Goal: Task Accomplishment & Management: Manage account settings

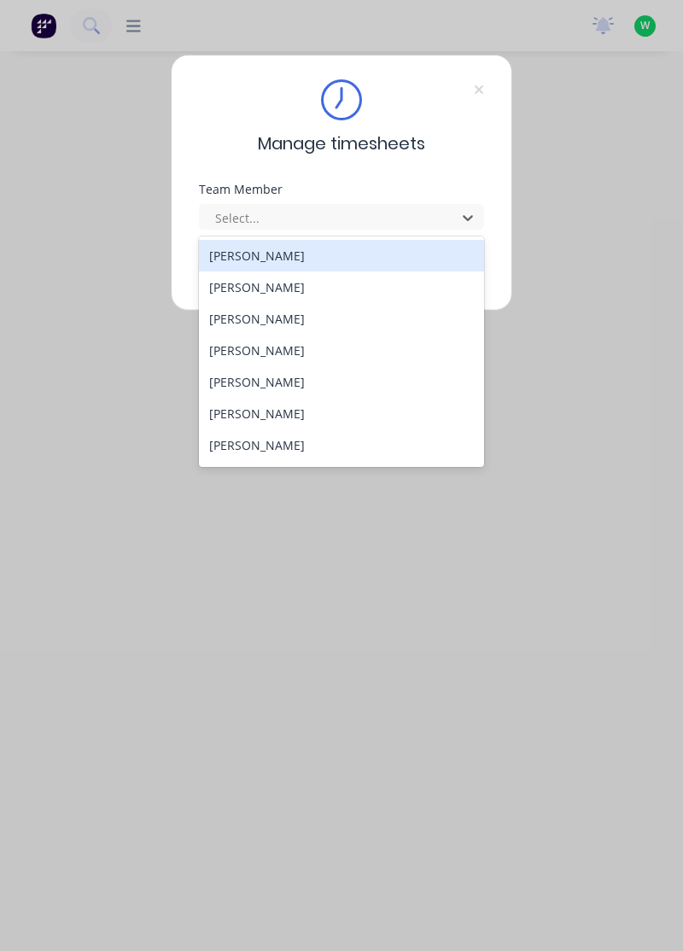
click at [260, 253] on div "[PERSON_NAME]" at bounding box center [342, 256] width 286 height 32
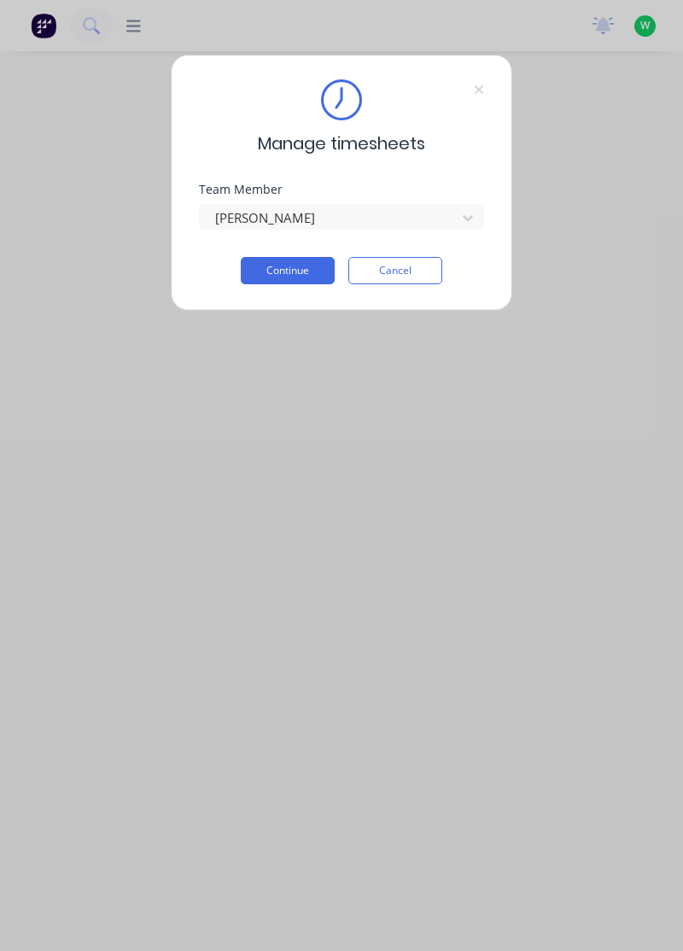
click at [294, 264] on button "Continue" at bounding box center [288, 270] width 94 height 27
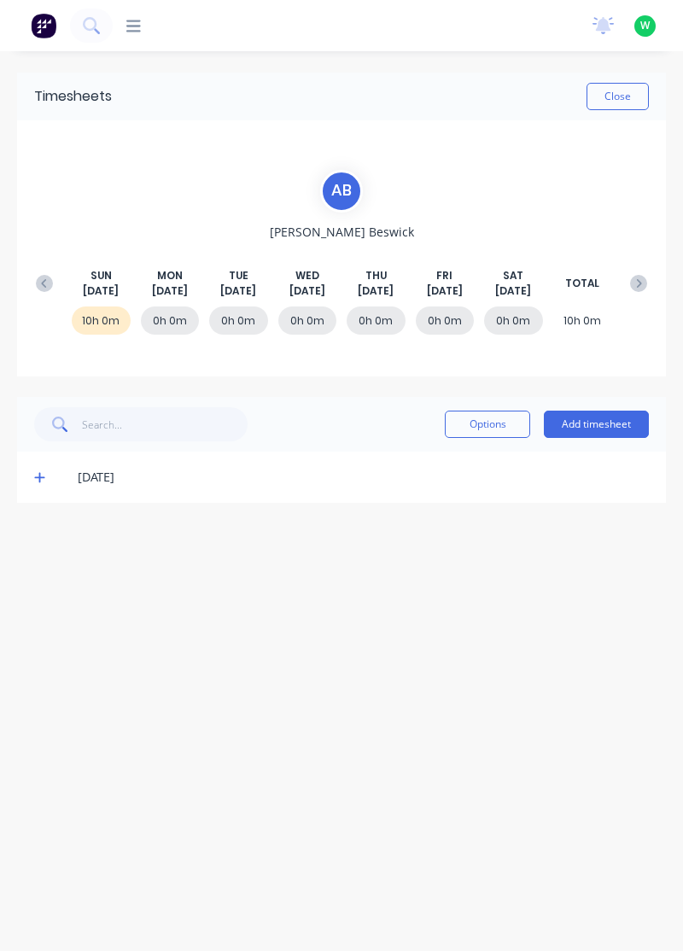
click at [54, 268] on div "SUN Aug 24th MON Aug 25th TUE Aug 26th WED Aug 27th THU Aug 28th FRI Aug 29th S…" at bounding box center [341, 283] width 628 height 31
click at [27, 289] on div "SUN Aug 24th MON Aug 25th TUE Aug 26th WED Aug 27th THU Aug 28th FRI Aug 29th S…" at bounding box center [341, 283] width 628 height 31
click at [36, 282] on icon at bounding box center [44, 283] width 17 height 17
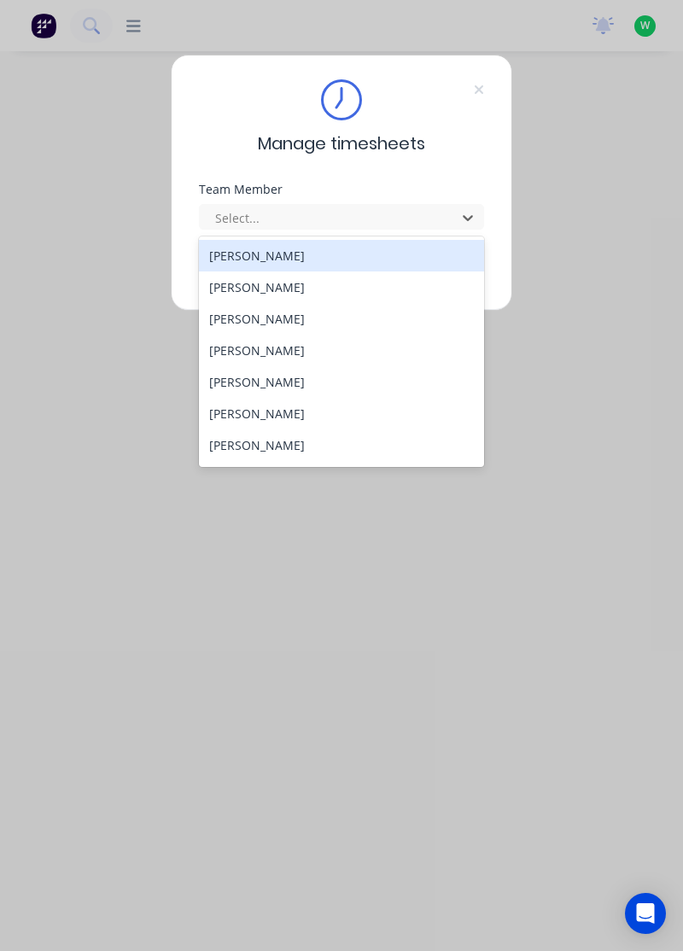
scroll to position [24, 0]
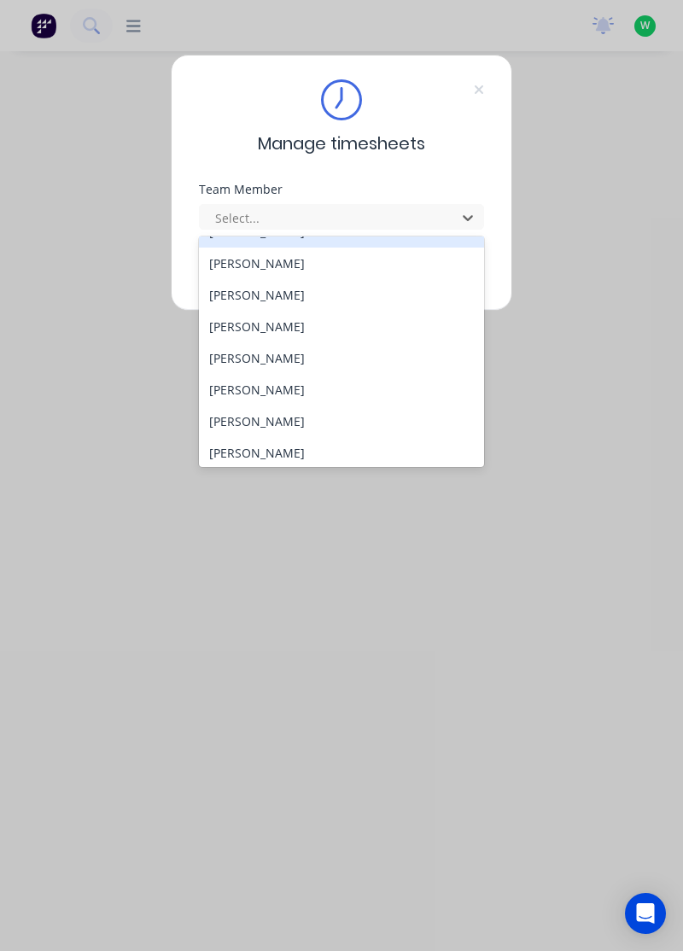
click at [279, 265] on div "[PERSON_NAME]" at bounding box center [342, 263] width 286 height 32
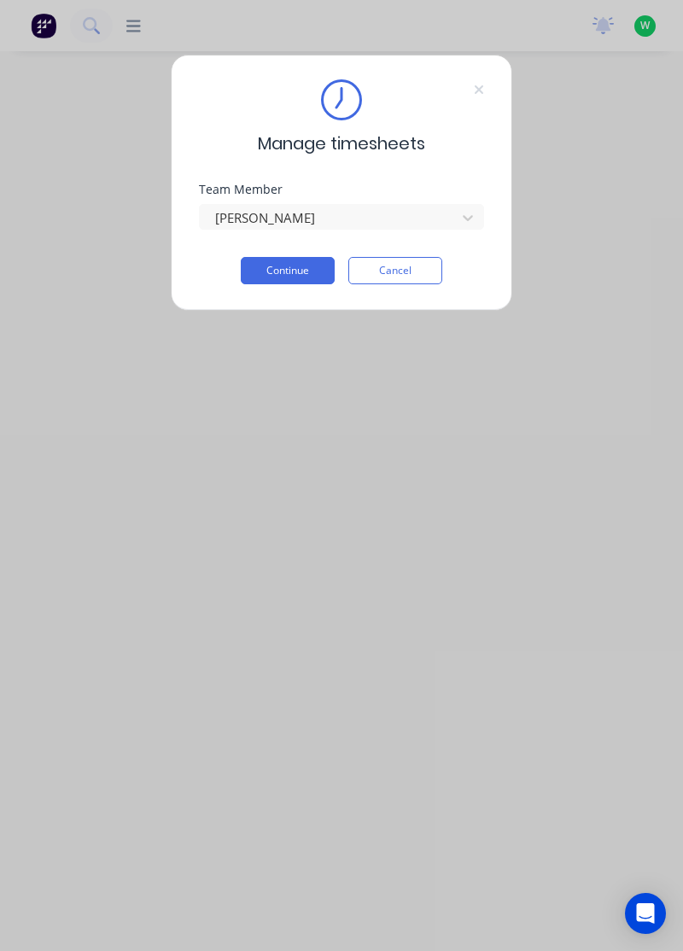
click at [305, 271] on button "Continue" at bounding box center [288, 270] width 94 height 27
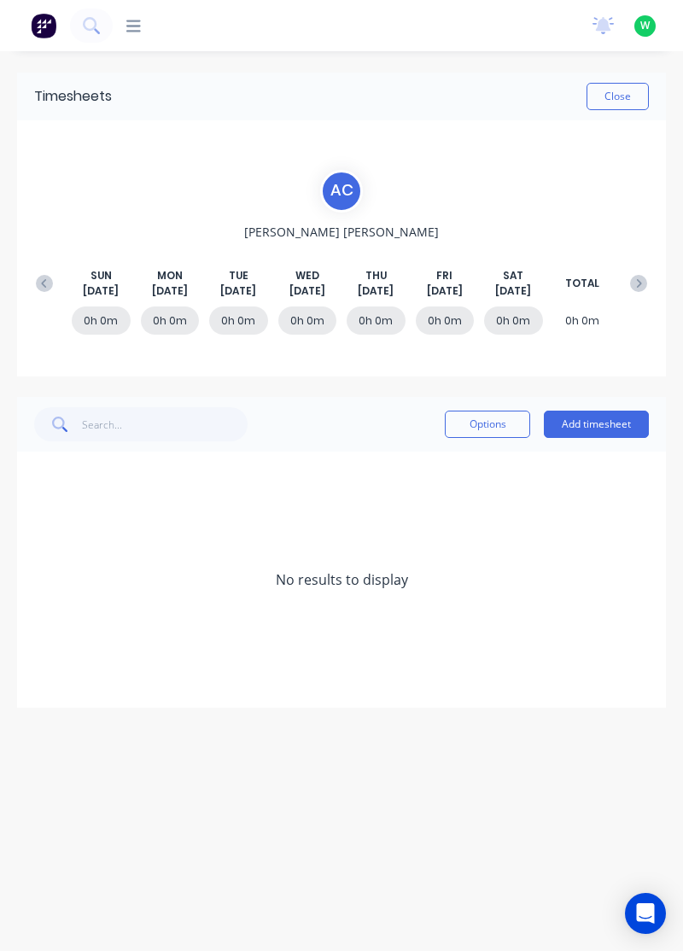
click at [28, 273] on div "[DATE] [DATE] [DATE] [DATE] [DATE] [DATE] [DATE] TOTAL" at bounding box center [341, 283] width 628 height 31
click at [44, 282] on icon at bounding box center [44, 283] width 17 height 17
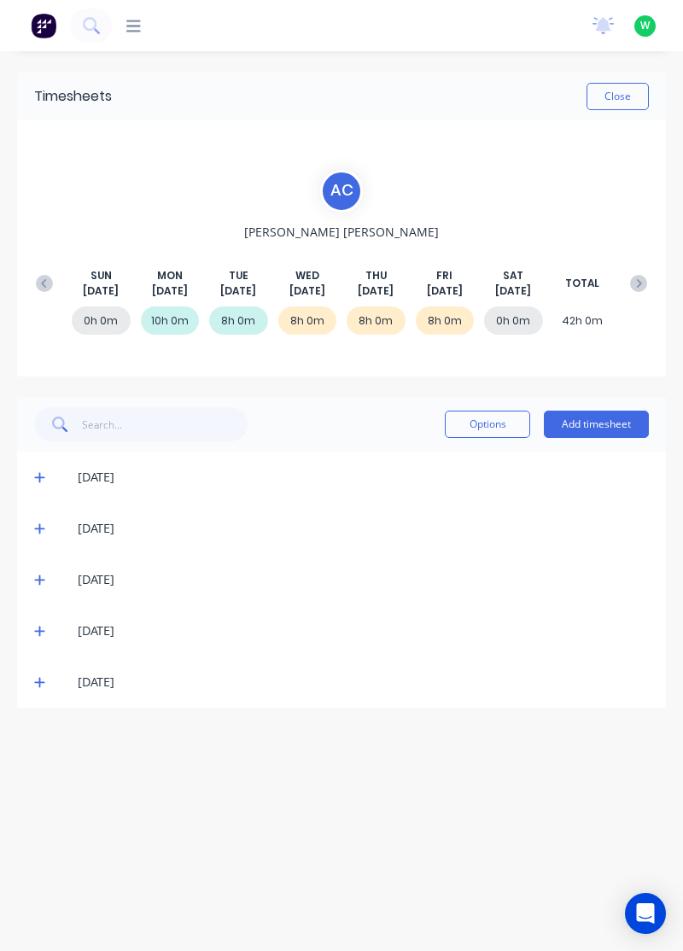
click at [25, 698] on div "[DATE]" at bounding box center [341, 681] width 649 height 51
click at [44, 686] on icon at bounding box center [39, 682] width 11 height 12
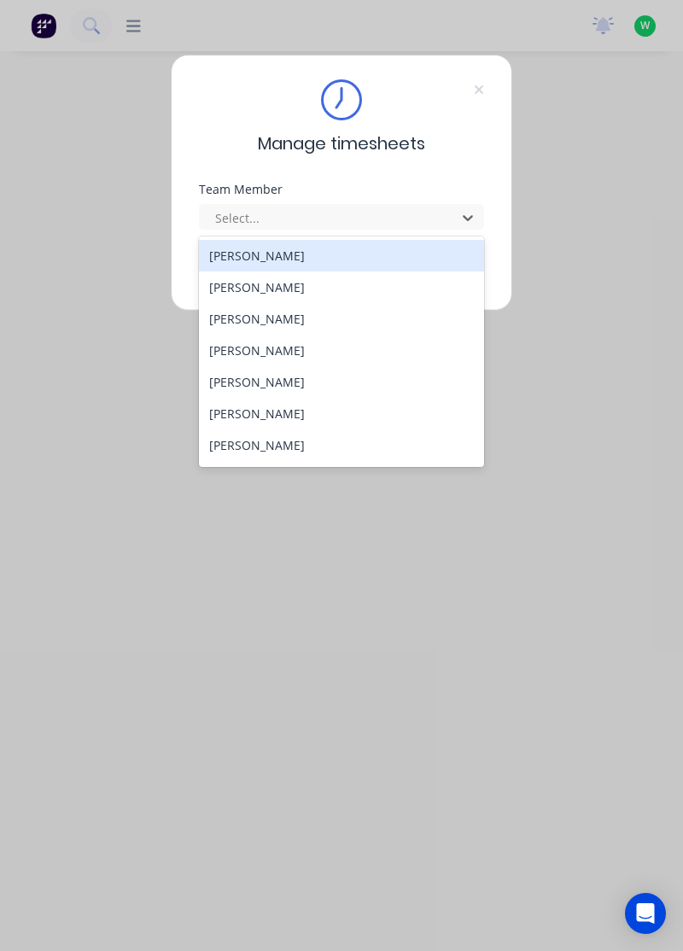
click at [275, 316] on div "[PERSON_NAME]" at bounding box center [342, 319] width 286 height 32
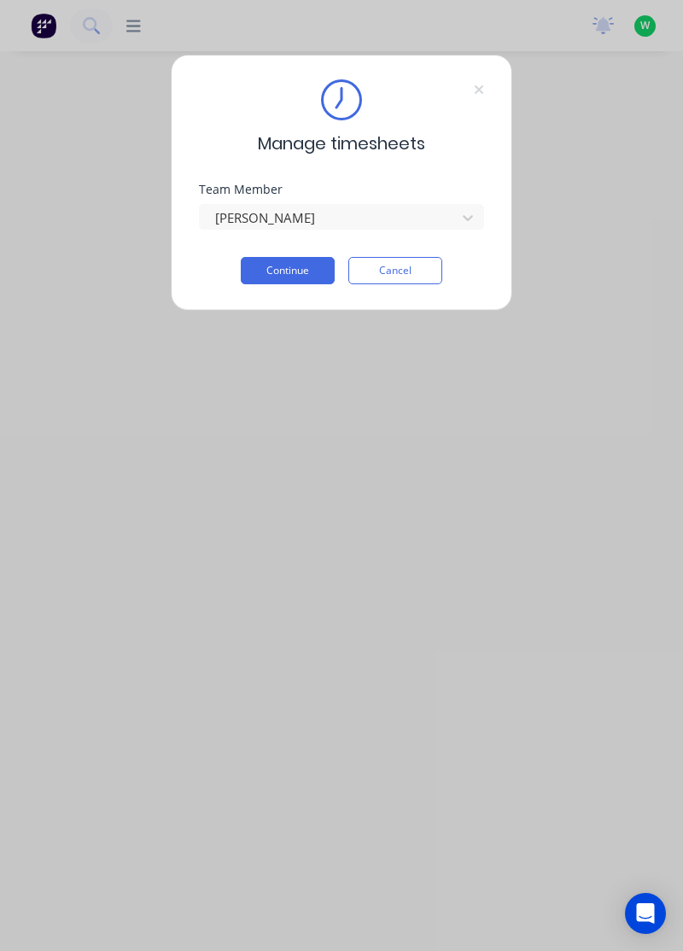
click at [277, 265] on button "Continue" at bounding box center [288, 270] width 94 height 27
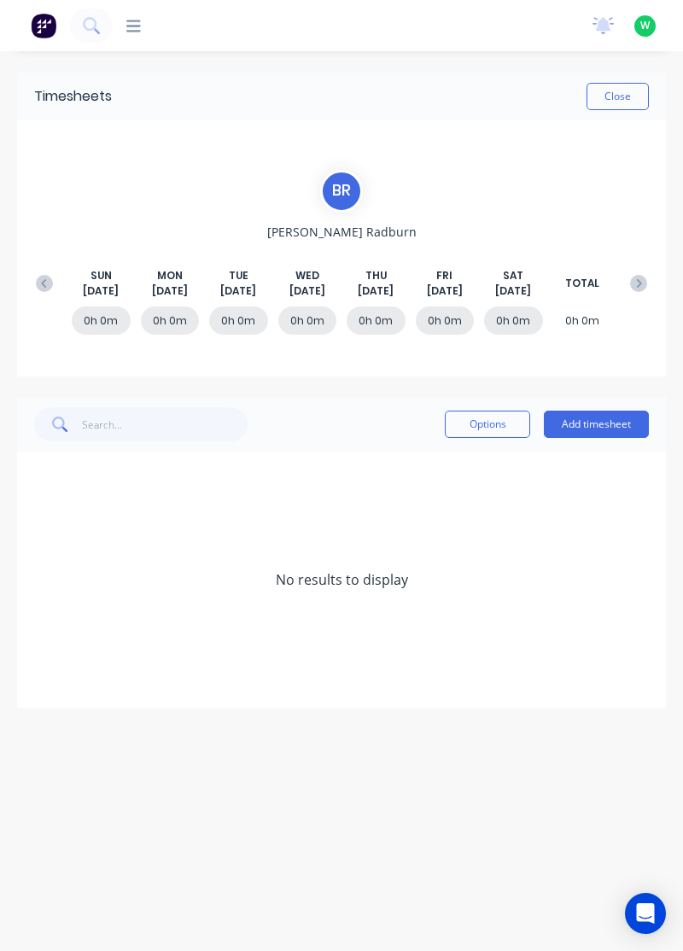
click at [48, 275] on icon at bounding box center [44, 283] width 17 height 17
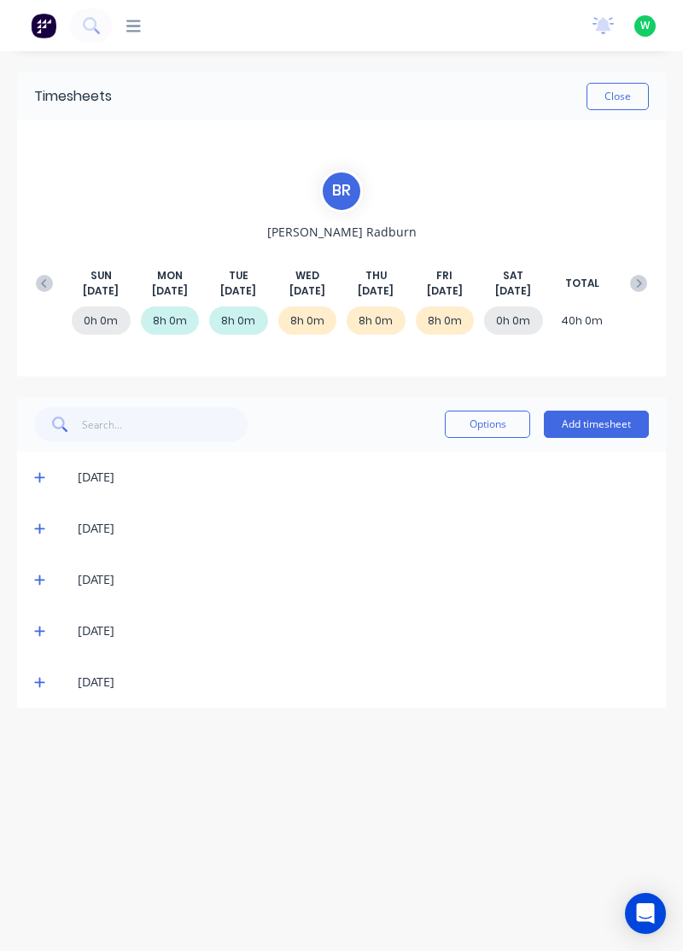
click at [37, 684] on icon at bounding box center [39, 682] width 11 height 12
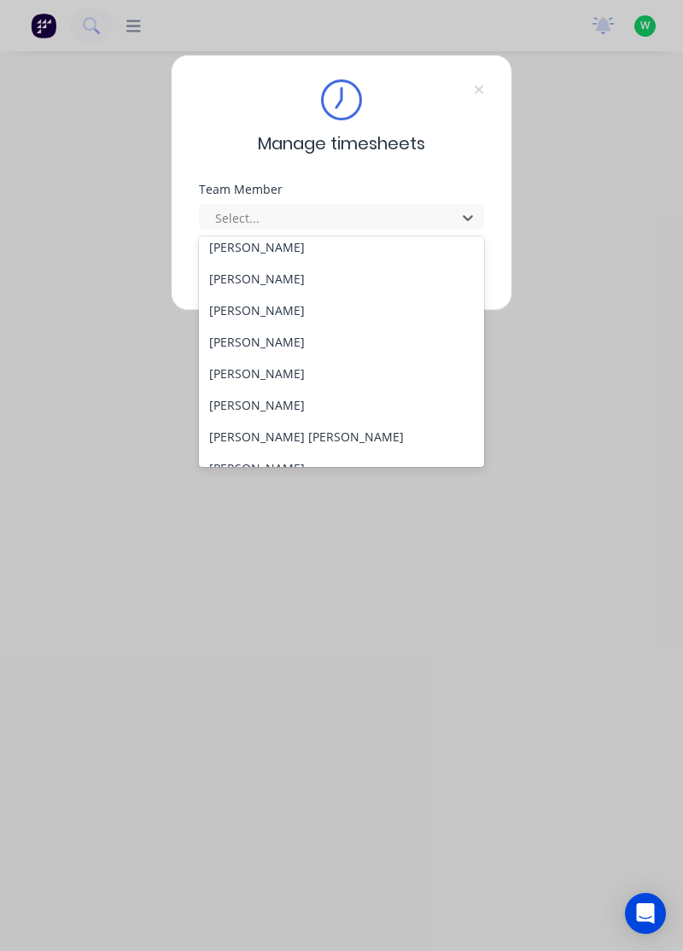
scroll to position [108, 0]
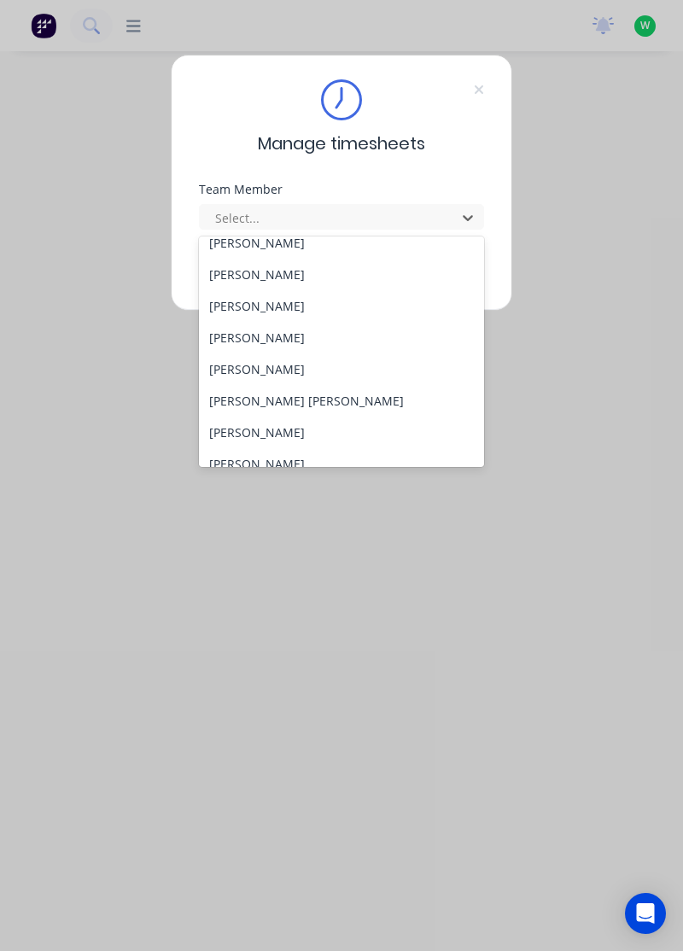
click at [270, 271] on div "[PERSON_NAME]" at bounding box center [342, 275] width 286 height 32
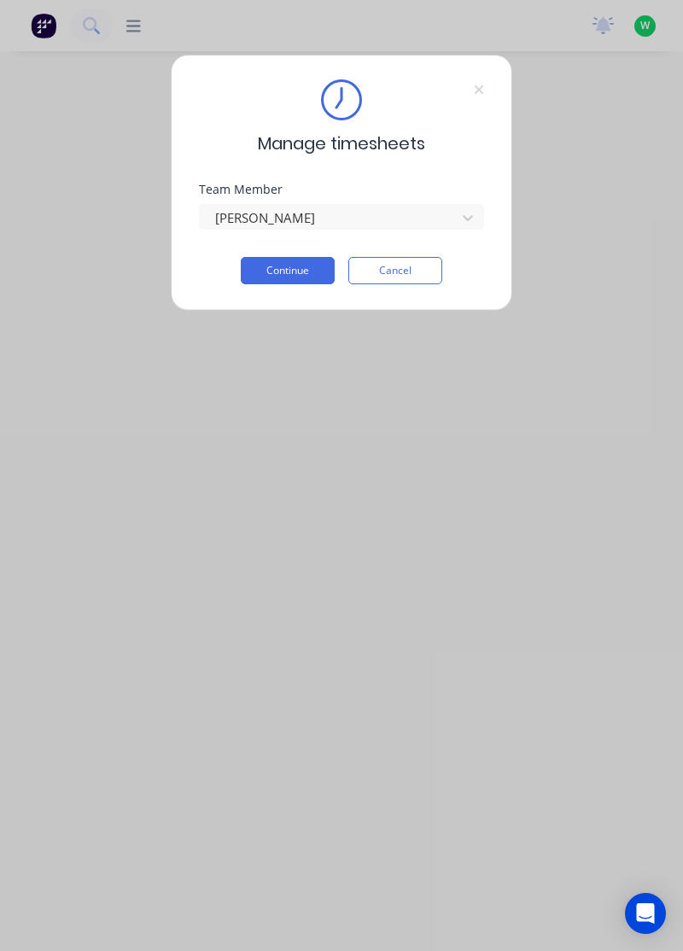
click at [307, 271] on button "Continue" at bounding box center [288, 270] width 94 height 27
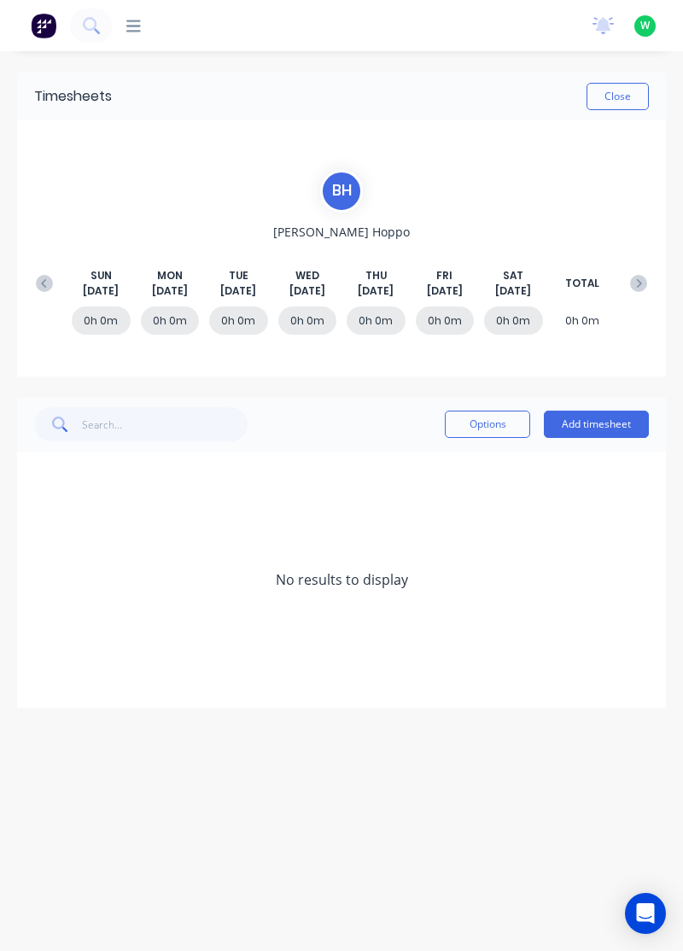
click at [55, 275] on button at bounding box center [44, 283] width 34 height 31
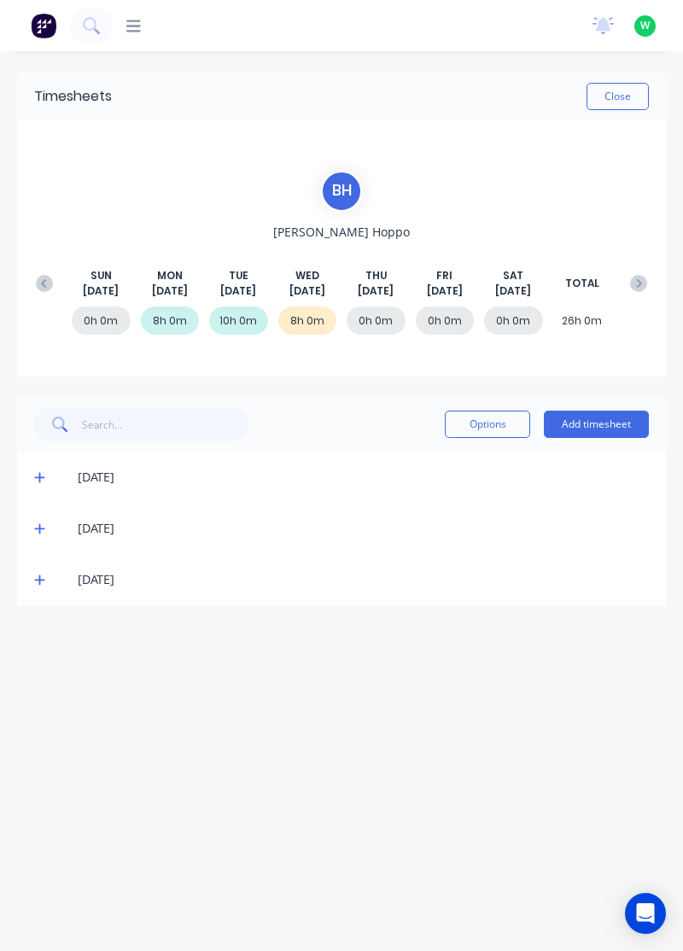
click at [617, 422] on button "Add timesheet" at bounding box center [596, 423] width 105 height 27
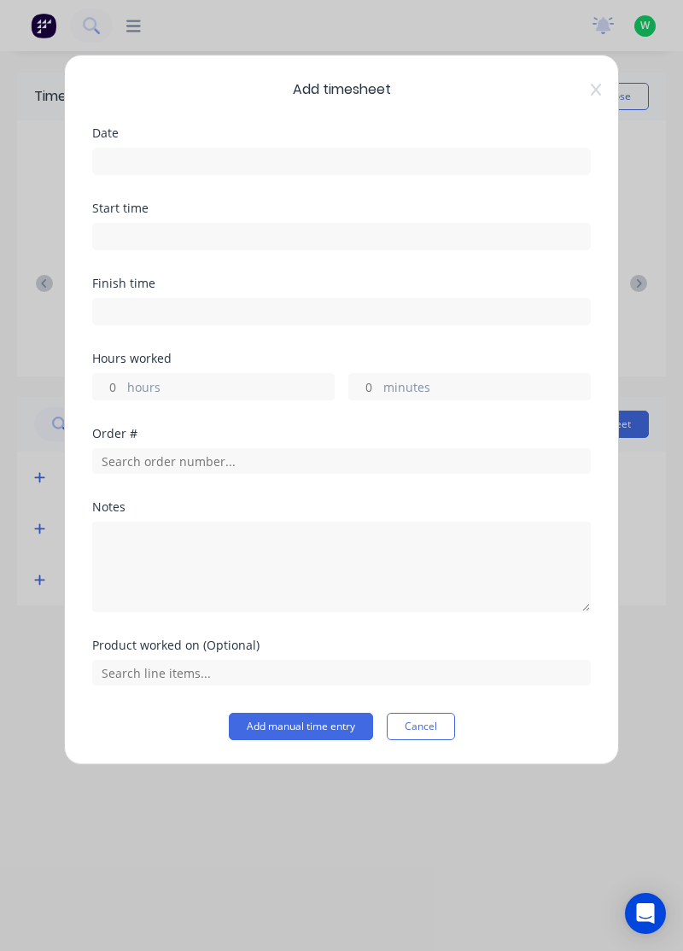
click at [477, 149] on input at bounding box center [341, 161] width 497 height 26
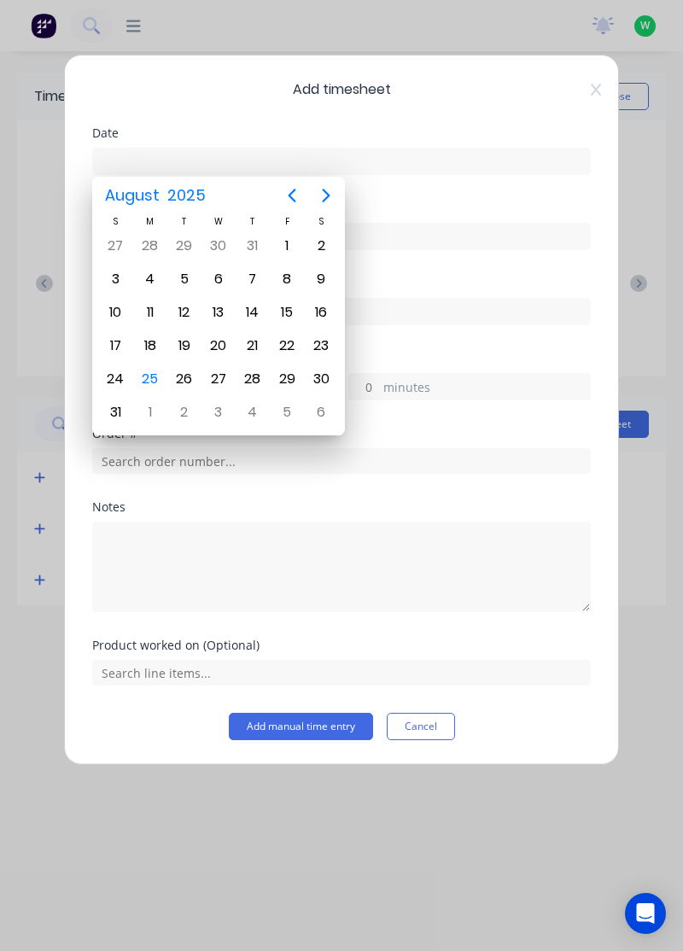
click at [254, 338] on div "21" at bounding box center [253, 346] width 26 height 26
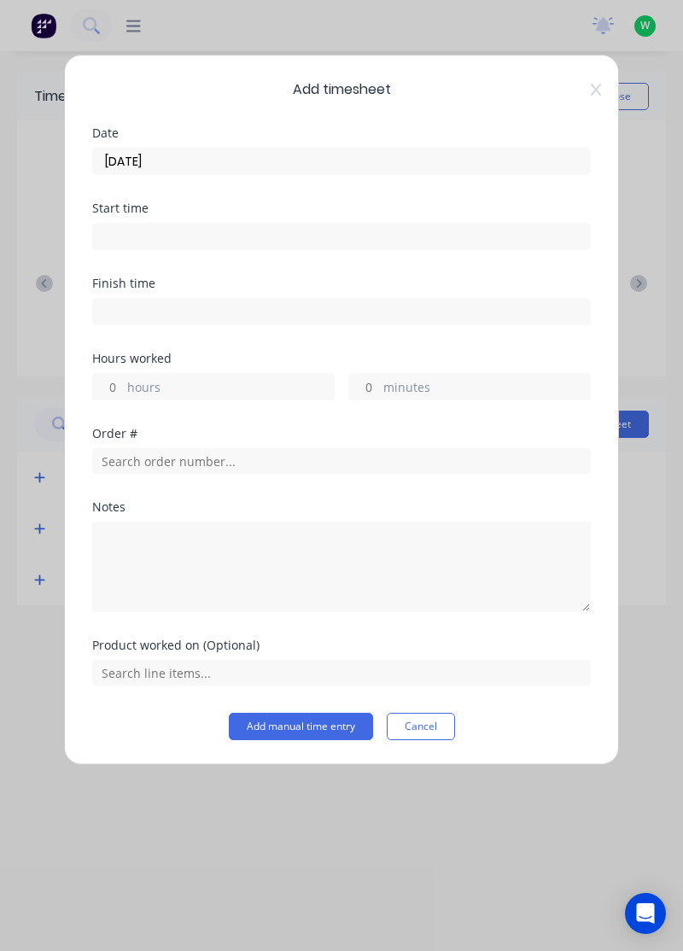
type input "21/08/2025"
click at [267, 378] on label "hours" at bounding box center [230, 388] width 207 height 21
click at [123, 377] on input "hours" at bounding box center [108, 387] width 30 height 26
type input "8"
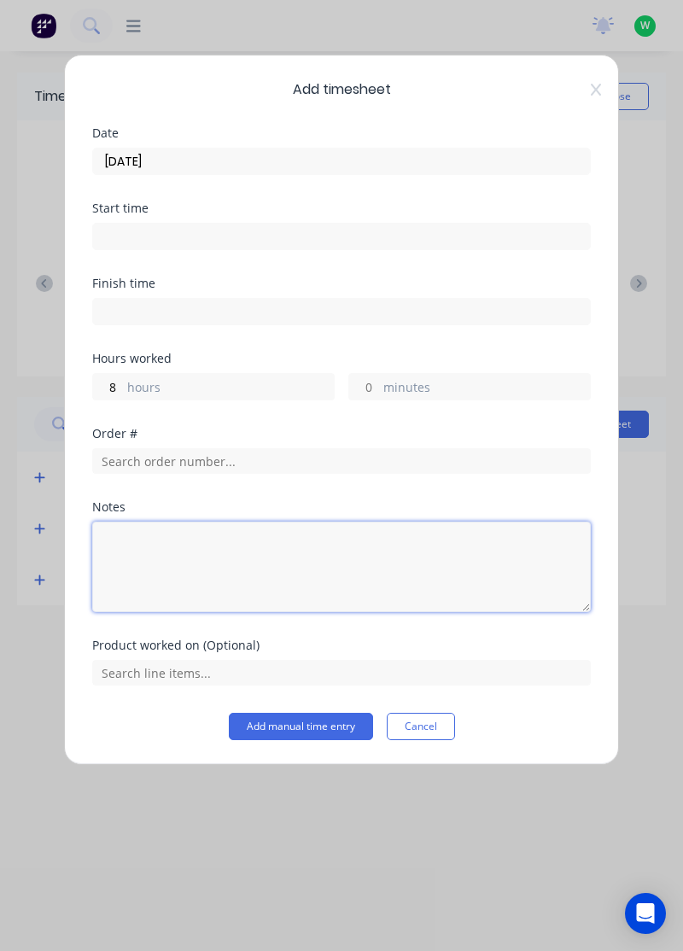
click at [305, 547] on textarea at bounding box center [341, 566] width 498 height 90
type textarea "Surgery"
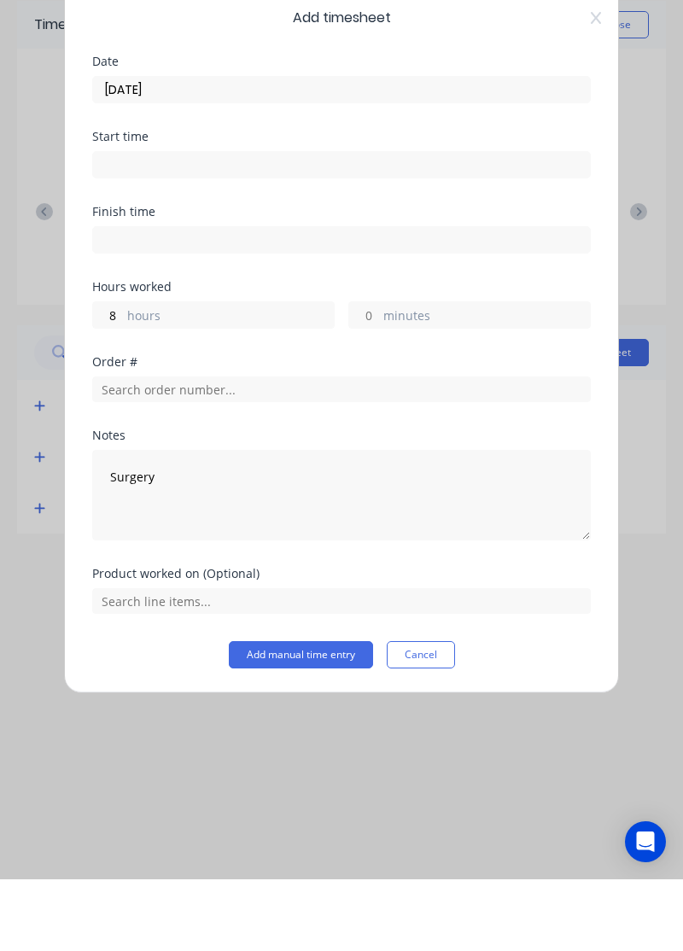
click at [336, 718] on button "Add manual time entry" at bounding box center [301, 726] width 144 height 27
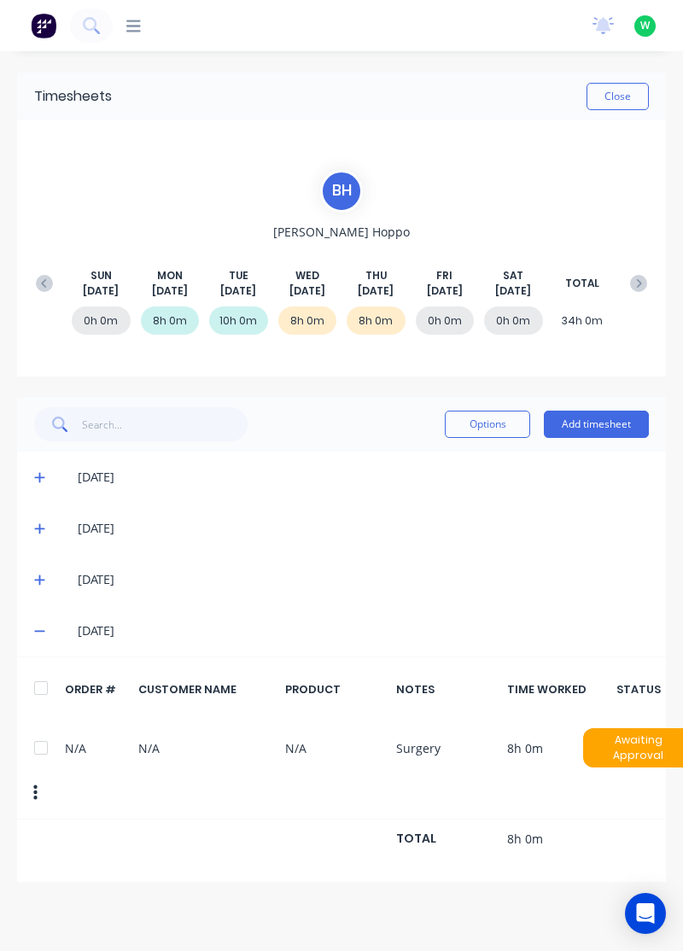
click at [614, 420] on button "Add timesheet" at bounding box center [596, 423] width 105 height 27
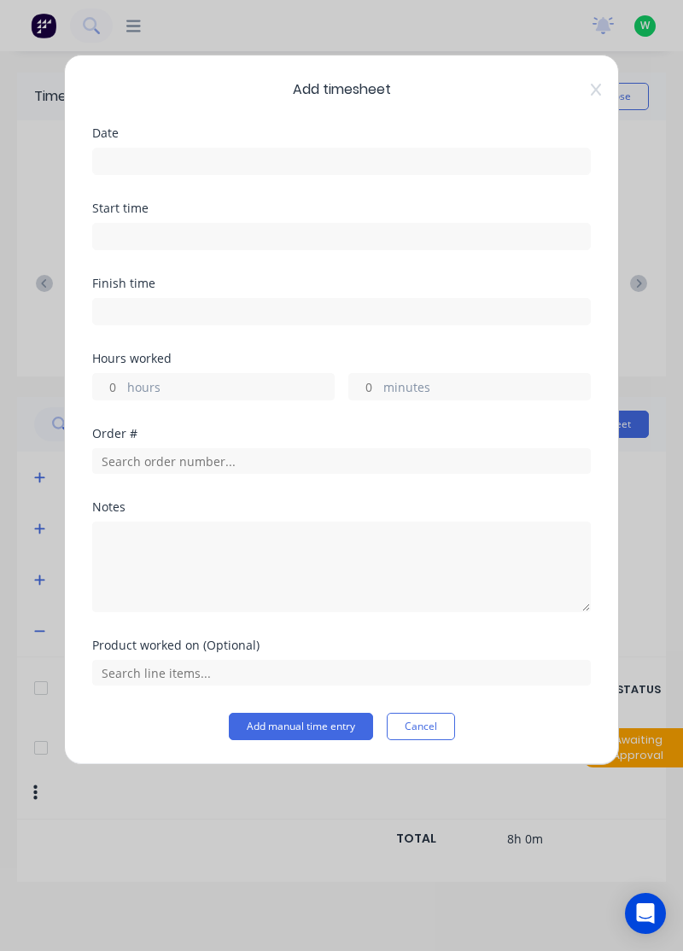
click at [425, 166] on input at bounding box center [341, 161] width 497 height 26
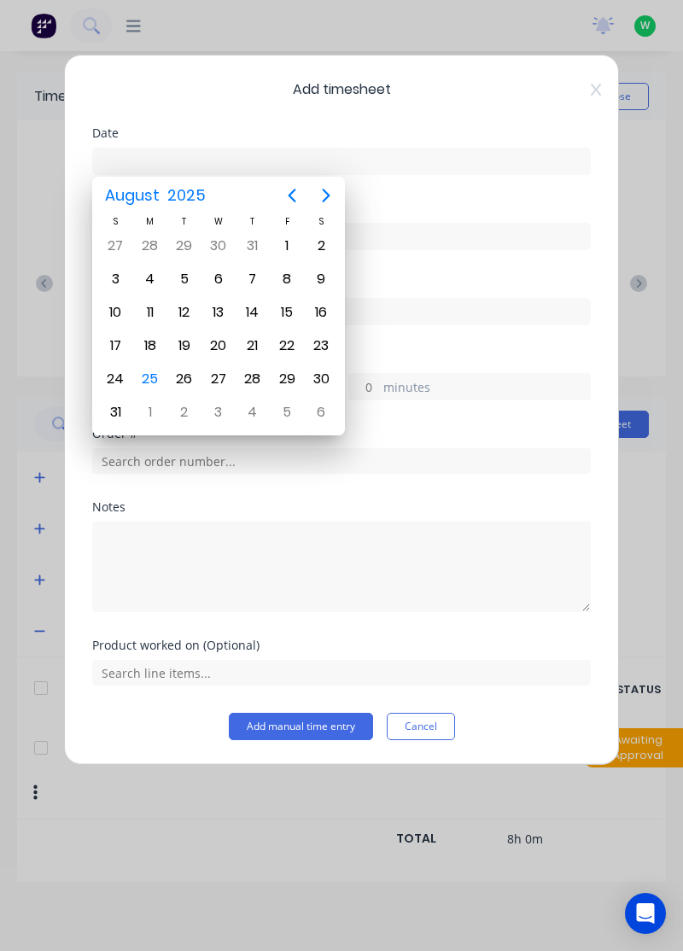
click at [287, 340] on div "22" at bounding box center [287, 346] width 26 height 26
type input "22/08/2025"
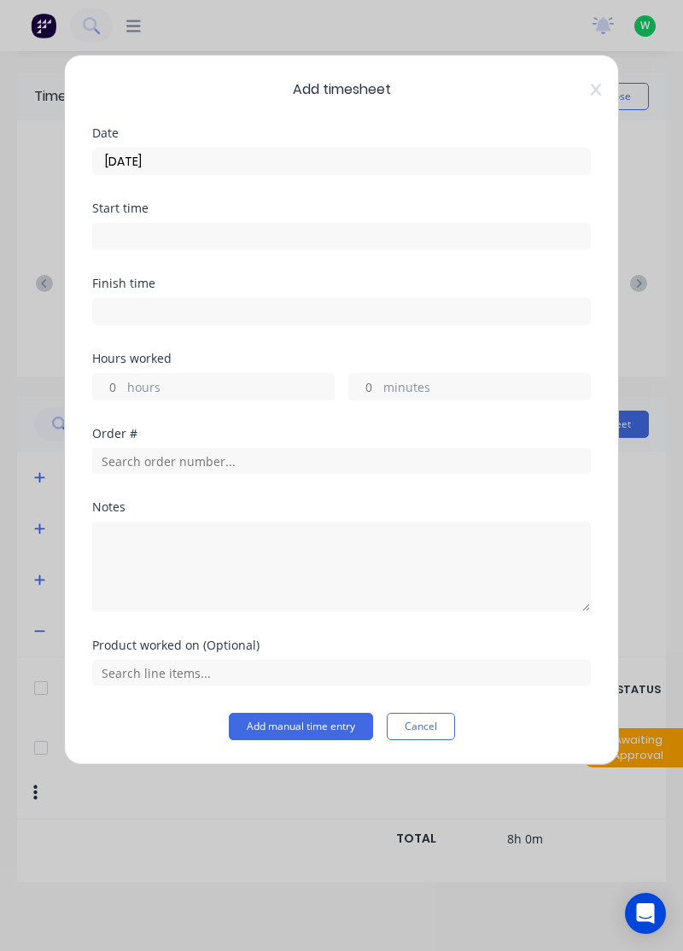
click at [271, 379] on label "hours" at bounding box center [230, 388] width 207 height 21
click at [123, 379] on input "hours" at bounding box center [108, 387] width 30 height 26
type input "8"
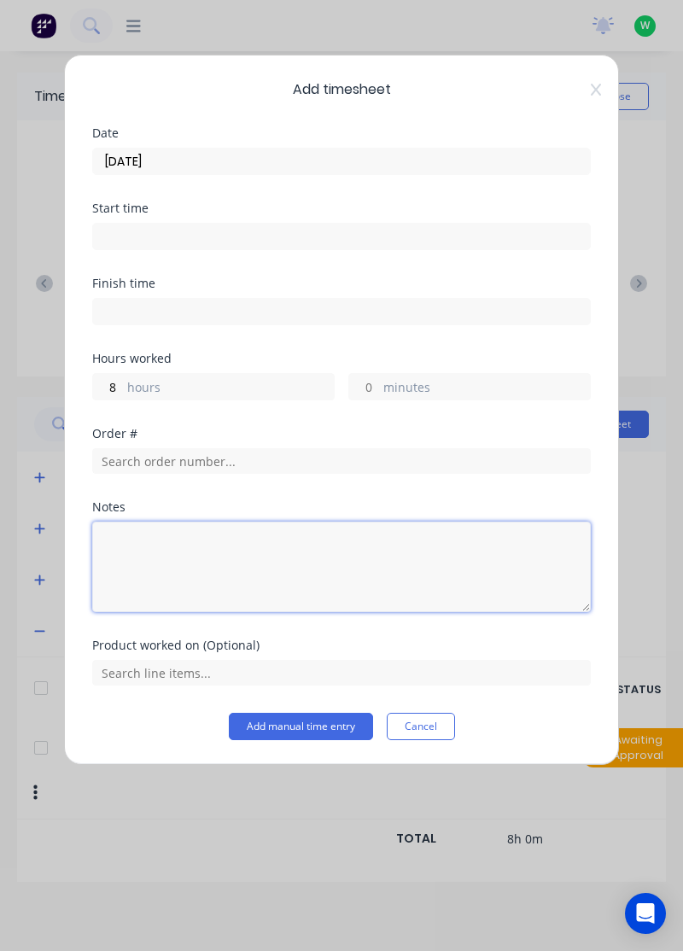
click at [324, 570] on textarea at bounding box center [341, 566] width 498 height 90
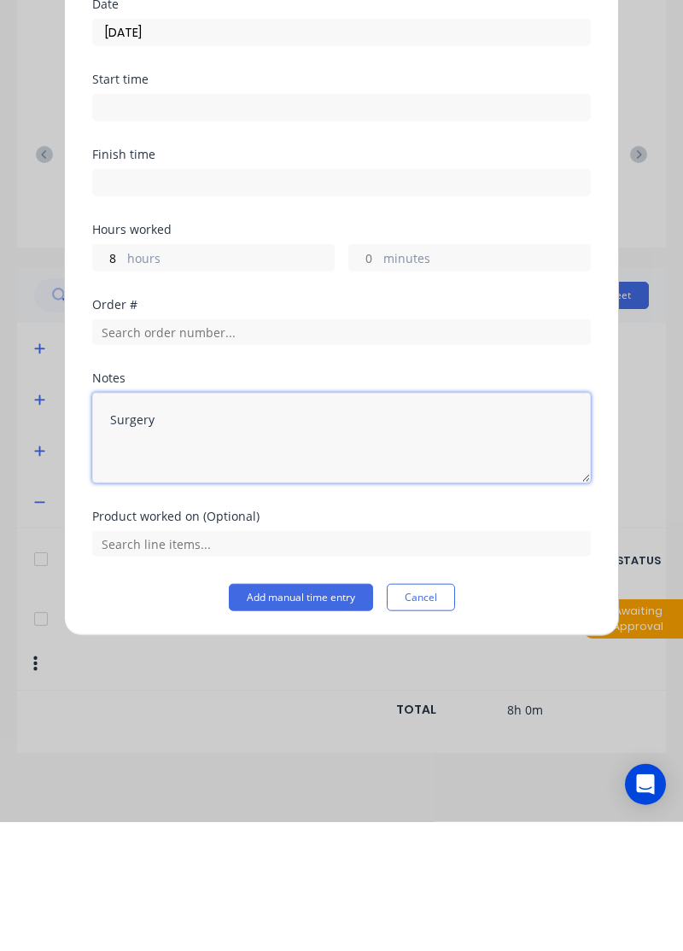
type textarea "Surgery"
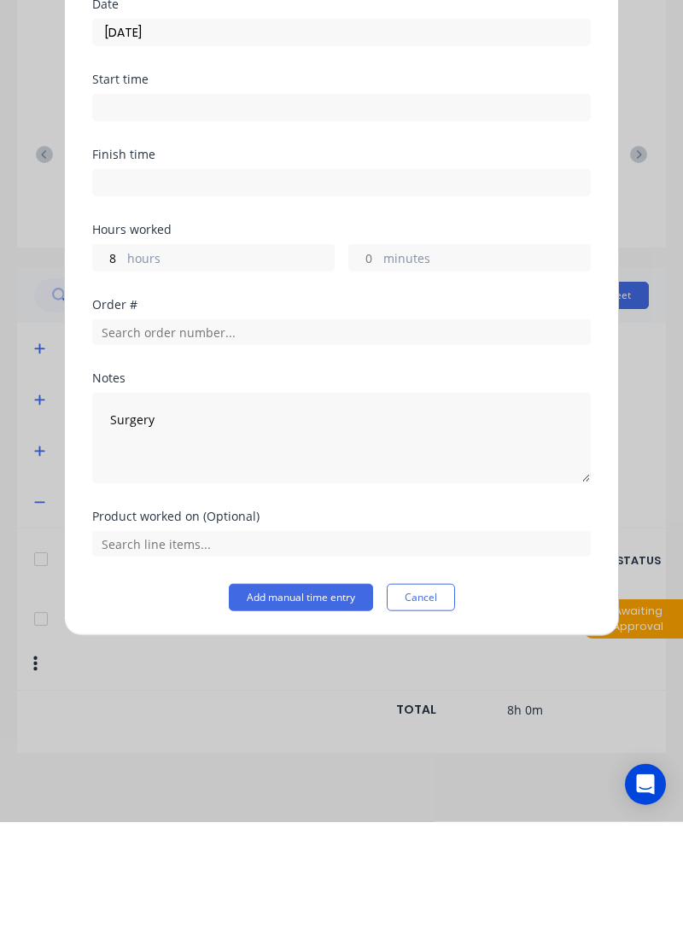
click at [320, 729] on button "Add manual time entry" at bounding box center [301, 726] width 144 height 27
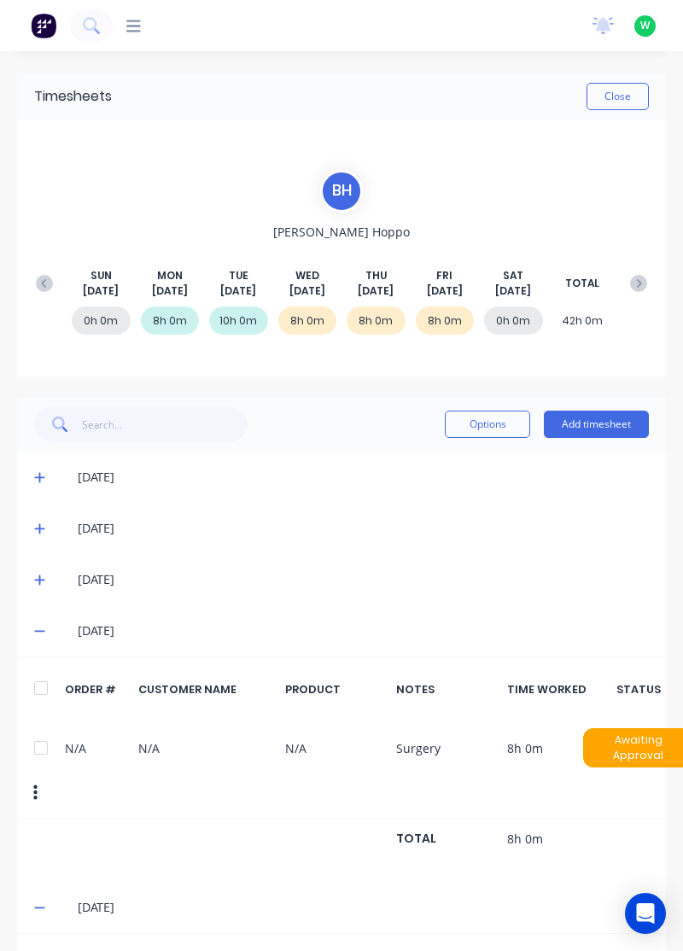
scroll to position [0, 11]
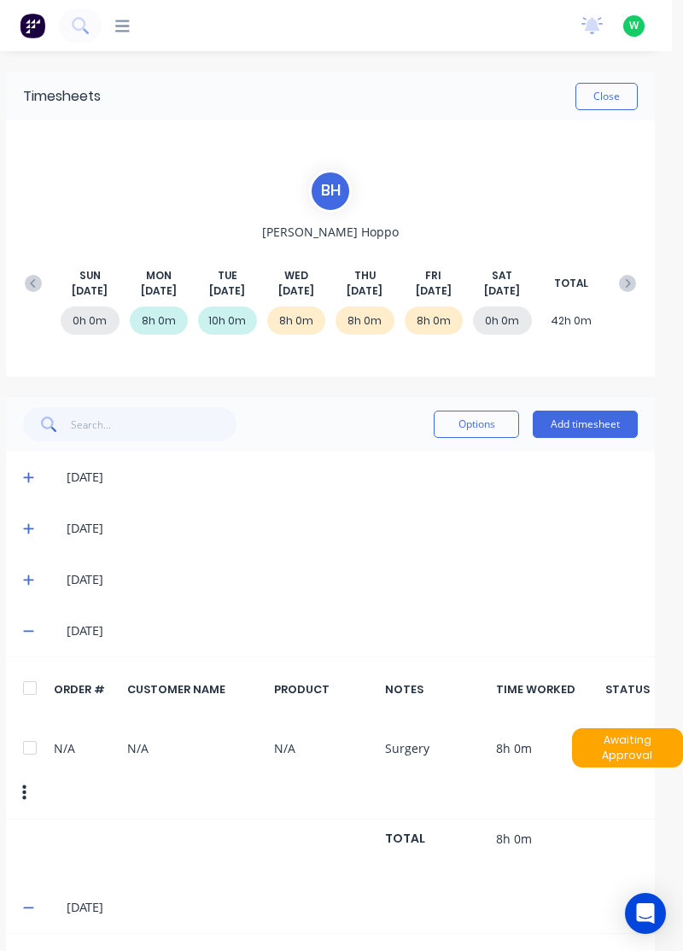
click at [626, 288] on icon at bounding box center [627, 283] width 17 height 17
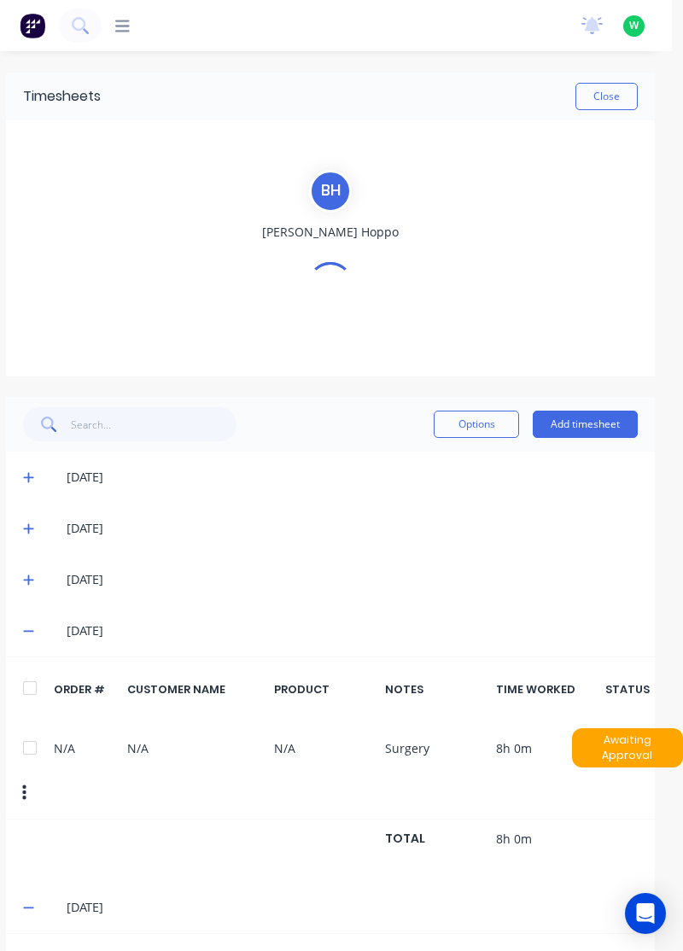
scroll to position [0, 0]
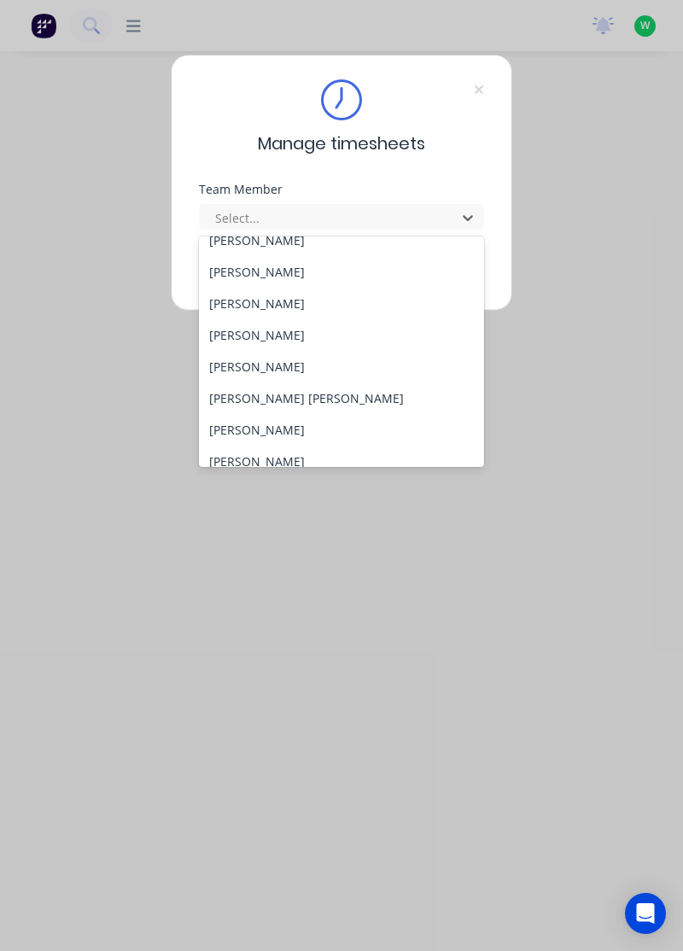
scroll to position [109, 0]
click at [303, 307] on div "[PERSON_NAME]" at bounding box center [342, 304] width 286 height 32
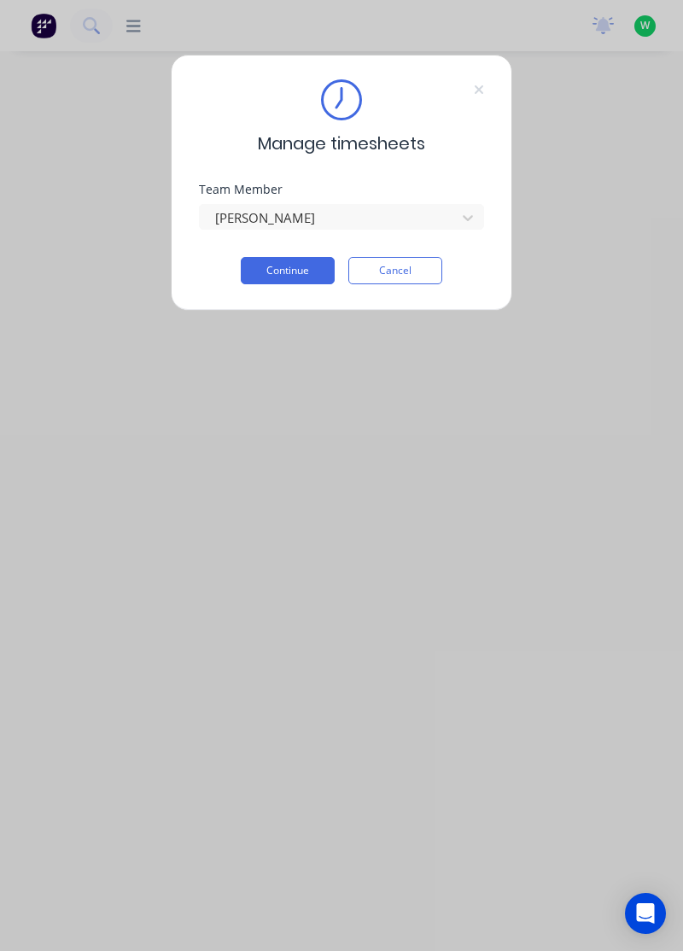
click at [300, 275] on button "Continue" at bounding box center [288, 270] width 94 height 27
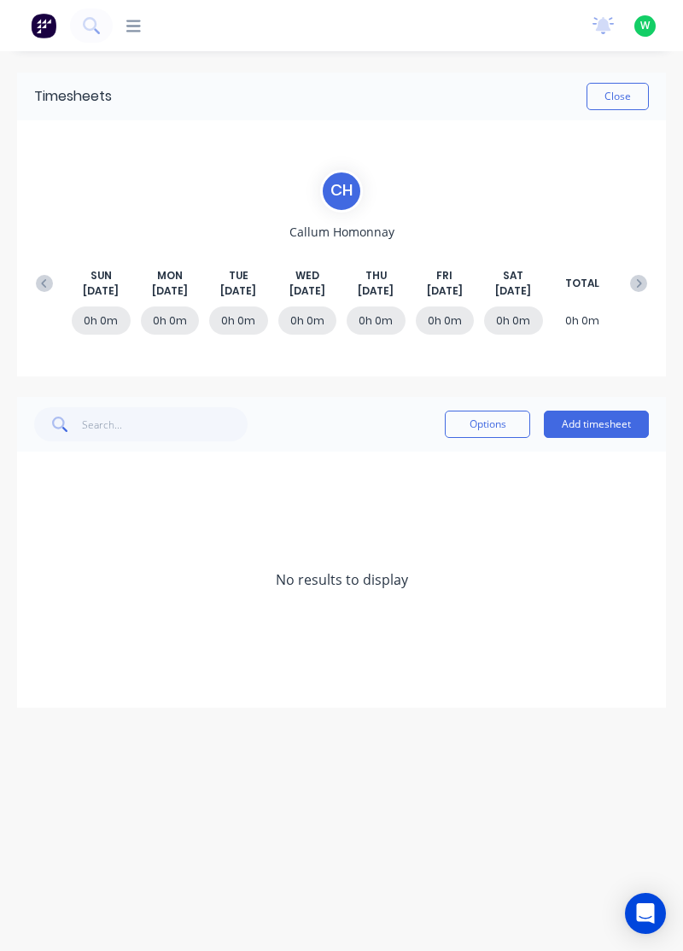
click at [58, 283] on button at bounding box center [44, 283] width 34 height 31
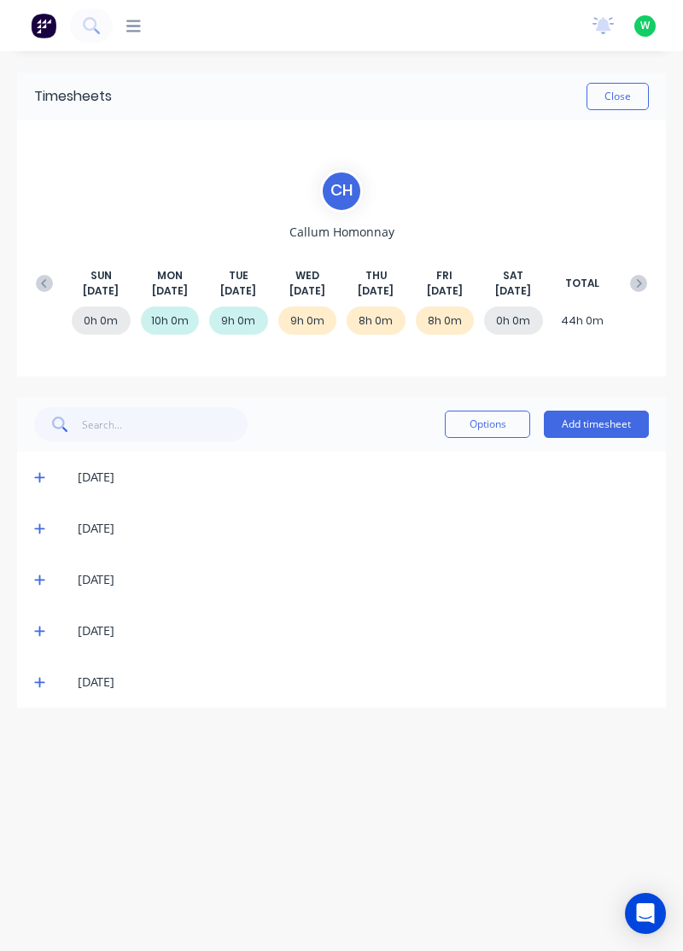
click at [34, 682] on icon at bounding box center [39, 682] width 11 height 12
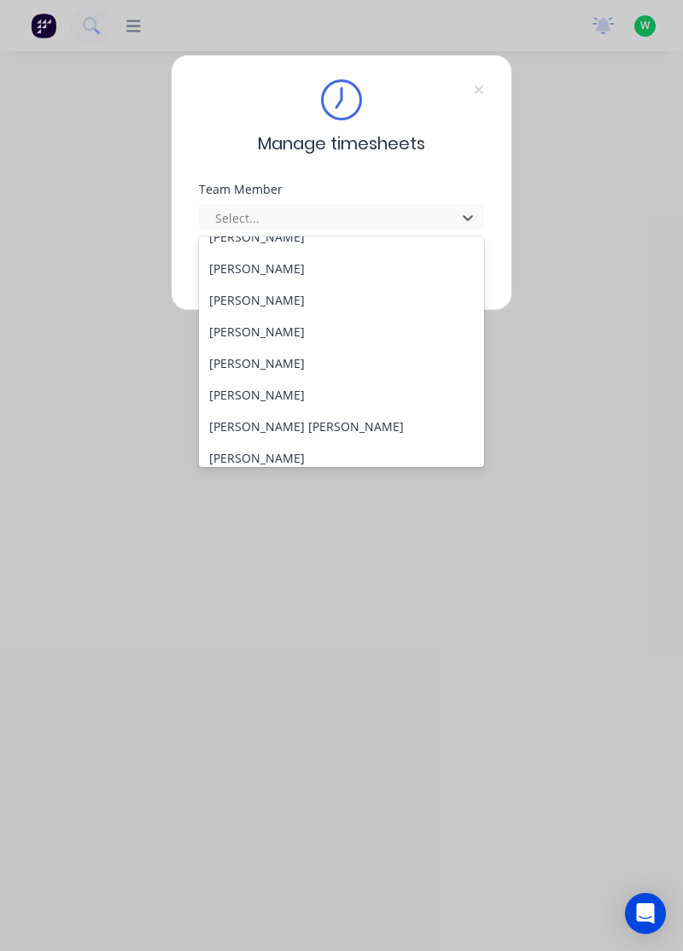
scroll to position [85, 0]
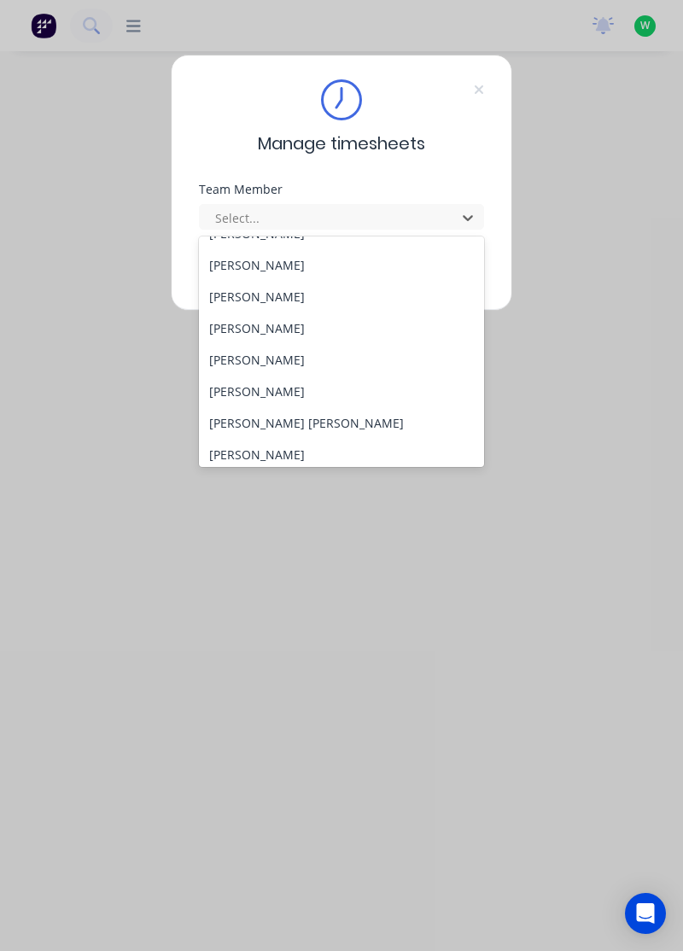
click at [253, 353] on div "[PERSON_NAME]" at bounding box center [342, 360] width 286 height 32
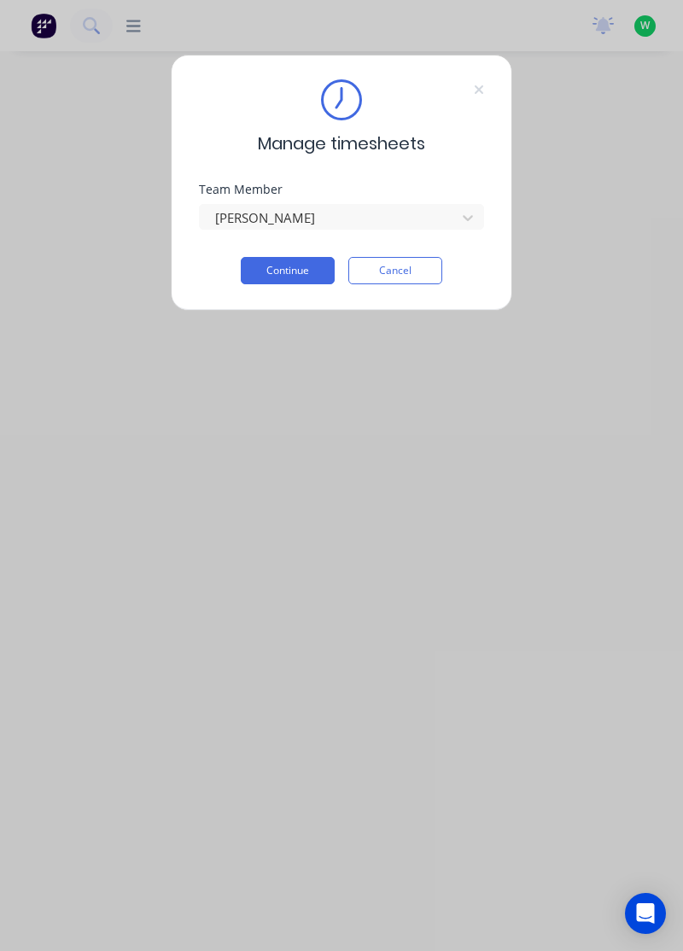
click at [283, 273] on button "Continue" at bounding box center [288, 270] width 94 height 27
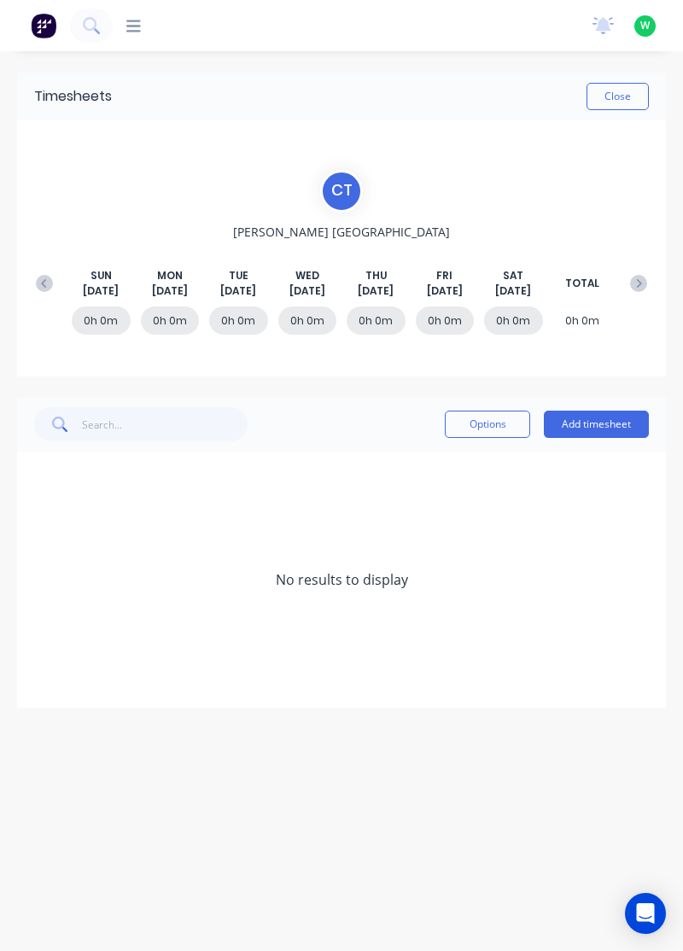
click at [44, 276] on icon at bounding box center [44, 283] width 17 height 17
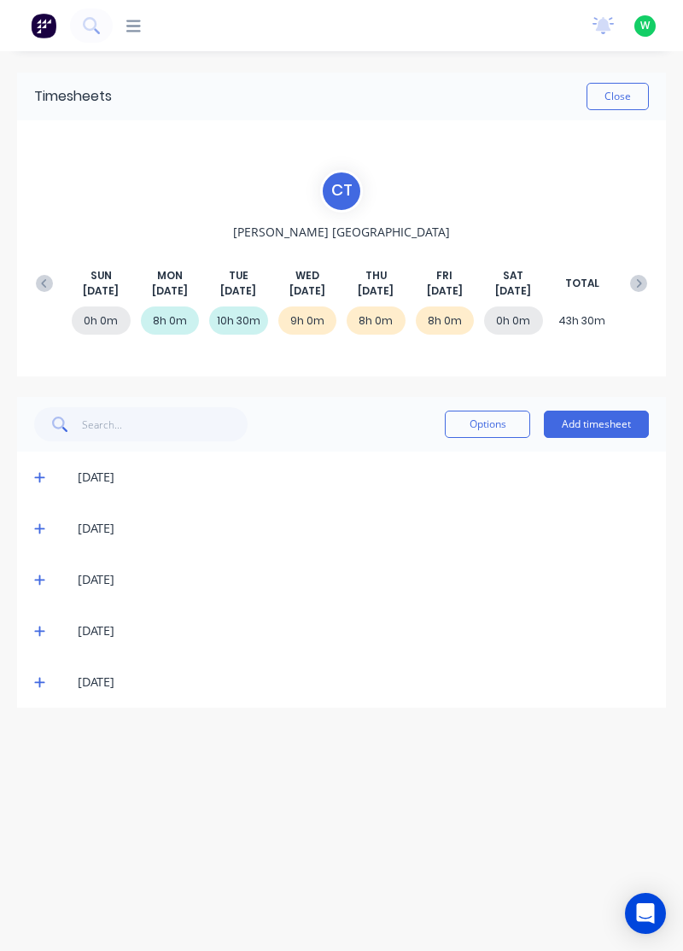
click at [35, 680] on icon at bounding box center [39, 683] width 10 height 10
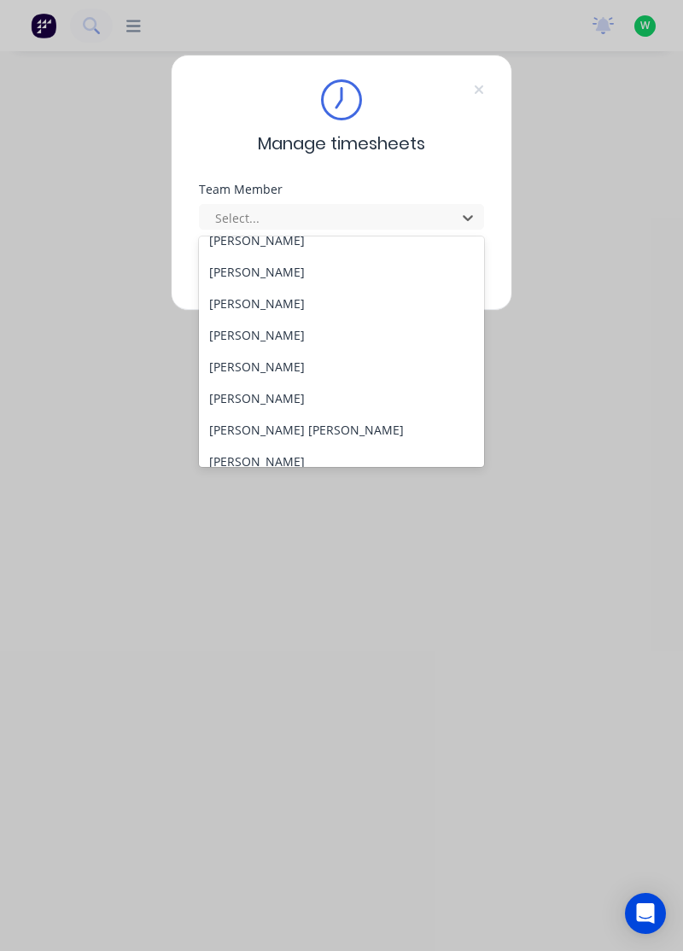
scroll to position [80, 0]
click at [232, 414] on div "[PERSON_NAME] [PERSON_NAME]" at bounding box center [342, 428] width 286 height 32
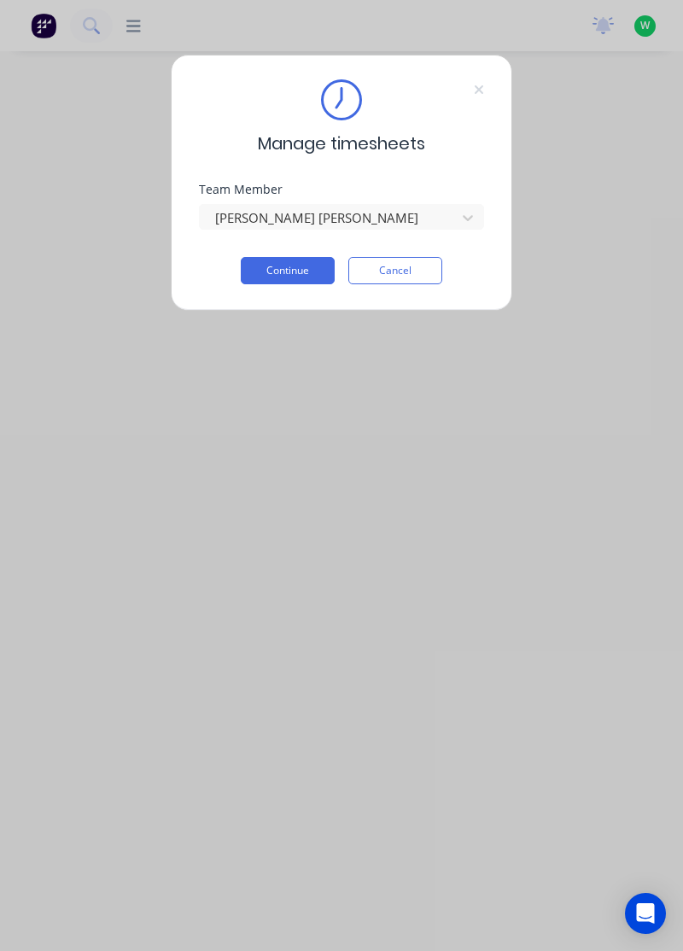
click at [294, 263] on button "Continue" at bounding box center [288, 270] width 94 height 27
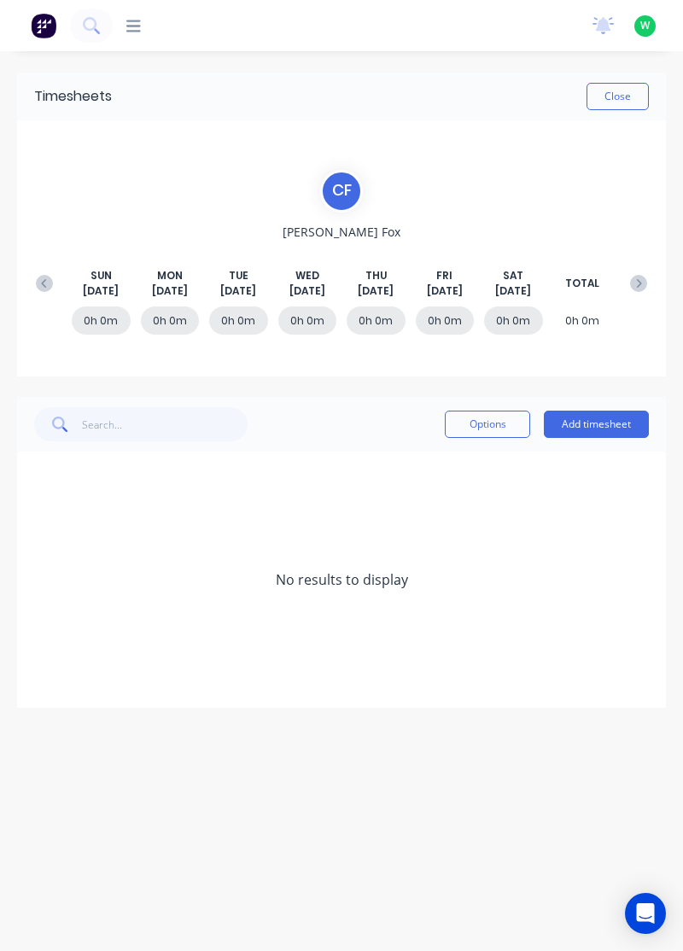
click at [37, 287] on icon at bounding box center [44, 283] width 17 height 17
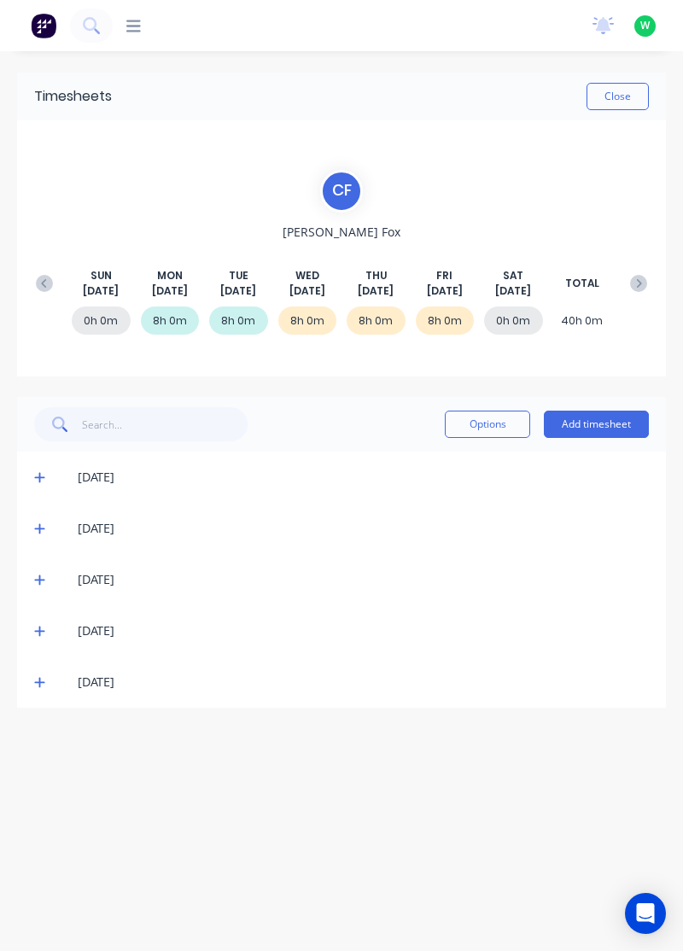
click at [34, 686] on icon at bounding box center [39, 682] width 11 height 12
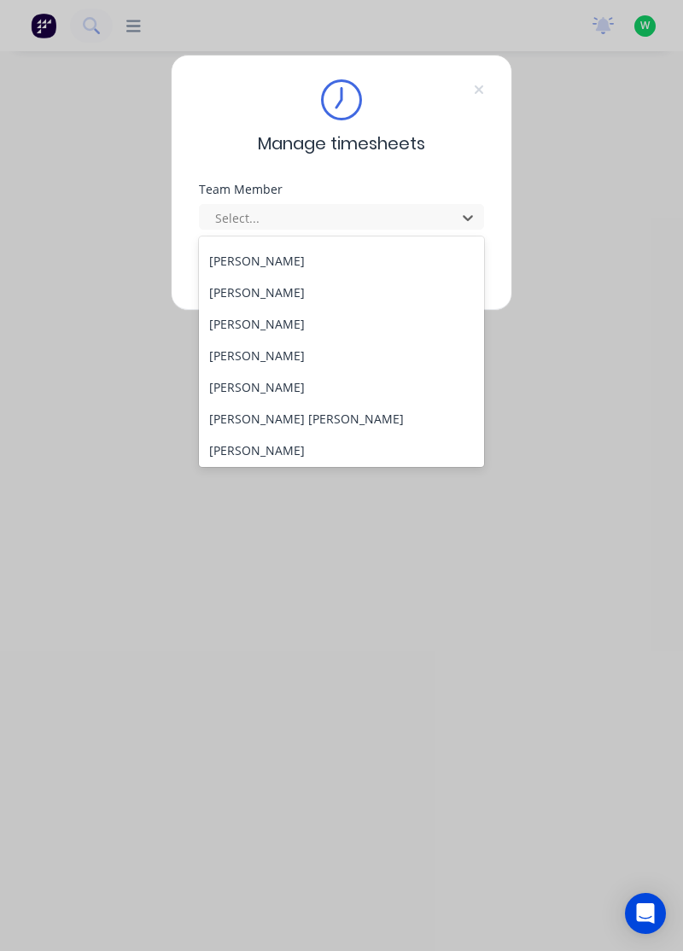
scroll to position [90, 0]
click at [238, 381] on div "[PERSON_NAME]" at bounding box center [342, 386] width 286 height 32
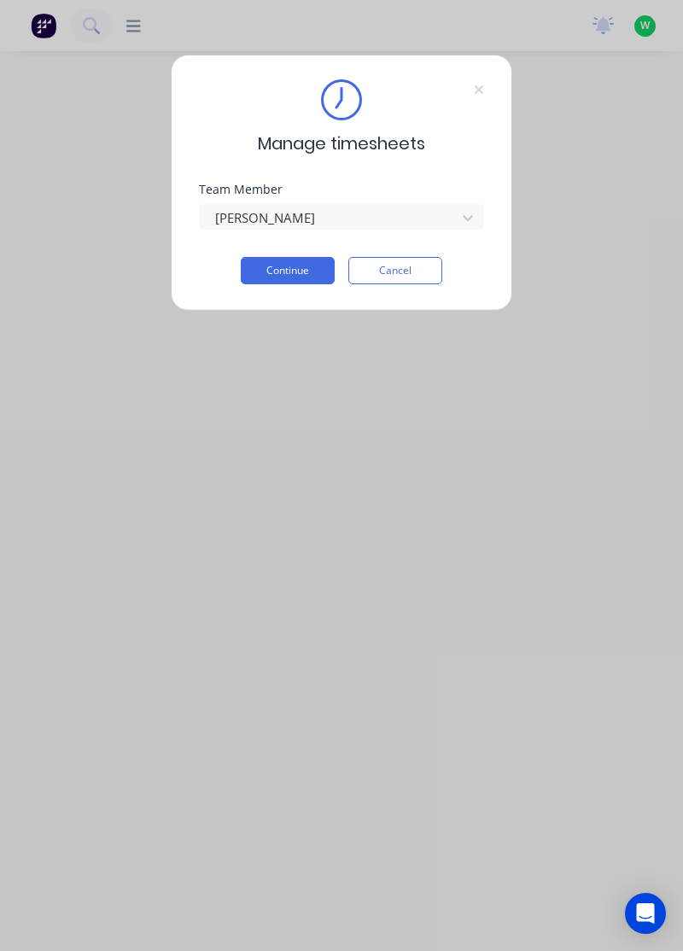
click at [282, 270] on button "Continue" at bounding box center [288, 270] width 94 height 27
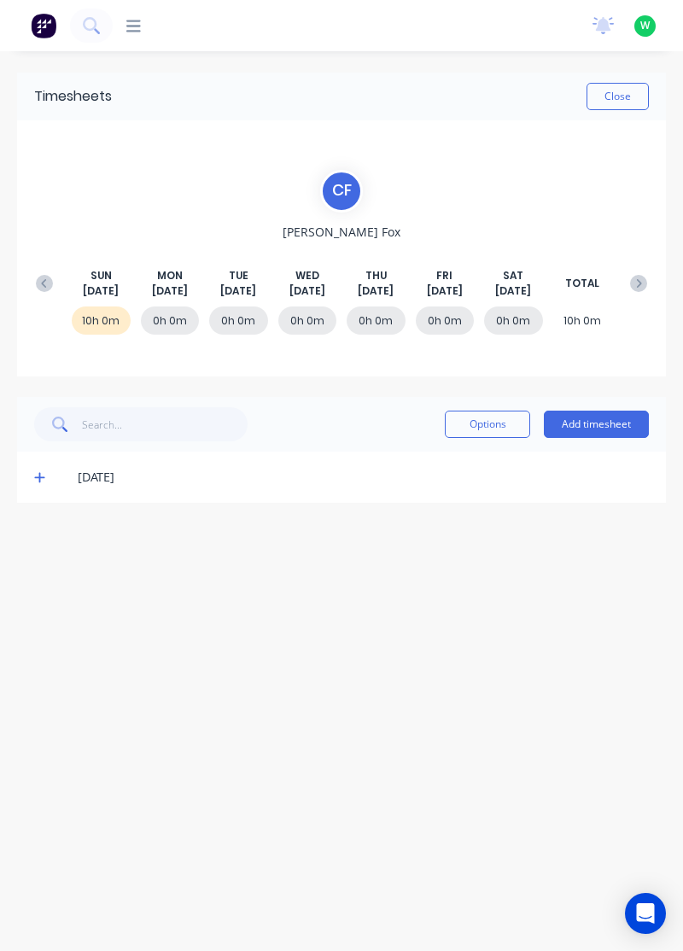
click at [32, 269] on div "SUN Aug 24th MON Aug 25th TUE Aug 26th WED Aug 27th THU Aug 28th FRI Aug 29th S…" at bounding box center [341, 283] width 628 height 31
click at [28, 292] on div "SUN Aug 24th MON Aug 25th TUE Aug 26th WED Aug 27th THU Aug 28th FRI Aug 29th S…" at bounding box center [341, 283] width 628 height 31
click at [41, 275] on icon at bounding box center [44, 283] width 17 height 17
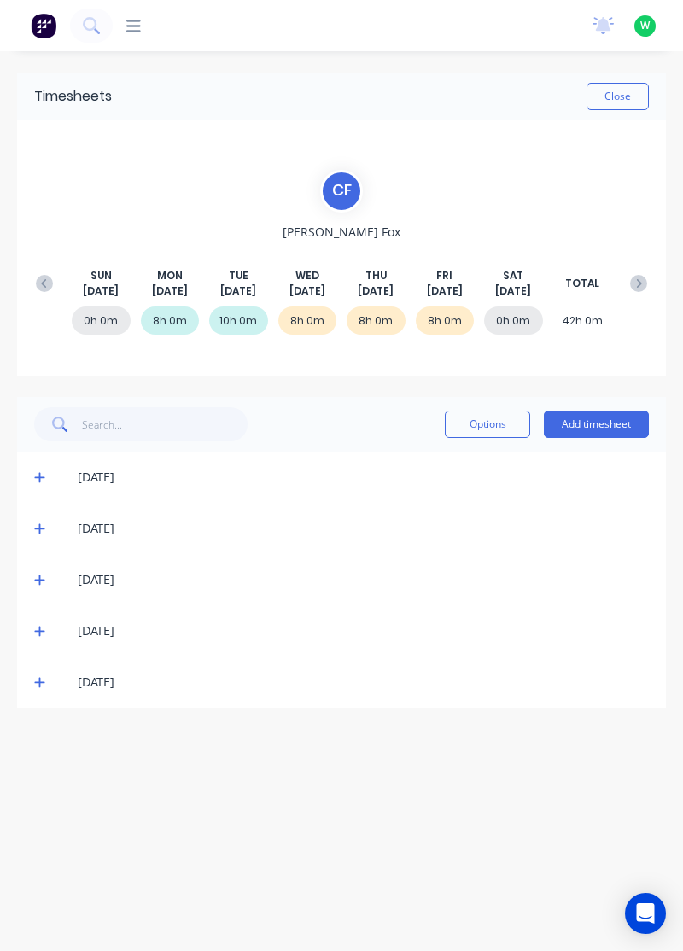
click at [34, 683] on icon at bounding box center [39, 682] width 11 height 12
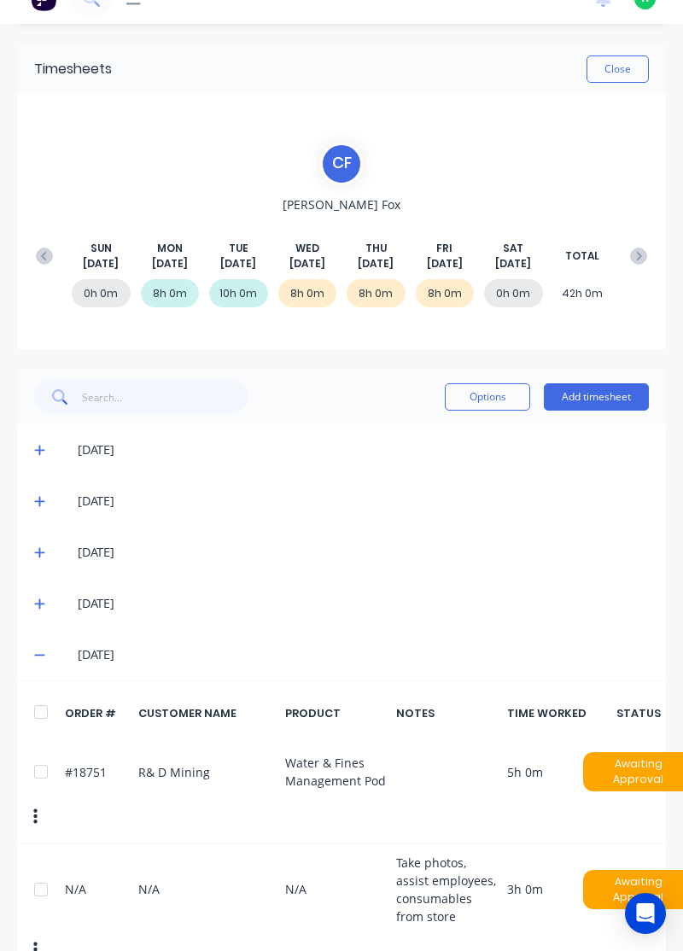
scroll to position [48, 0]
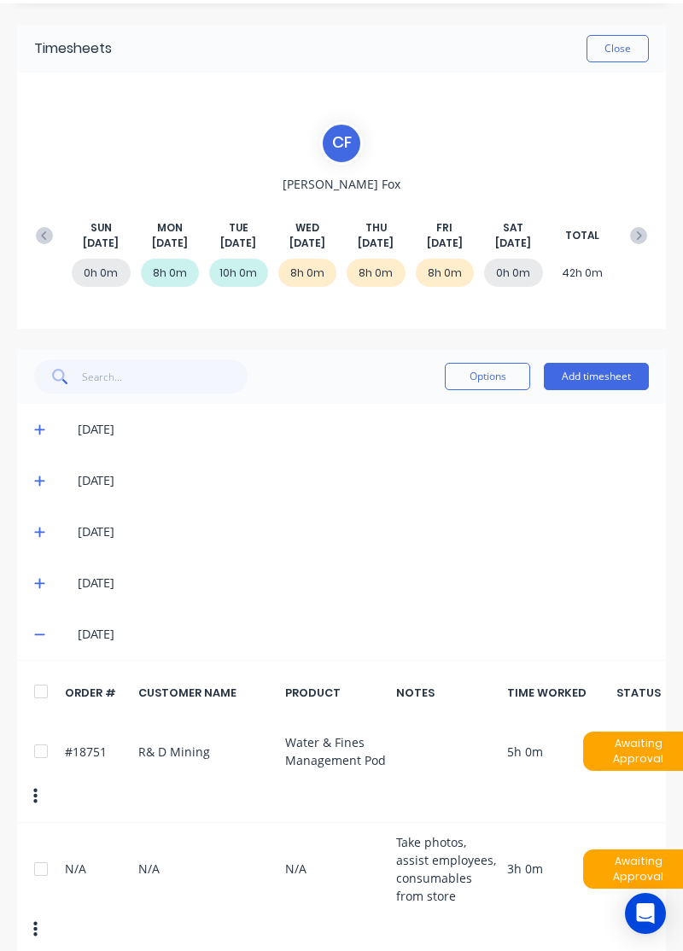
click at [36, 634] on icon at bounding box center [39, 635] width 10 height 2
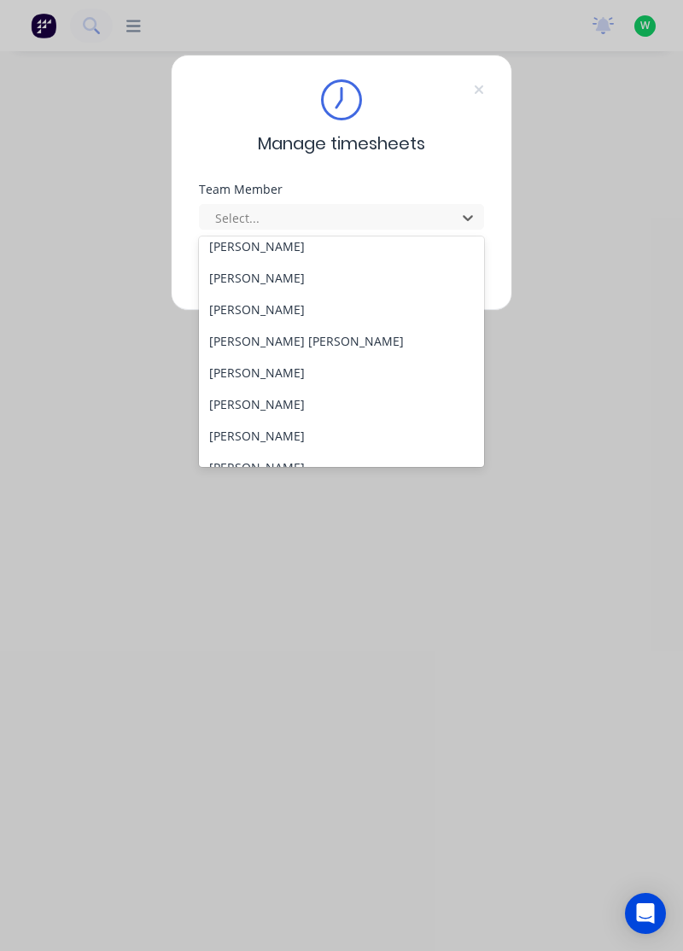
scroll to position [166, 0]
click at [260, 375] on div "[PERSON_NAME]" at bounding box center [342, 374] width 286 height 32
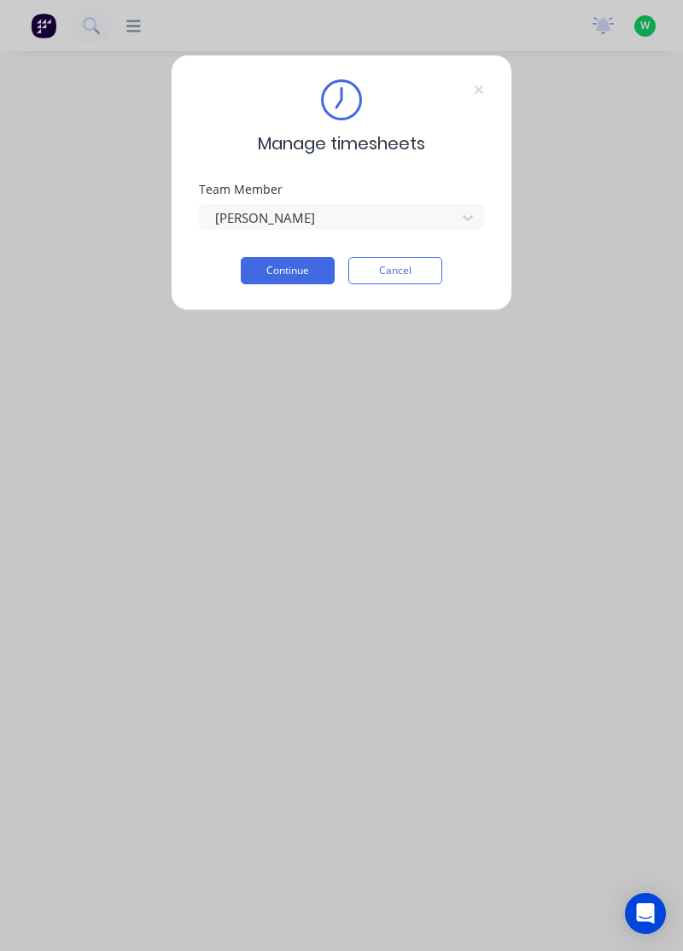
click at [304, 265] on button "Continue" at bounding box center [288, 270] width 94 height 27
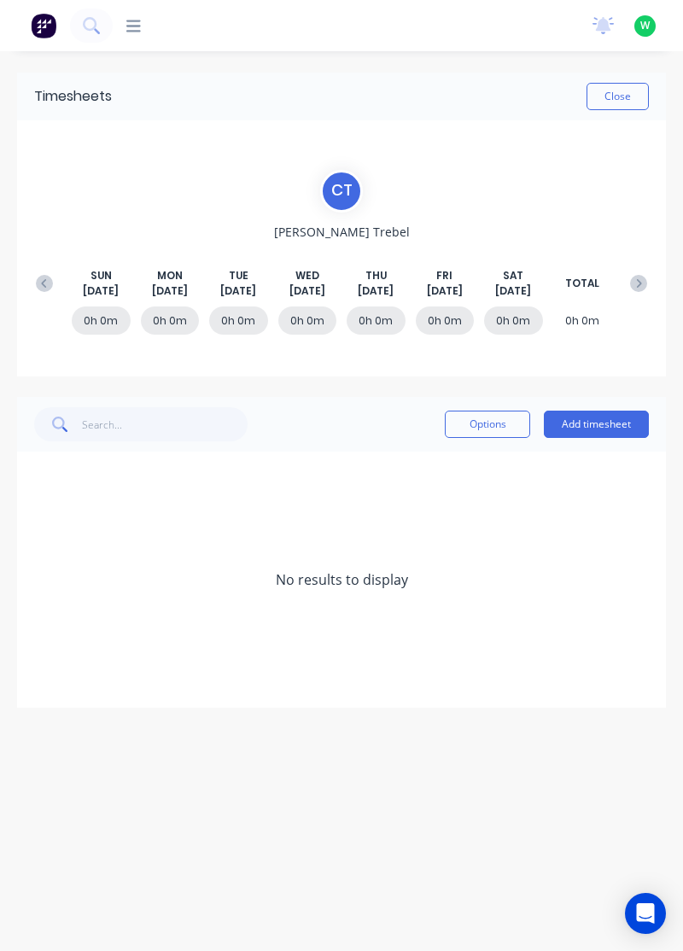
click at [32, 271] on button at bounding box center [44, 283] width 34 height 31
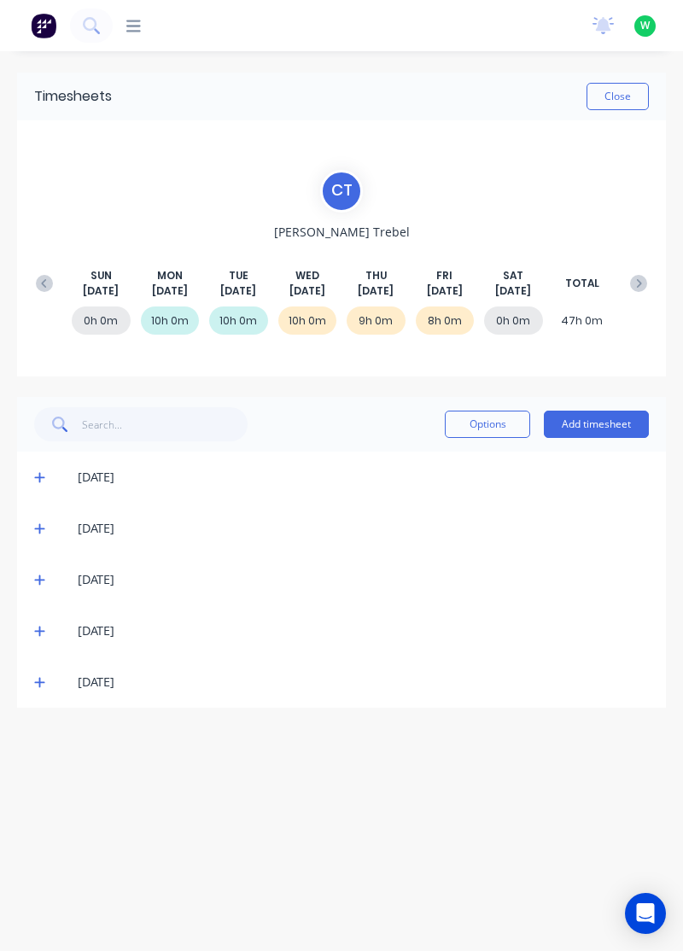
click at [34, 676] on icon at bounding box center [39, 682] width 11 height 12
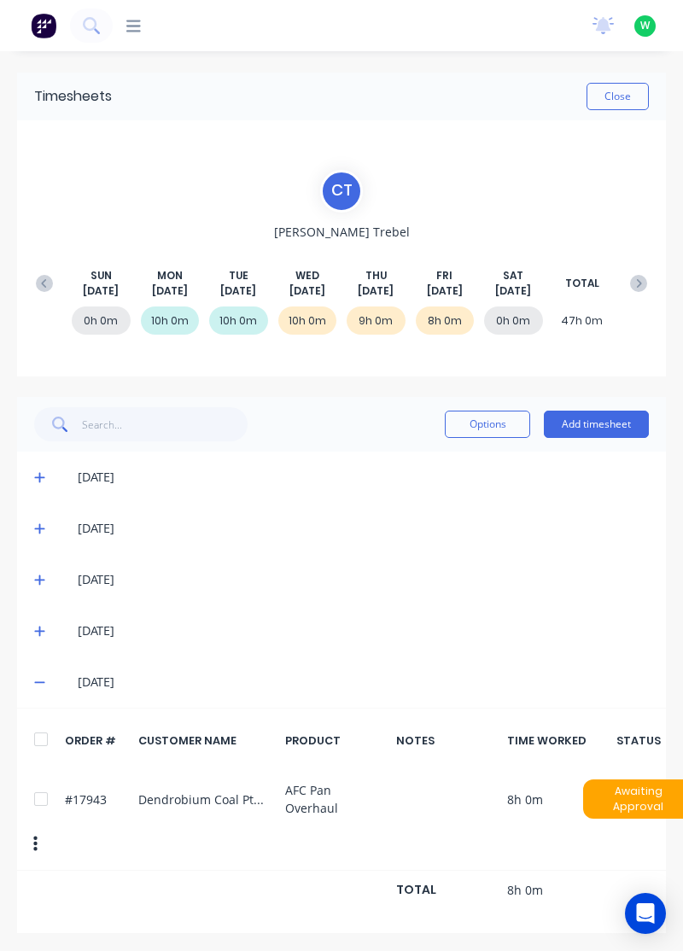
click at [36, 629] on icon at bounding box center [39, 631] width 10 height 10
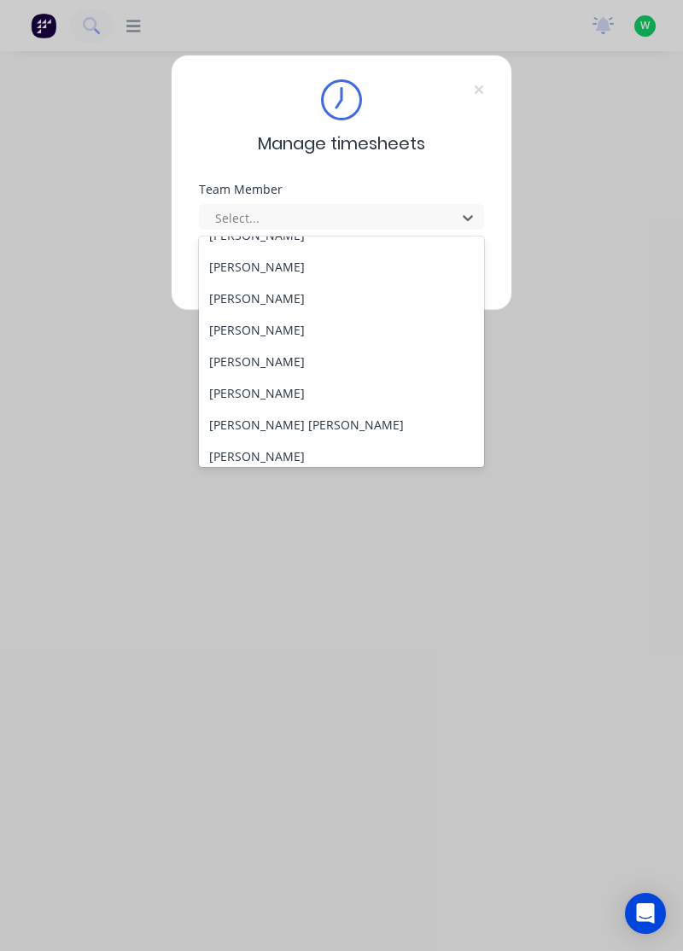
scroll to position [91, 0]
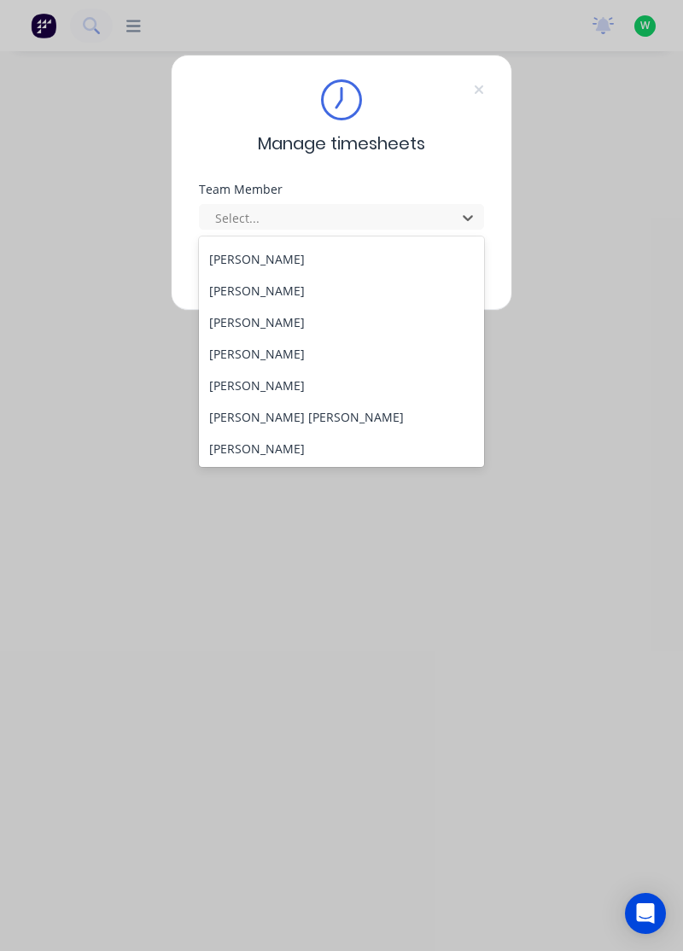
click at [302, 476] on div "Manage timesheets Team Member 26 results available. Use Up and Down to choose o…" at bounding box center [341, 475] width 683 height 951
click at [256, 283] on div "[PERSON_NAME]" at bounding box center [342, 290] width 286 height 32
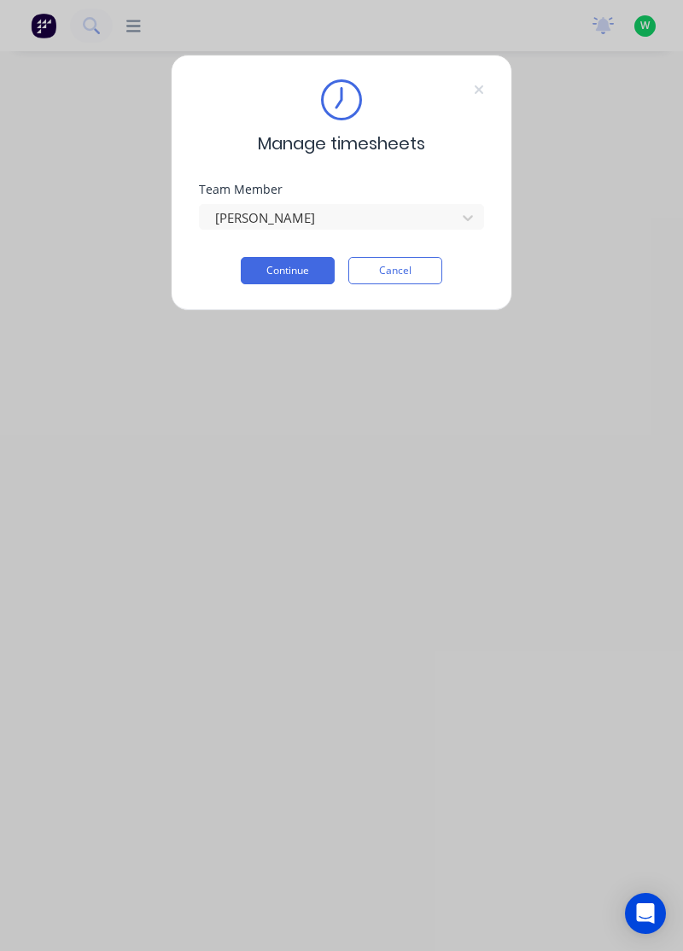
click at [276, 266] on button "Continue" at bounding box center [288, 270] width 94 height 27
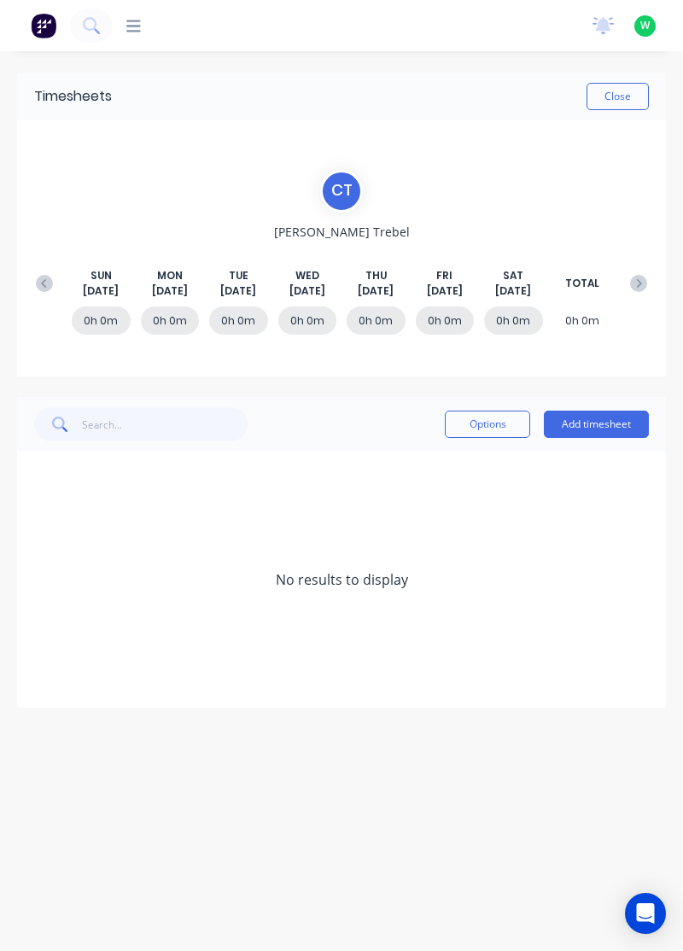
click at [38, 281] on icon at bounding box center [44, 283] width 17 height 17
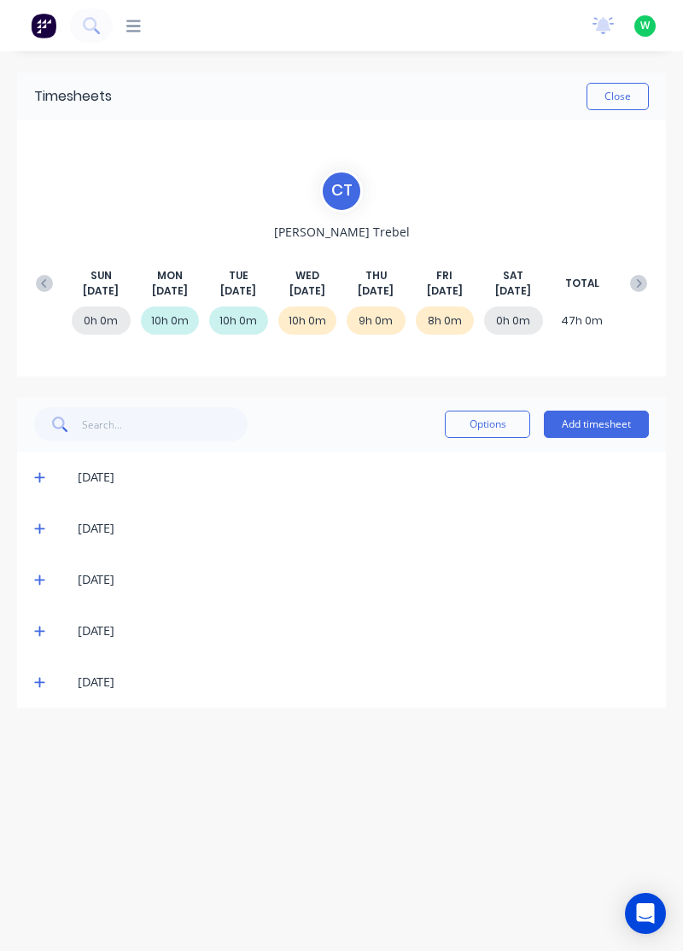
click at [49, 684] on span at bounding box center [42, 681] width 16 height 17
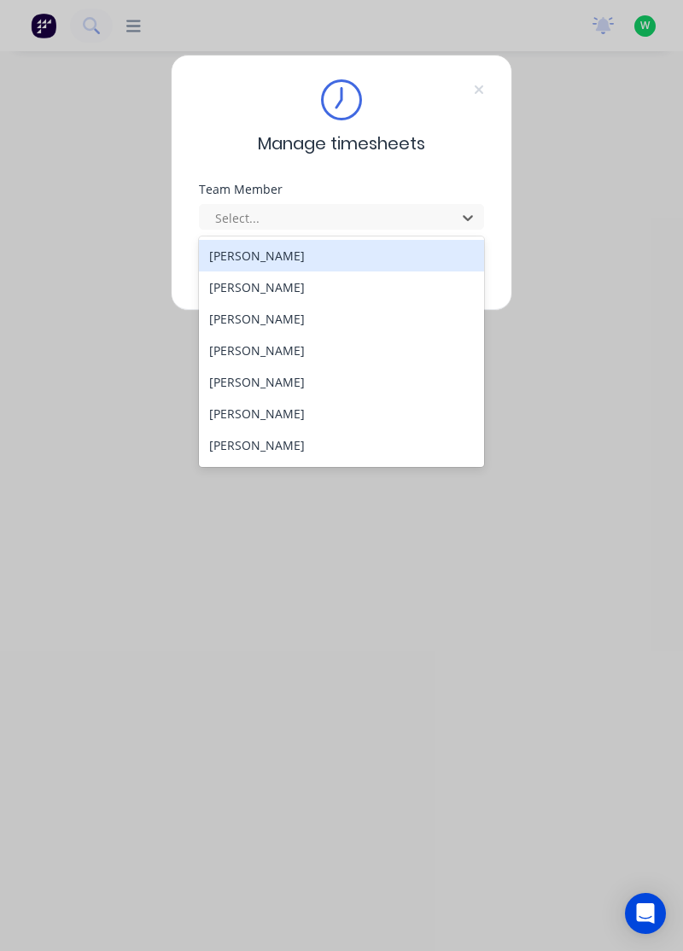
click at [287, 252] on div "[PERSON_NAME]" at bounding box center [342, 256] width 286 height 32
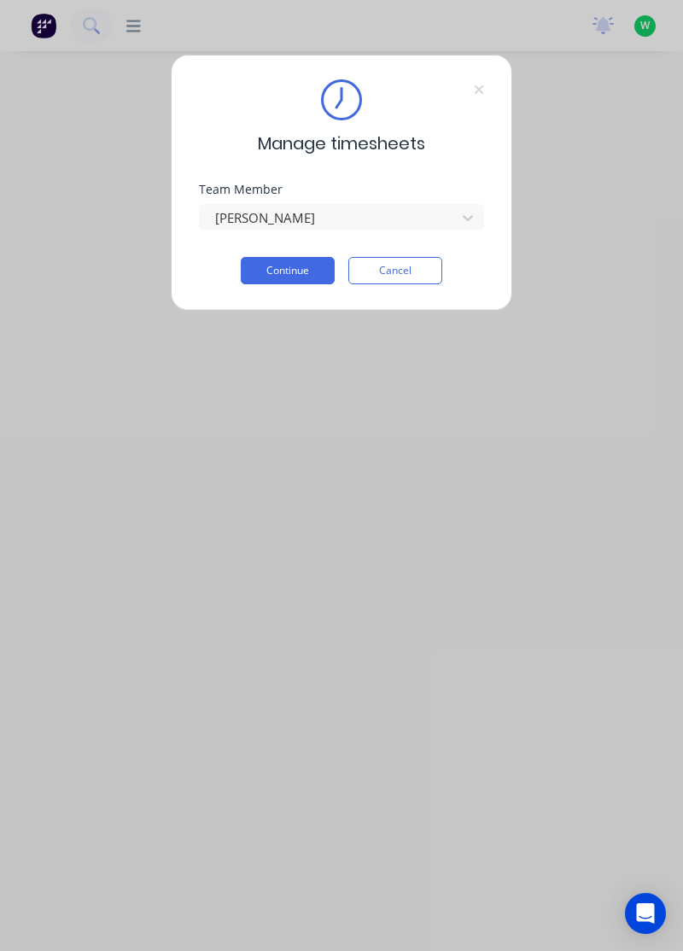
click at [318, 271] on button "Continue" at bounding box center [288, 270] width 94 height 27
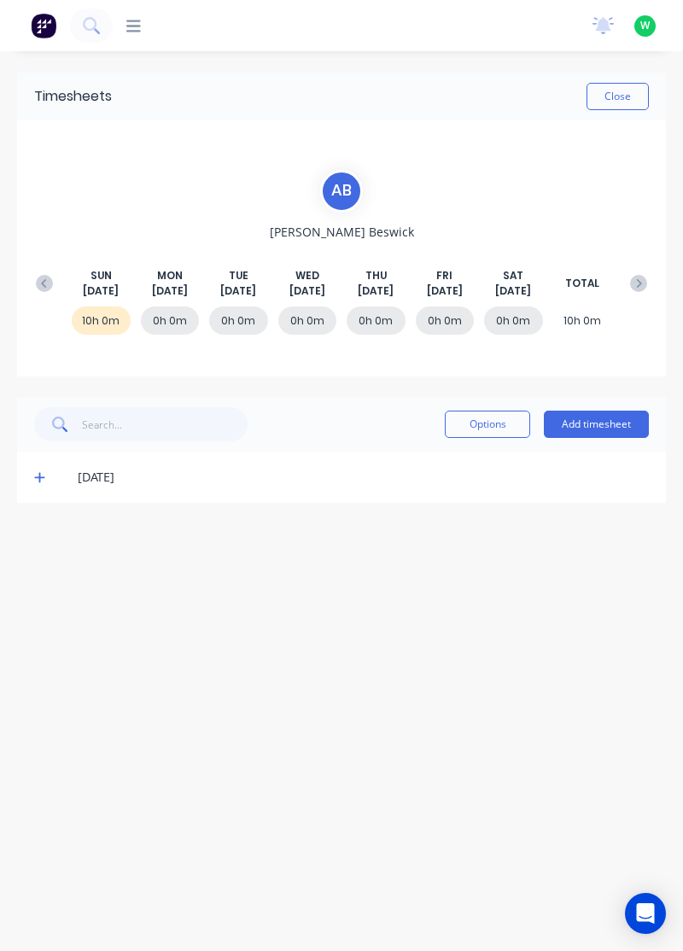
click at [31, 269] on div "SUN Aug 24th MON Aug 25th TUE Aug 26th WED Aug 27th THU Aug 28th FRI Aug 29th S…" at bounding box center [341, 283] width 628 height 31
click at [43, 268] on button at bounding box center [44, 283] width 34 height 31
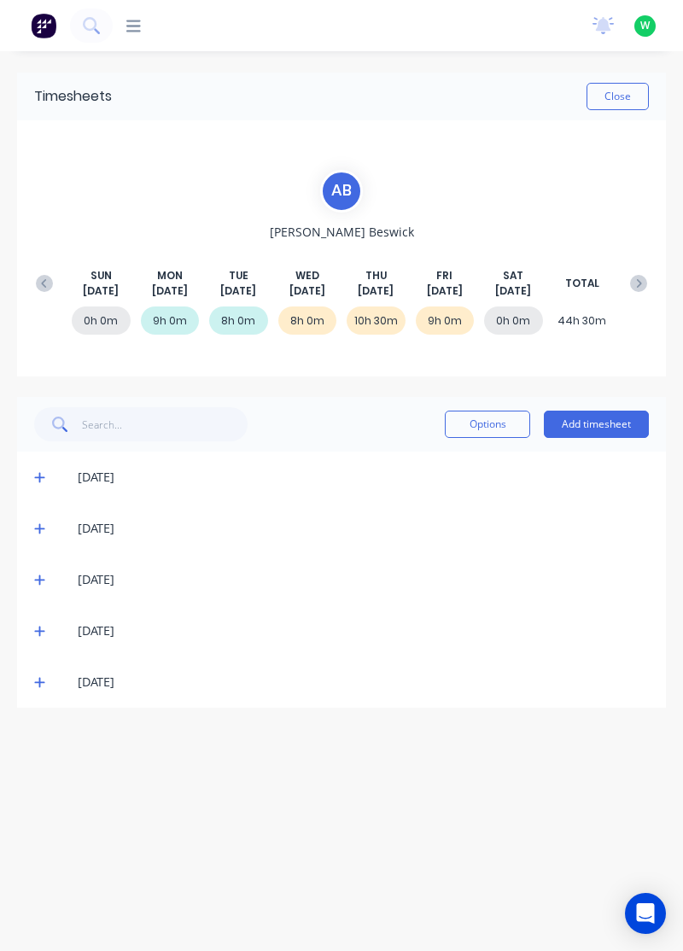
click at [34, 629] on icon at bounding box center [39, 631] width 11 height 12
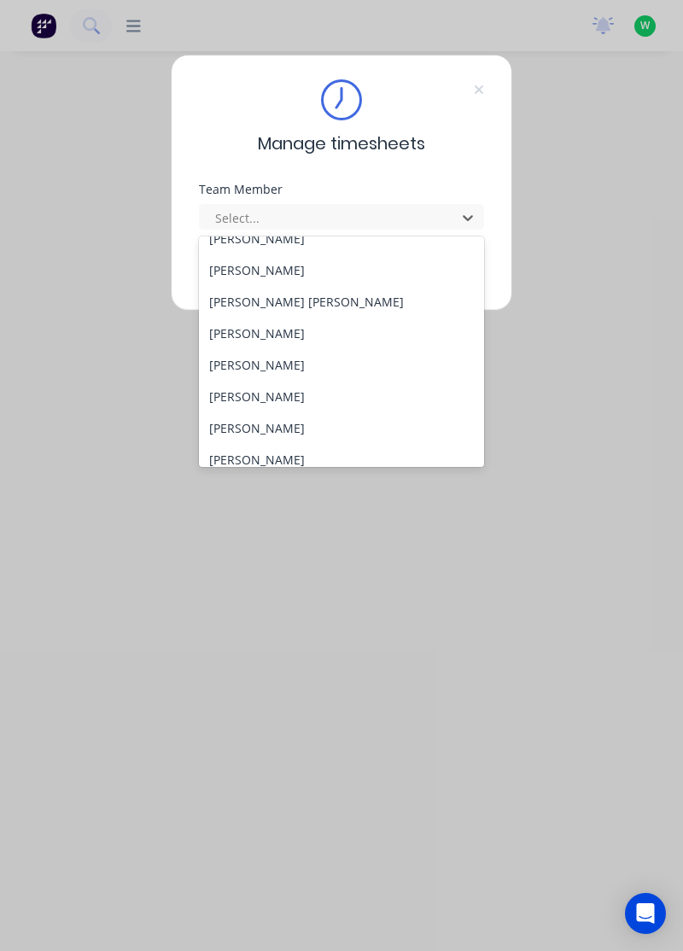
scroll to position [205, 0]
click at [271, 358] on div "[PERSON_NAME]" at bounding box center [342, 367] width 286 height 32
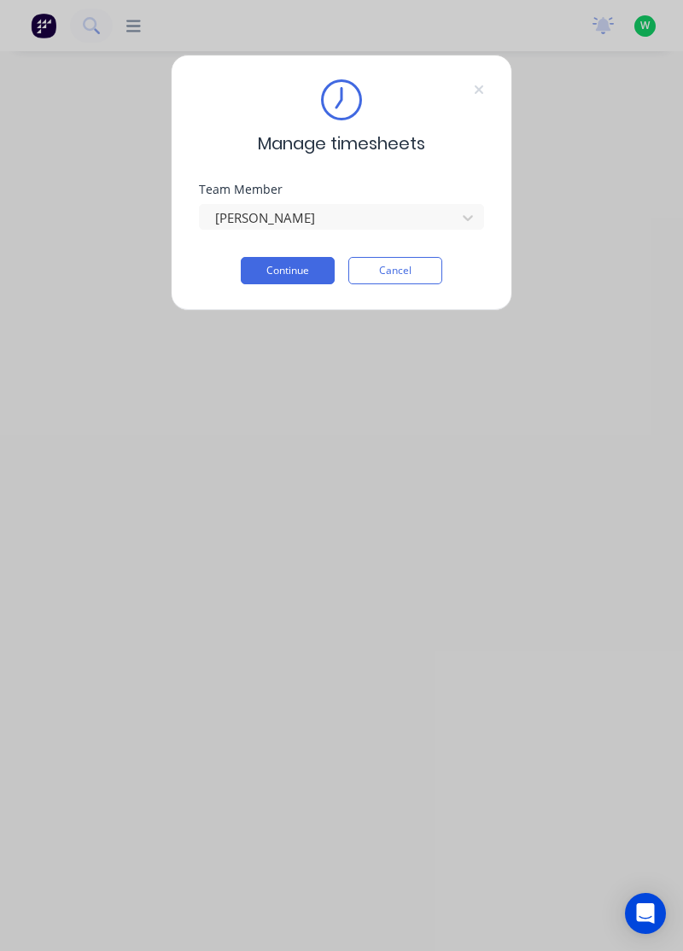
click at [302, 265] on button "Continue" at bounding box center [288, 270] width 94 height 27
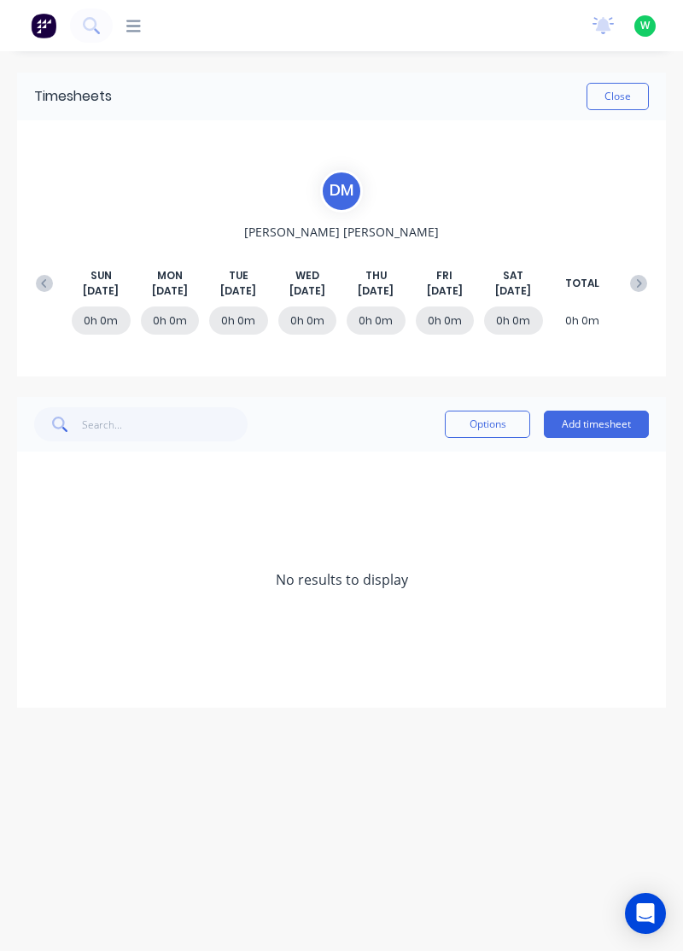
click at [48, 275] on icon at bounding box center [44, 283] width 17 height 17
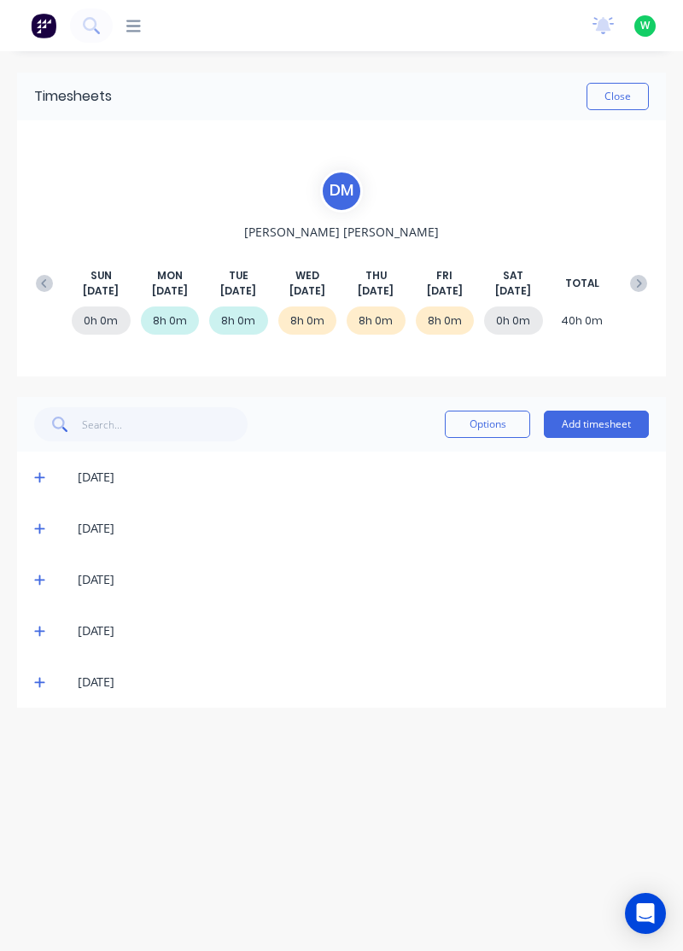
click at [41, 679] on icon at bounding box center [39, 682] width 11 height 12
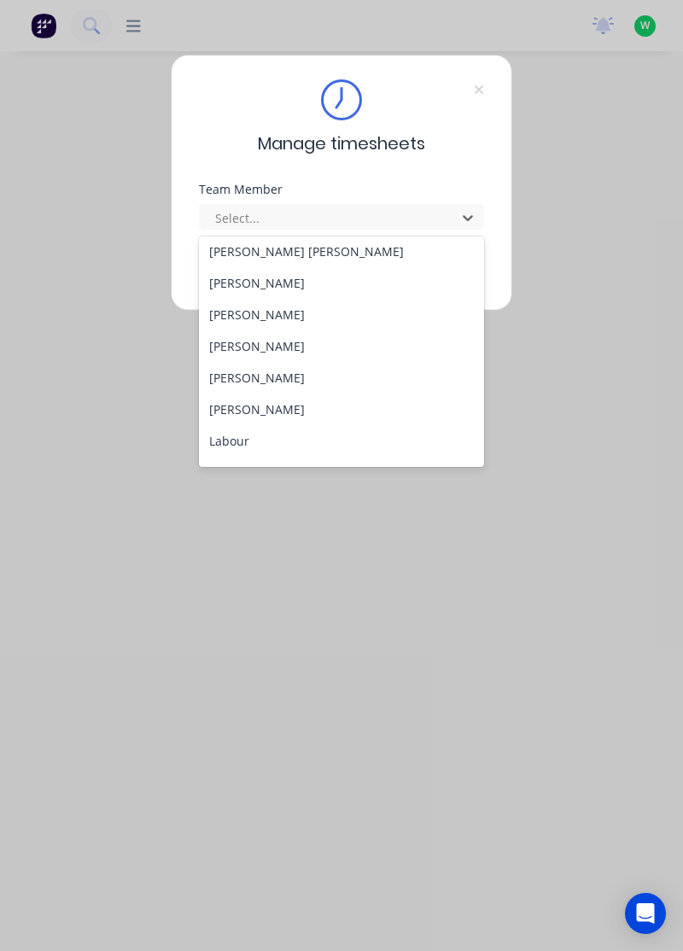
scroll to position [265, 0]
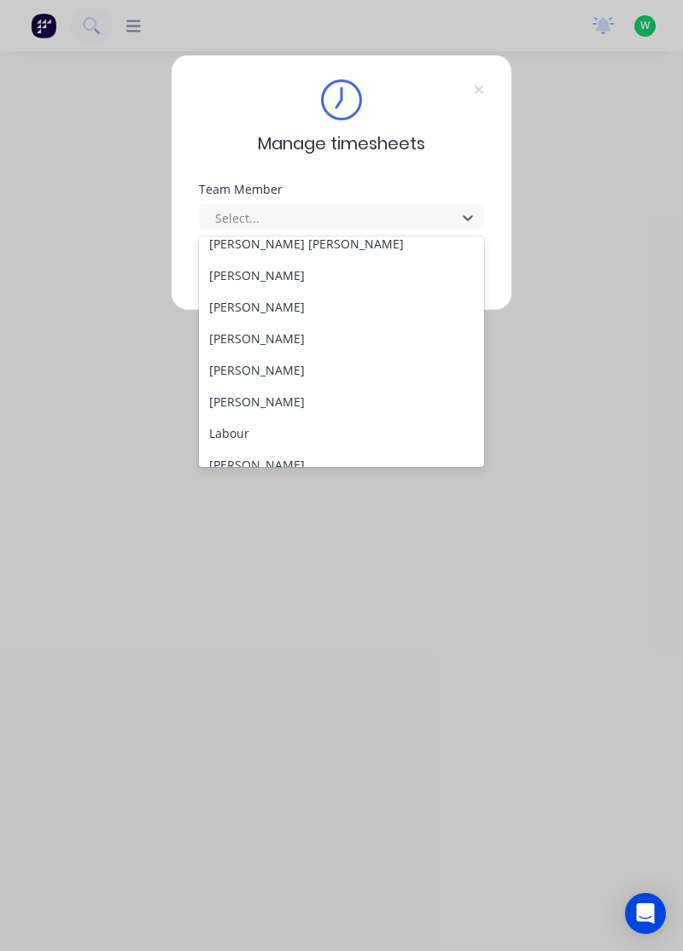
click at [257, 361] on div "[PERSON_NAME]" at bounding box center [342, 370] width 286 height 32
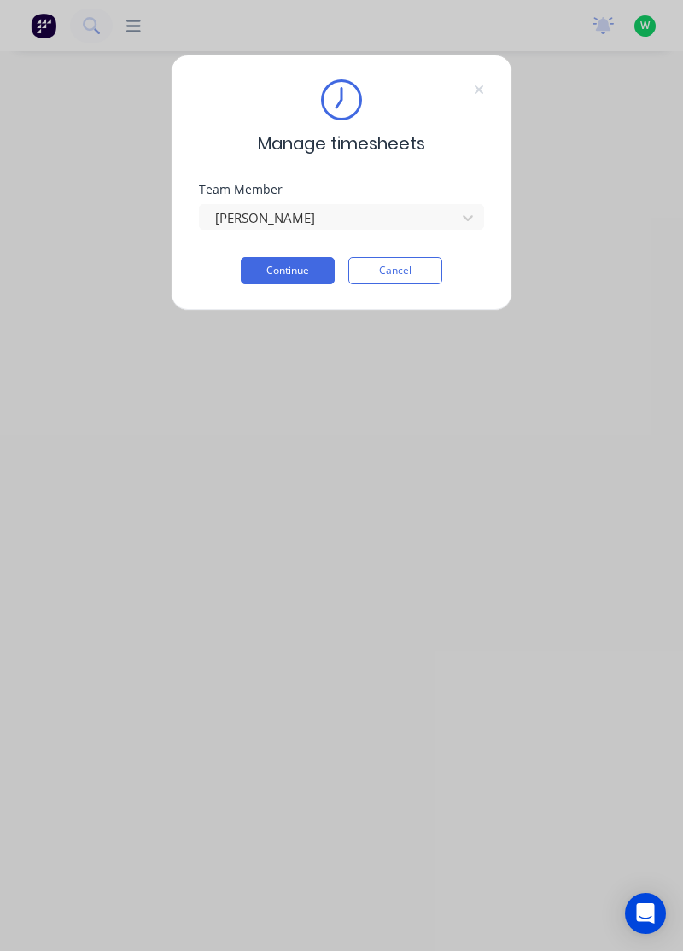
click at [289, 270] on button "Continue" at bounding box center [288, 270] width 94 height 27
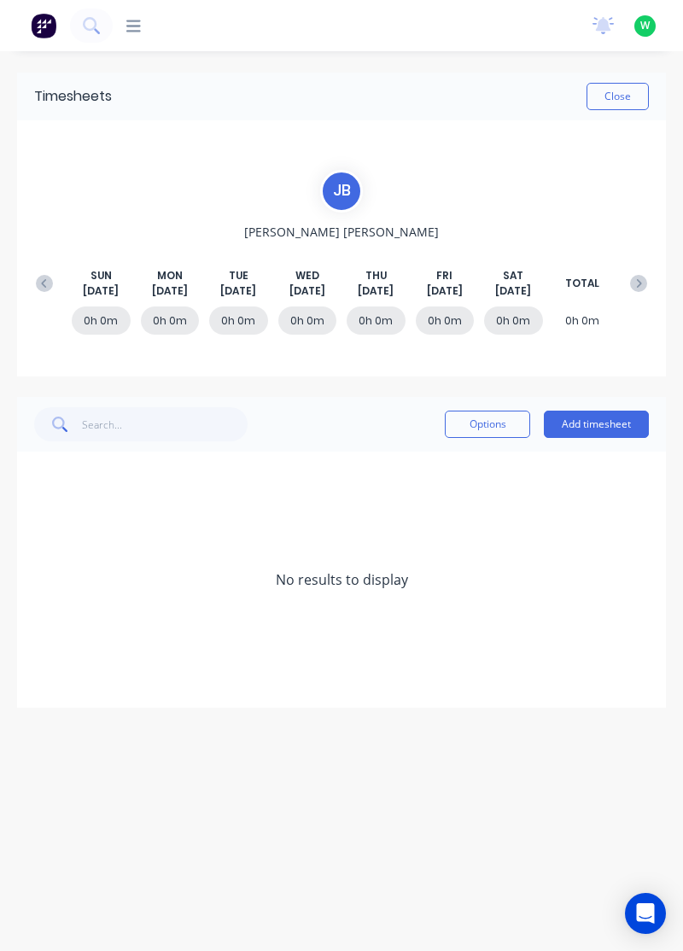
click at [36, 276] on icon at bounding box center [44, 283] width 17 height 17
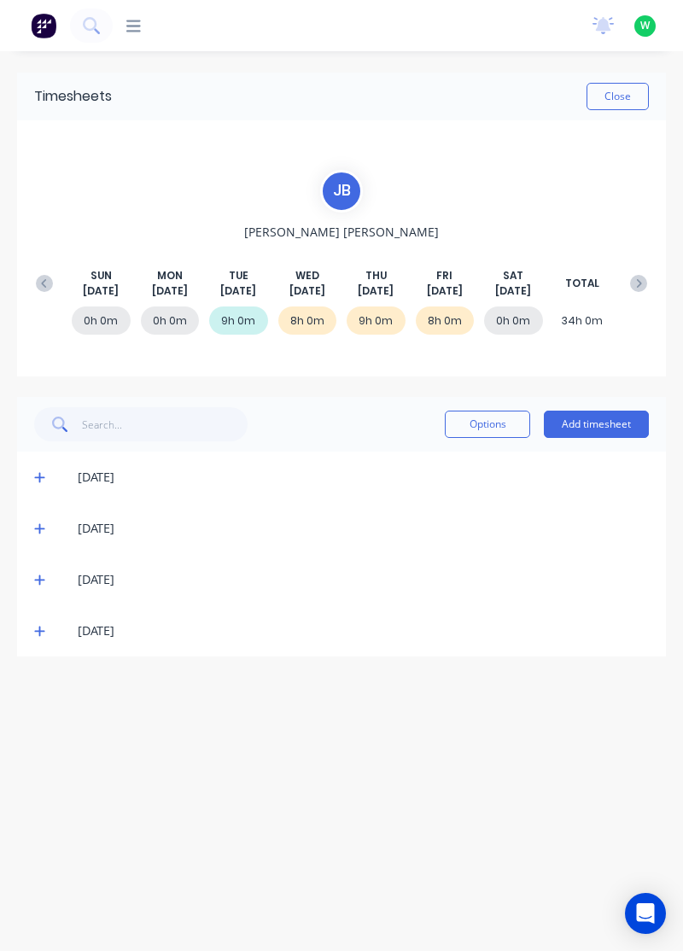
click at [34, 628] on icon at bounding box center [39, 631] width 11 height 12
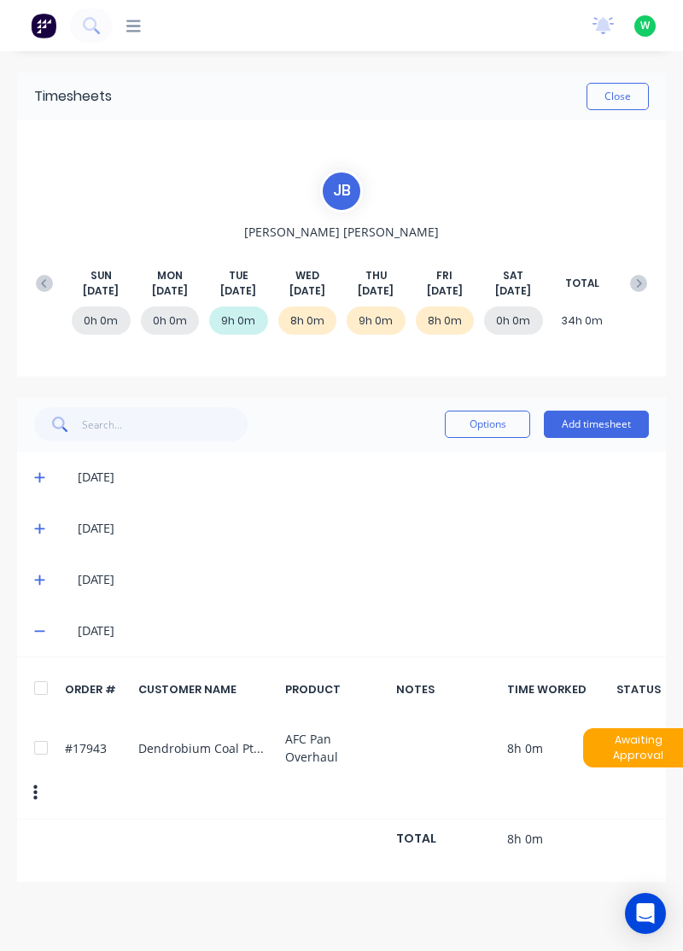
click at [38, 576] on icon at bounding box center [39, 579] width 11 height 12
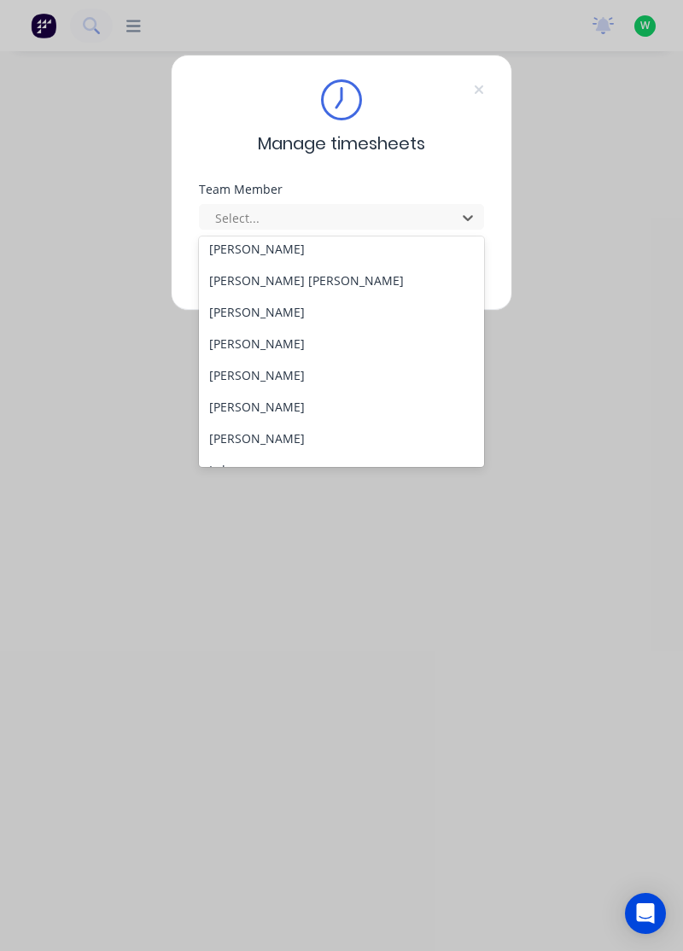
scroll to position [232, 0]
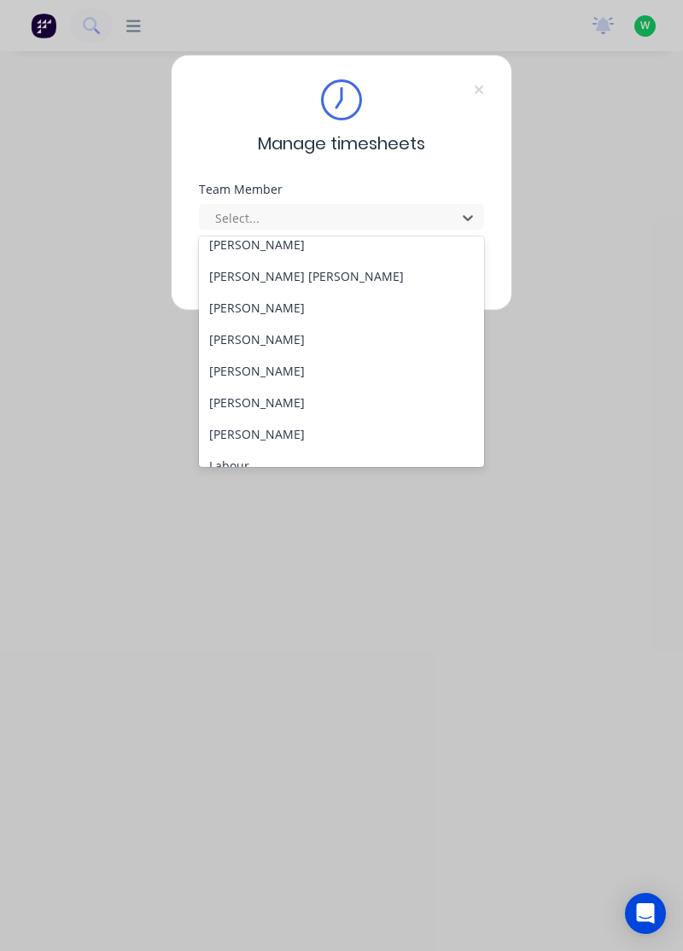
click at [263, 428] on div "[PERSON_NAME]" at bounding box center [342, 434] width 286 height 32
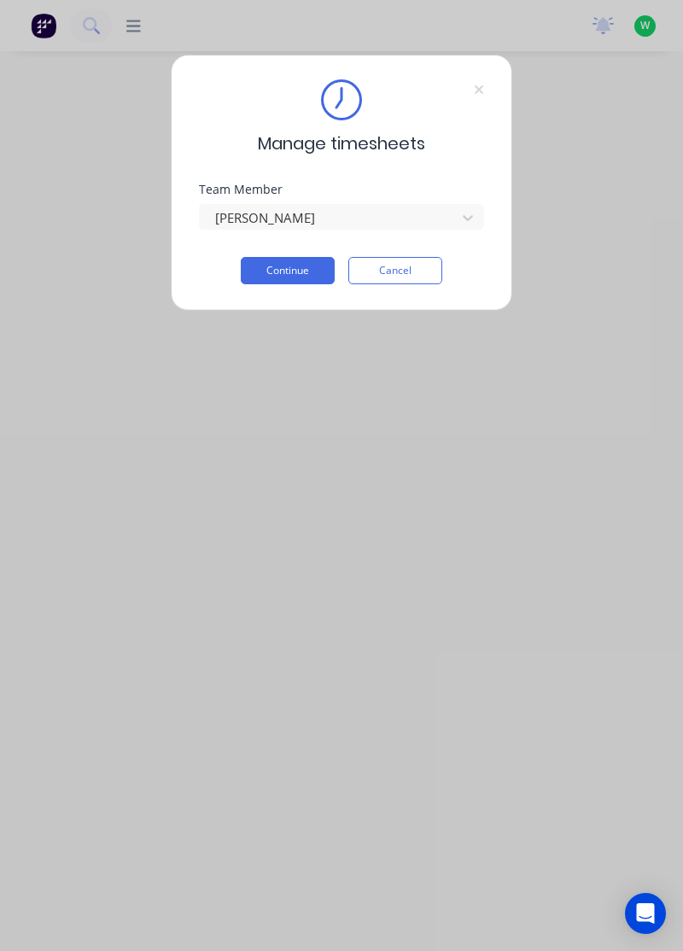
click at [297, 264] on button "Continue" at bounding box center [288, 270] width 94 height 27
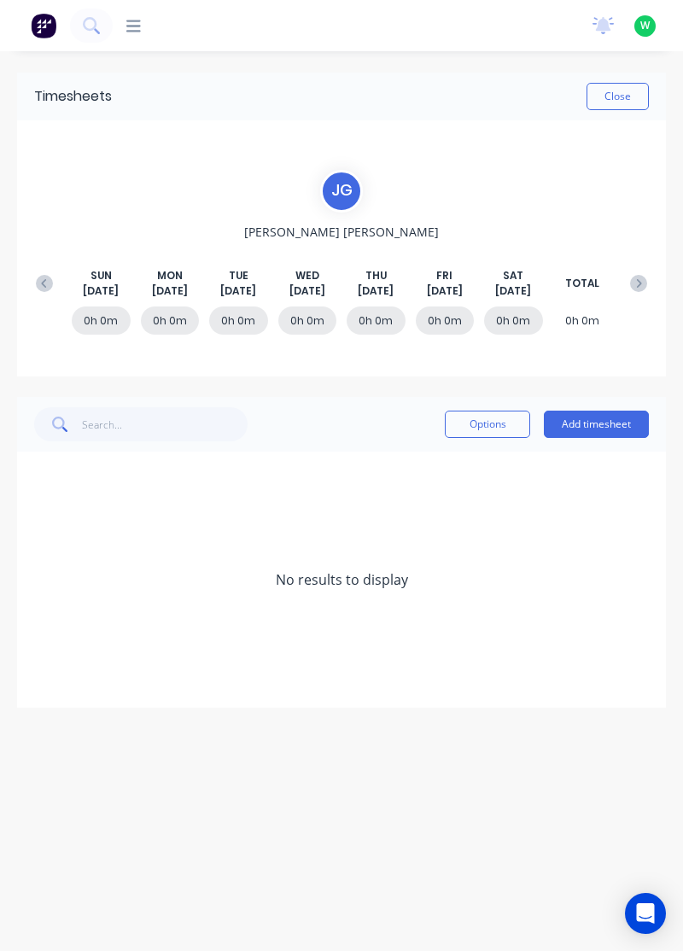
click at [30, 275] on button at bounding box center [44, 283] width 34 height 31
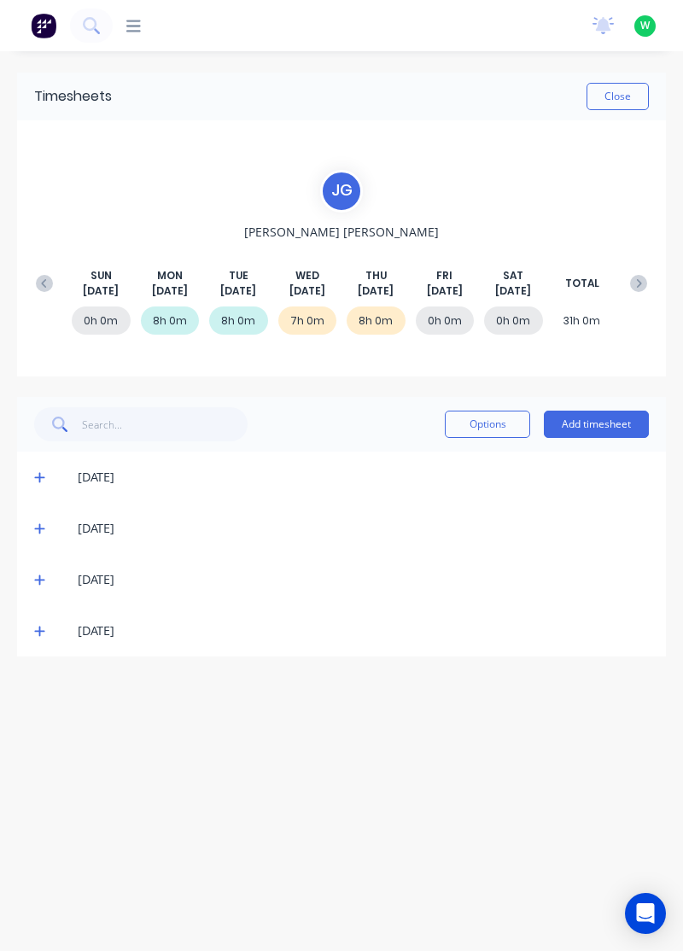
click at [38, 630] on icon at bounding box center [39, 631] width 10 height 10
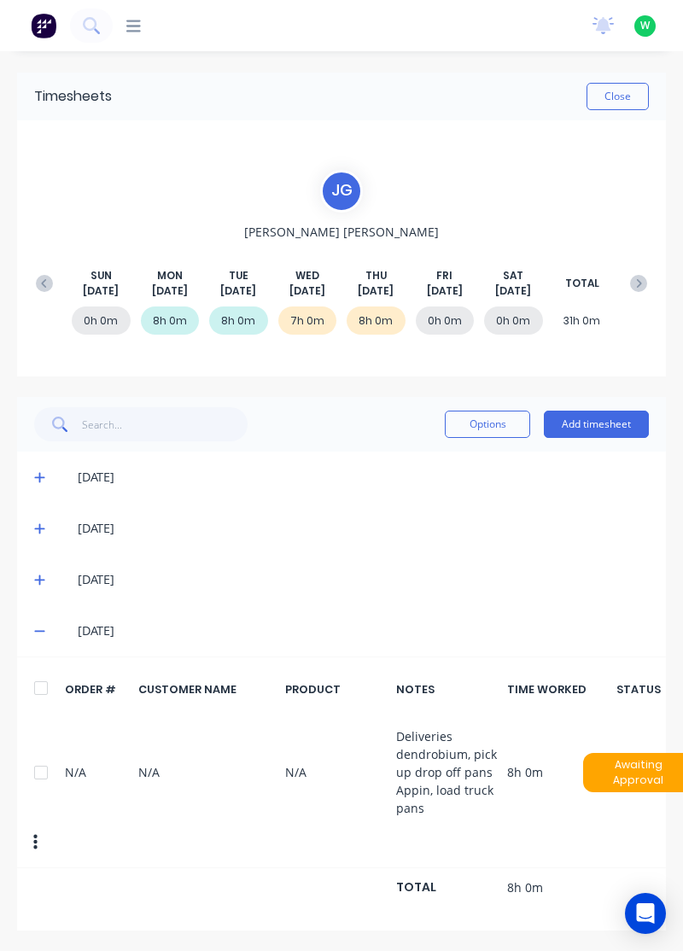
click at [46, 549] on div "[DATE]" at bounding box center [341, 528] width 649 height 51
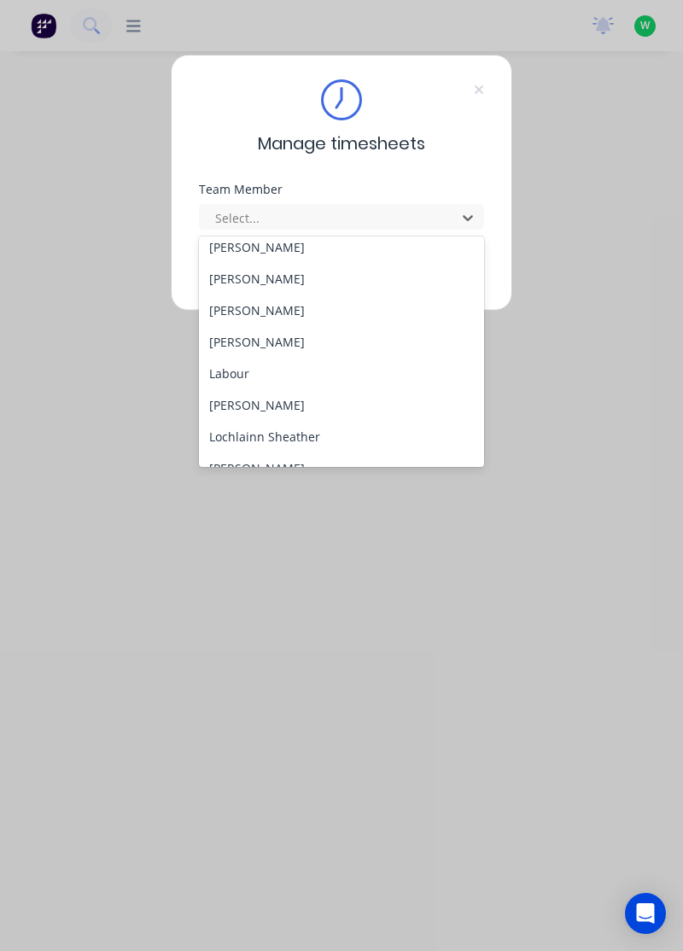
scroll to position [329, 0]
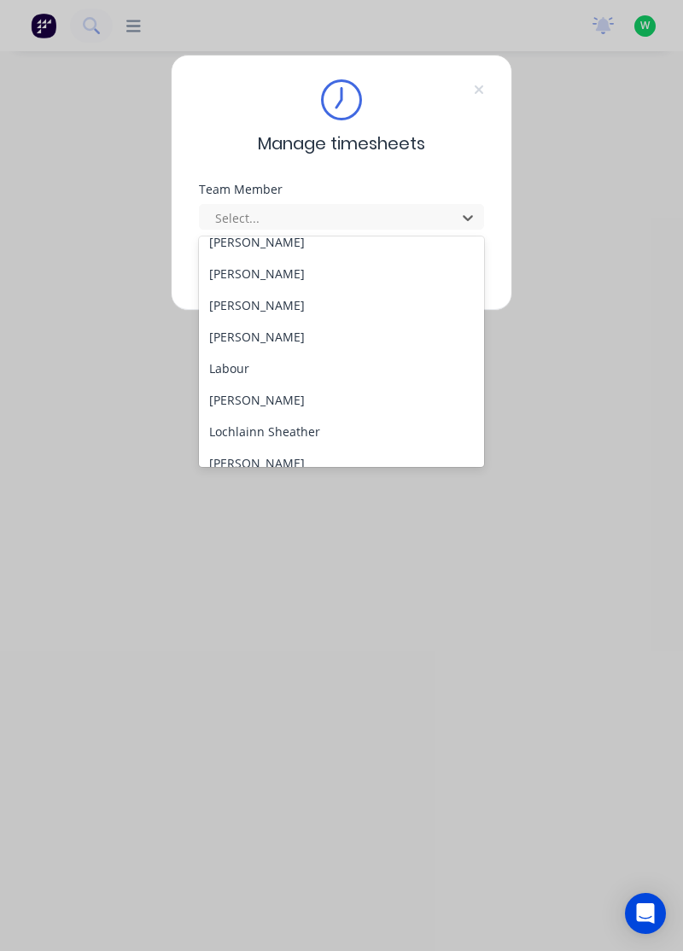
click at [275, 393] on div "[PERSON_NAME]" at bounding box center [342, 400] width 286 height 32
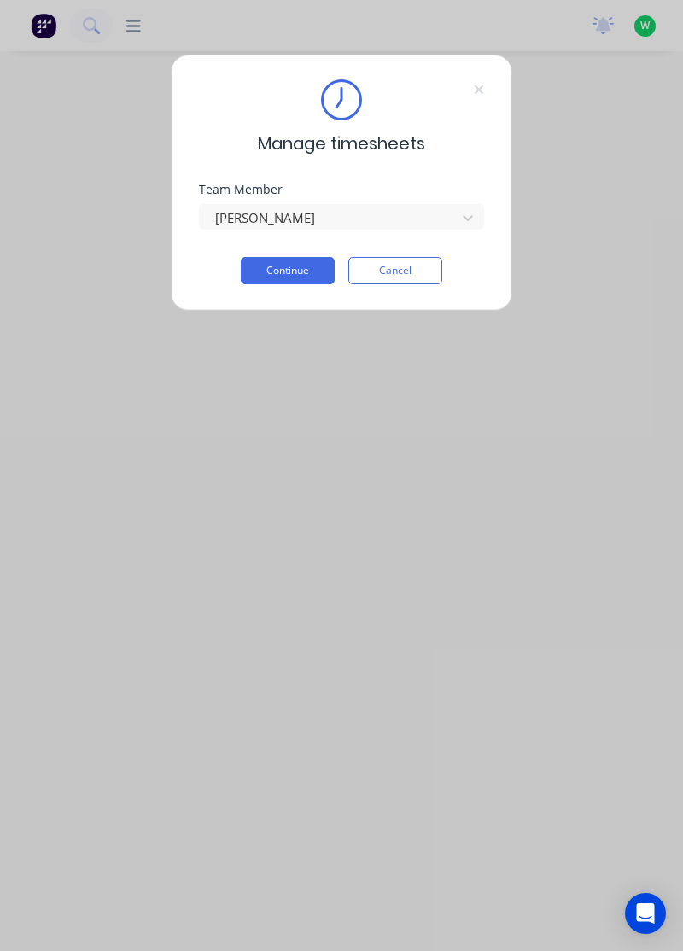
click at [302, 273] on button "Continue" at bounding box center [288, 270] width 94 height 27
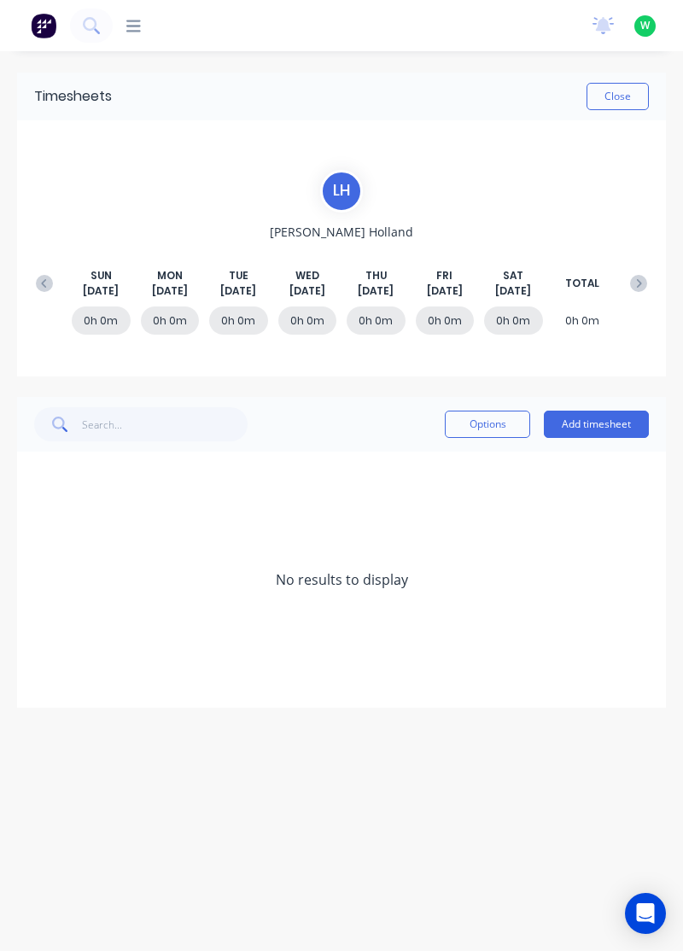
click at [38, 268] on button at bounding box center [44, 283] width 34 height 31
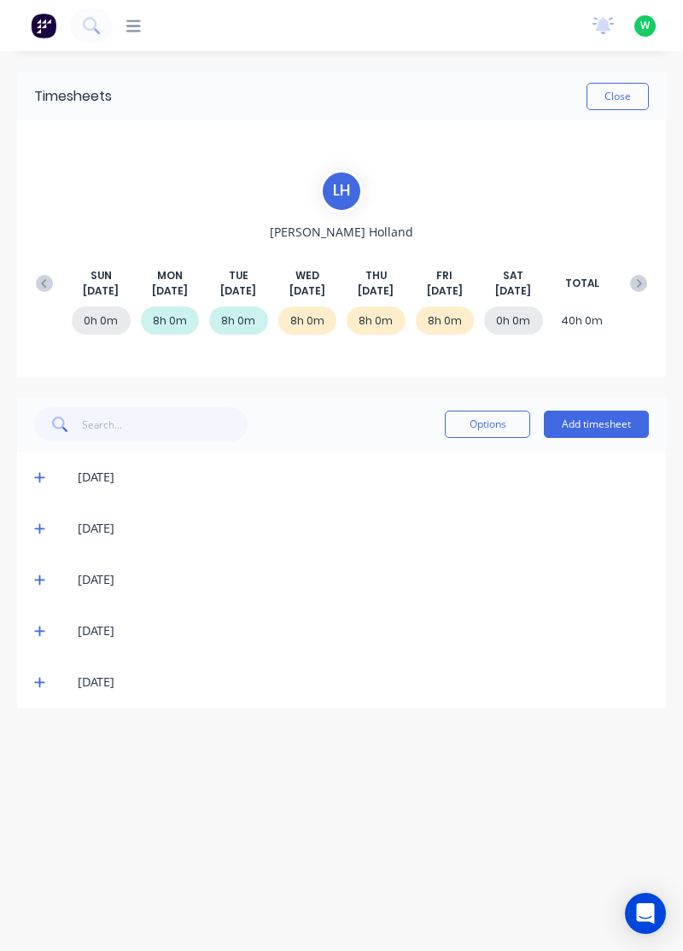
click at [38, 683] on icon at bounding box center [39, 682] width 11 height 12
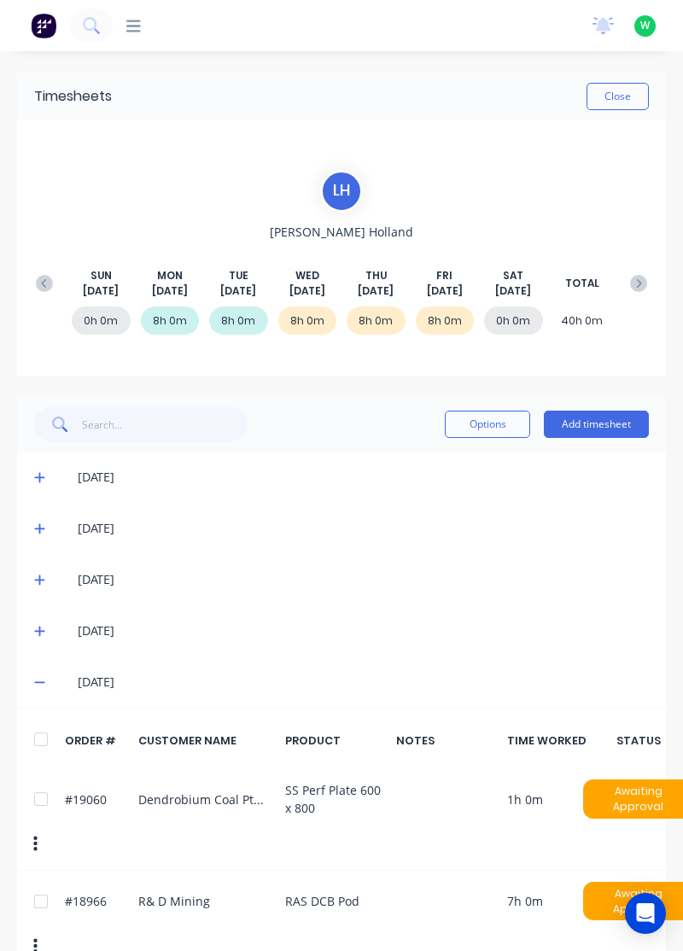
scroll to position [2, 0]
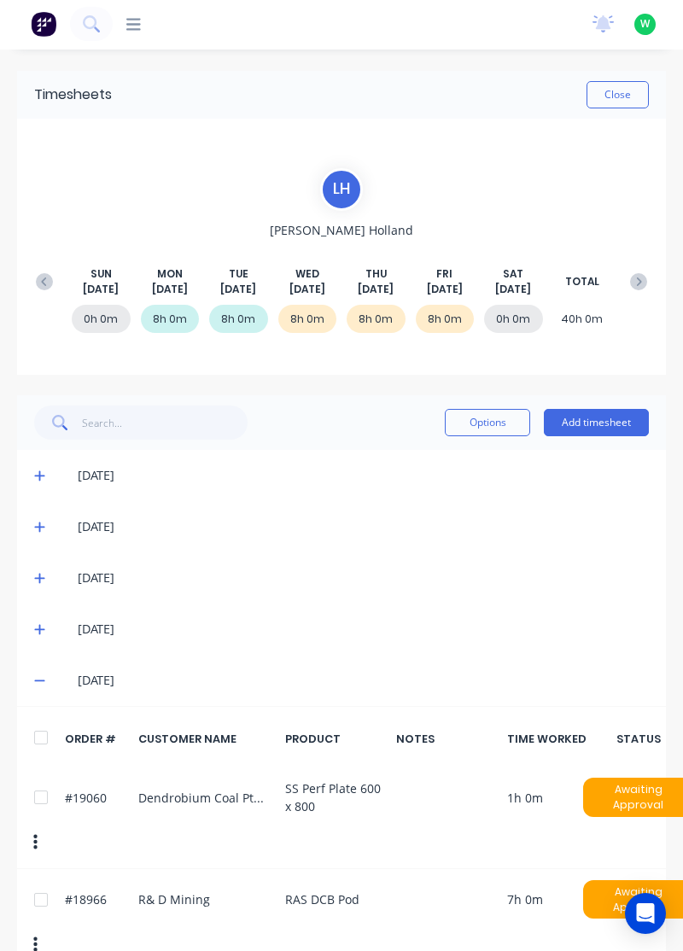
click at [43, 620] on span at bounding box center [42, 628] width 16 height 17
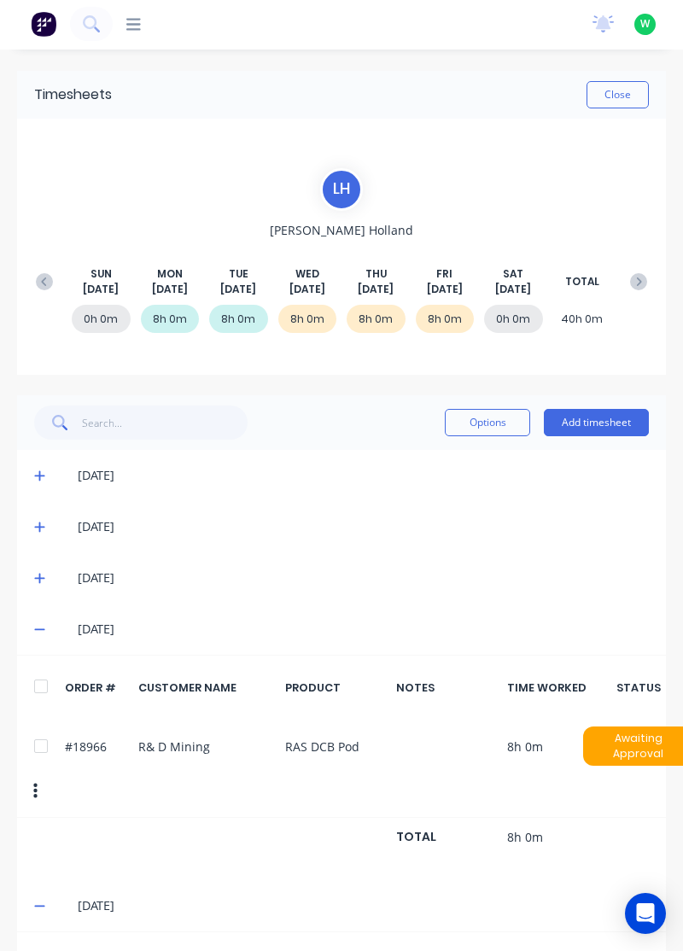
click at [24, 626] on div "[DATE]" at bounding box center [341, 628] width 649 height 51
click at [39, 629] on icon at bounding box center [39, 630] width 10 height 2
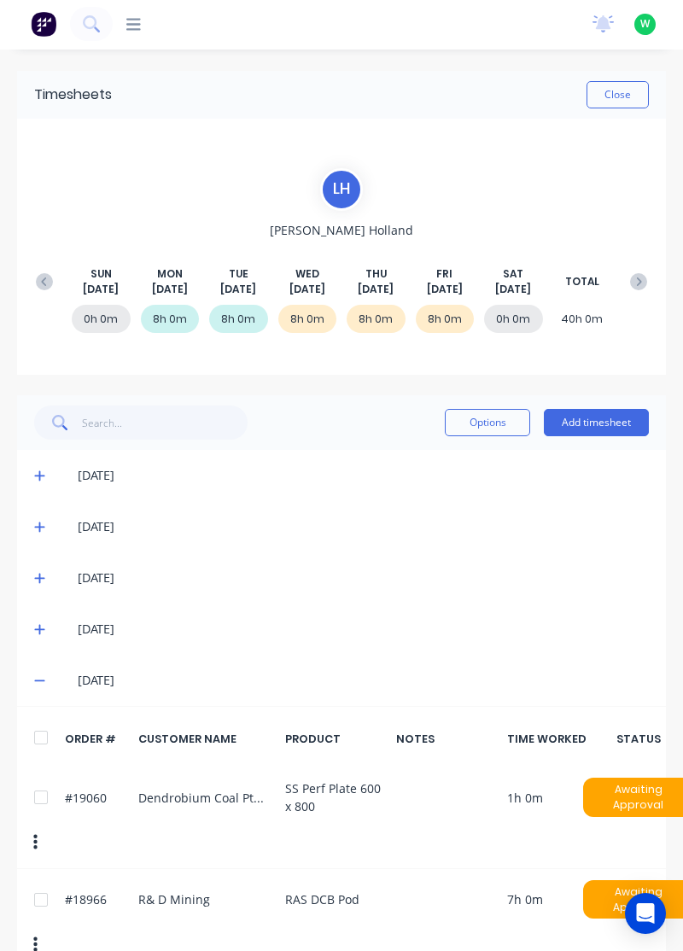
click at [36, 623] on icon at bounding box center [39, 629] width 11 height 12
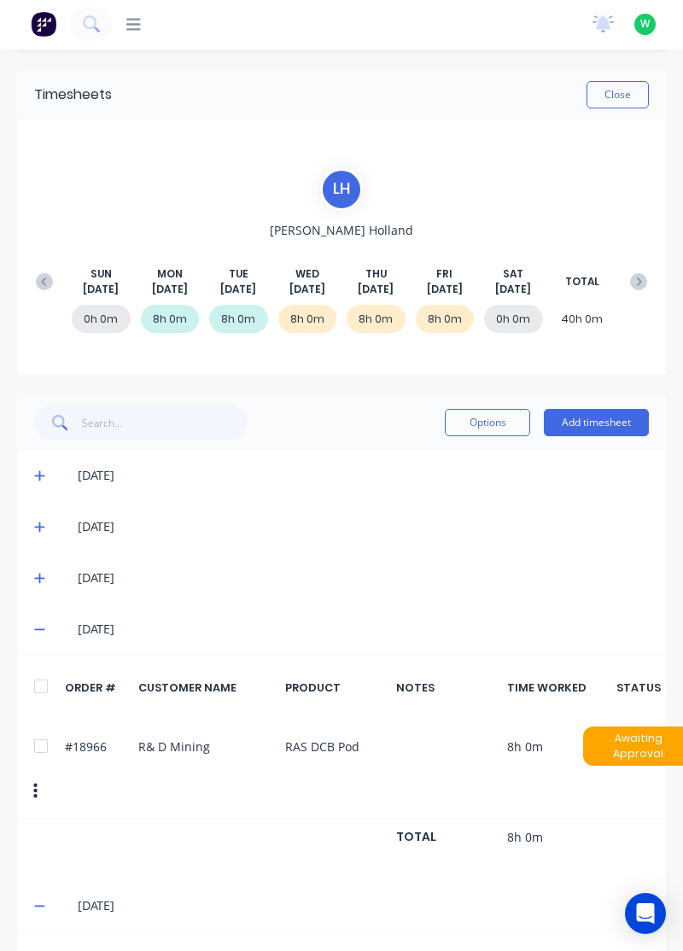
click at [39, 578] on icon at bounding box center [39, 578] width 10 height 10
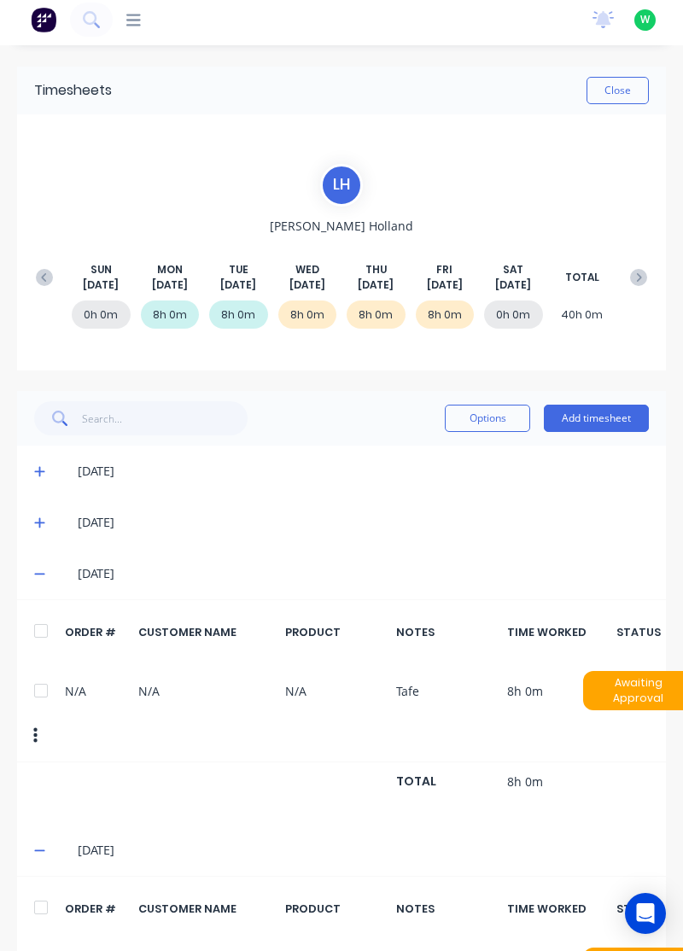
scroll to position [0, 0]
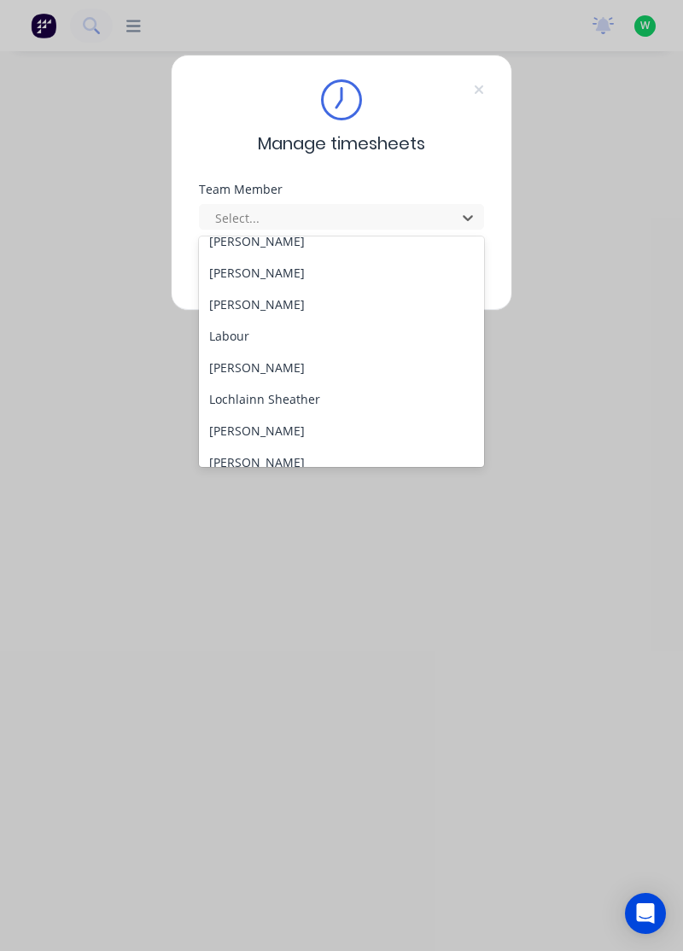
scroll to position [367, 0]
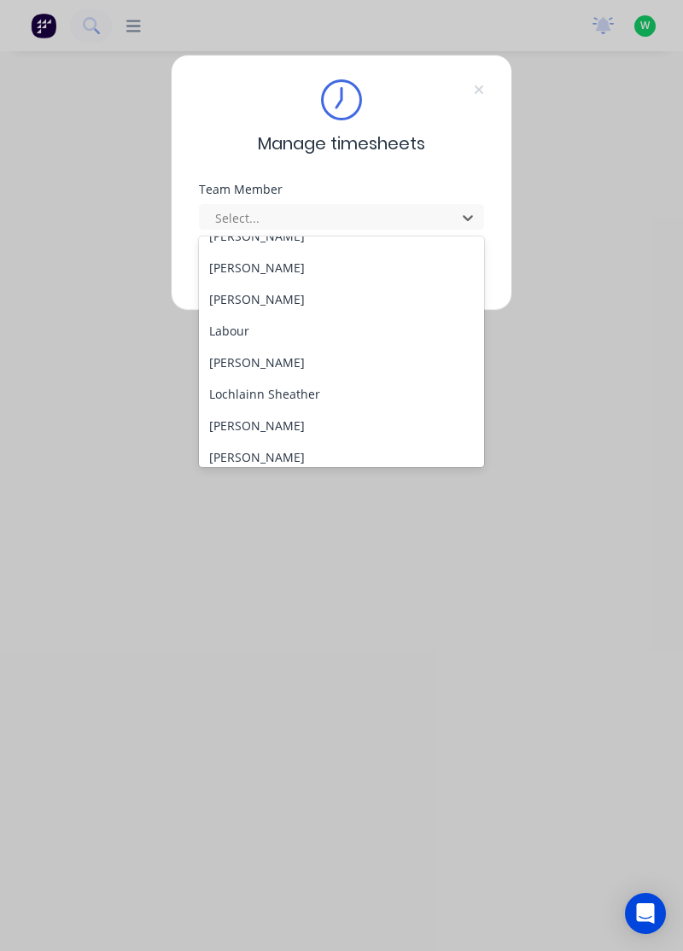
click at [299, 387] on div "Lochlainn Sheather" at bounding box center [342, 394] width 286 height 32
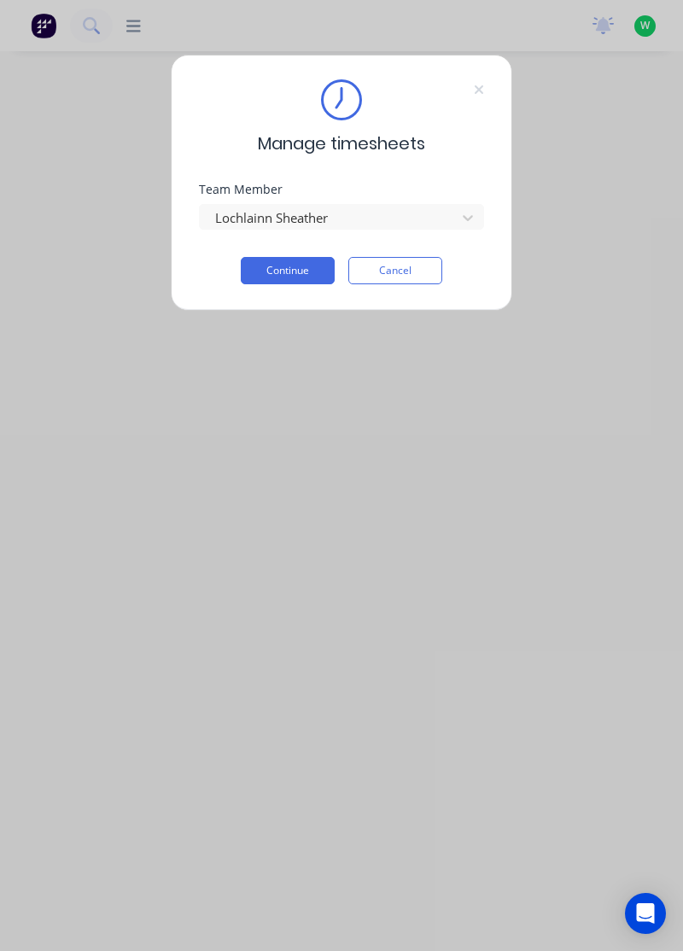
click at [307, 265] on button "Continue" at bounding box center [288, 270] width 94 height 27
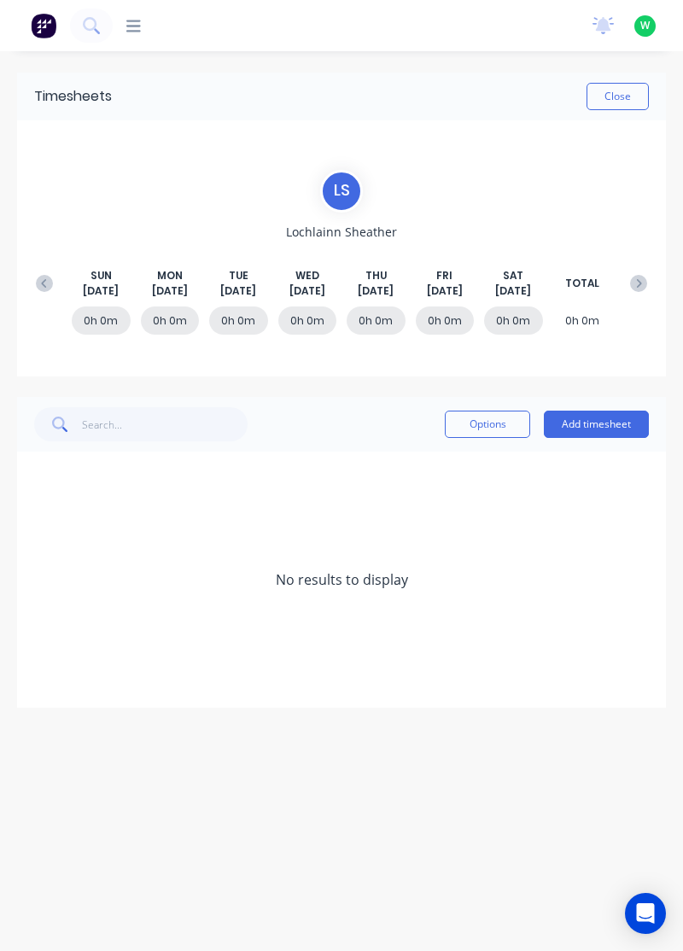
click at [36, 276] on icon at bounding box center [44, 283] width 17 height 17
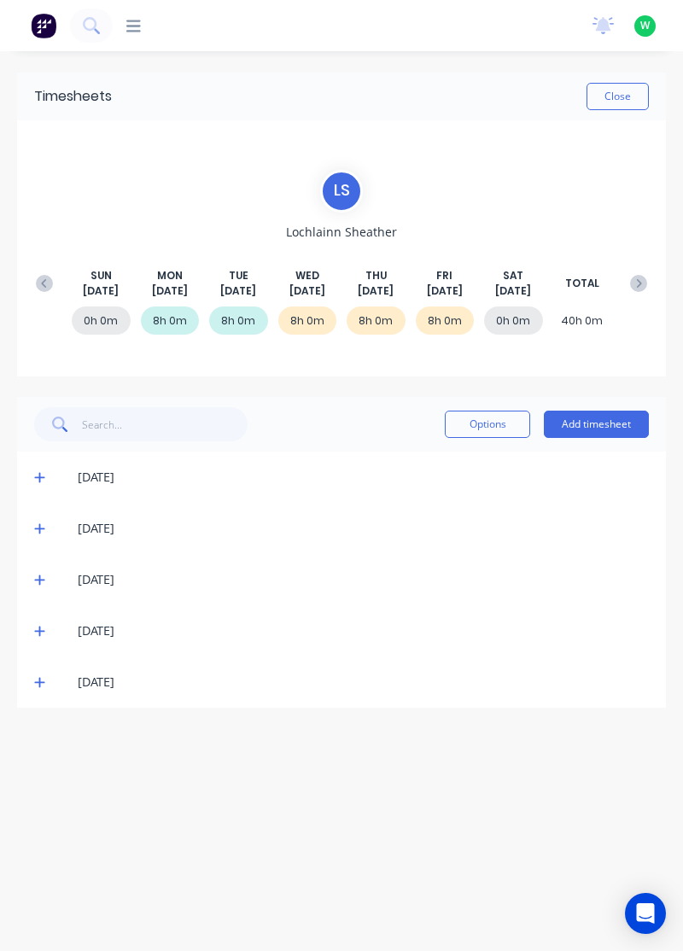
click at [36, 680] on icon at bounding box center [39, 683] width 10 height 10
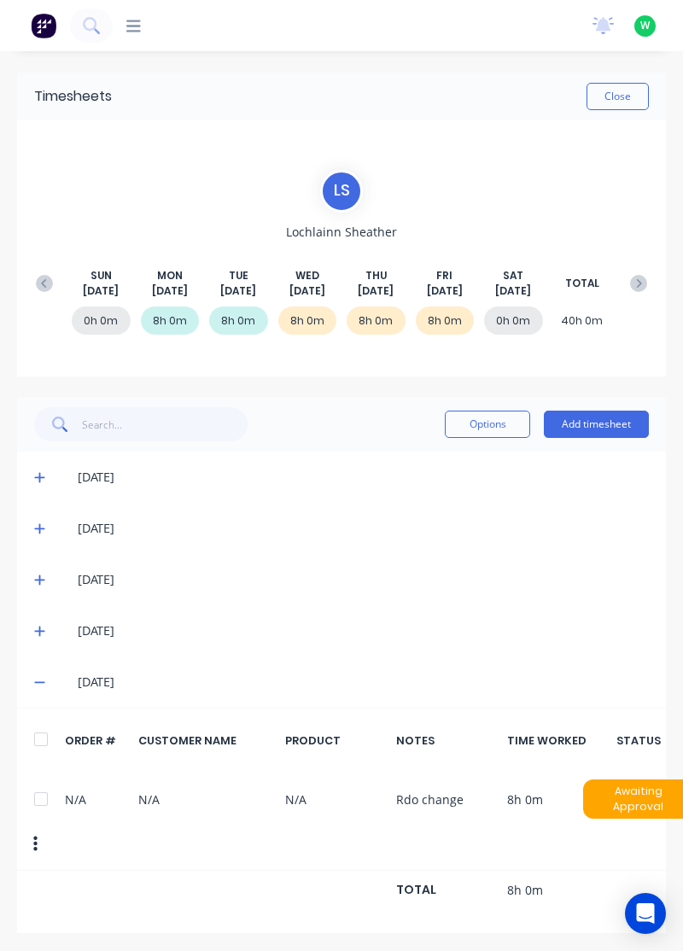
click at [38, 625] on icon at bounding box center [39, 631] width 11 height 12
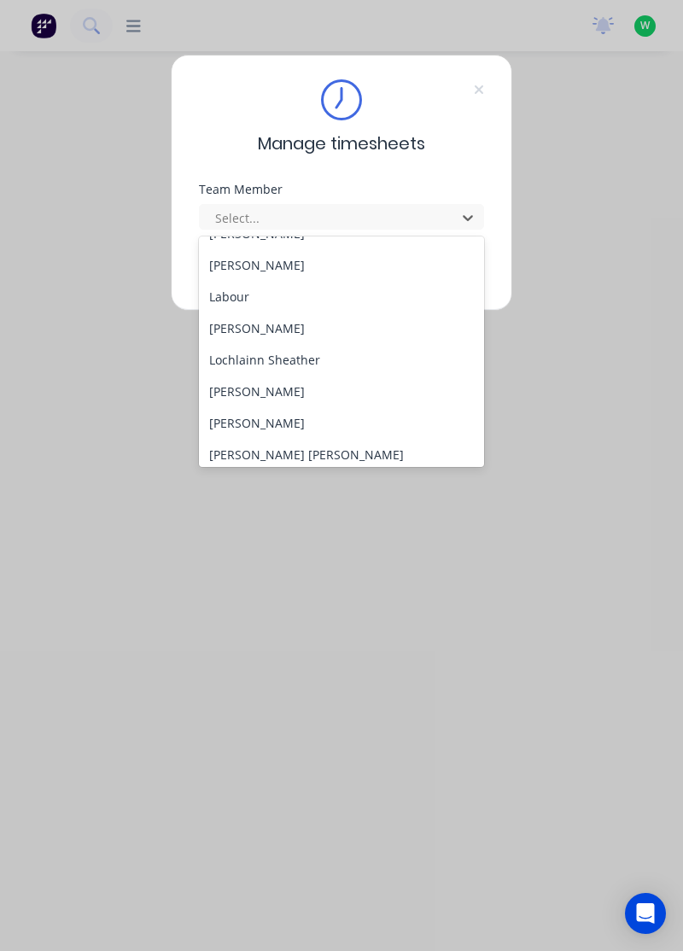
scroll to position [405, 0]
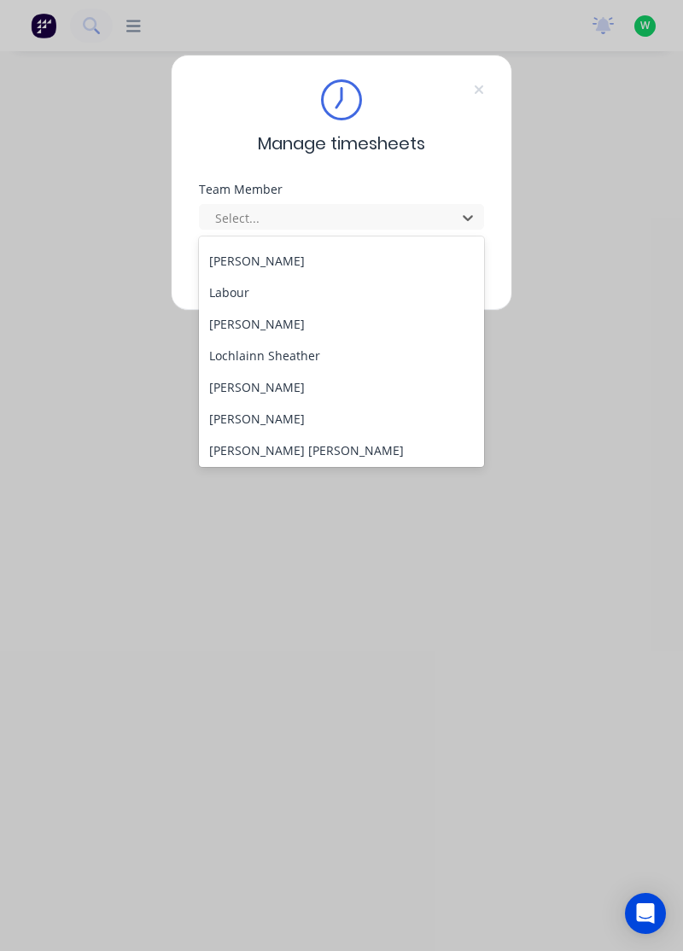
click at [288, 381] on div "[PERSON_NAME]" at bounding box center [342, 387] width 286 height 32
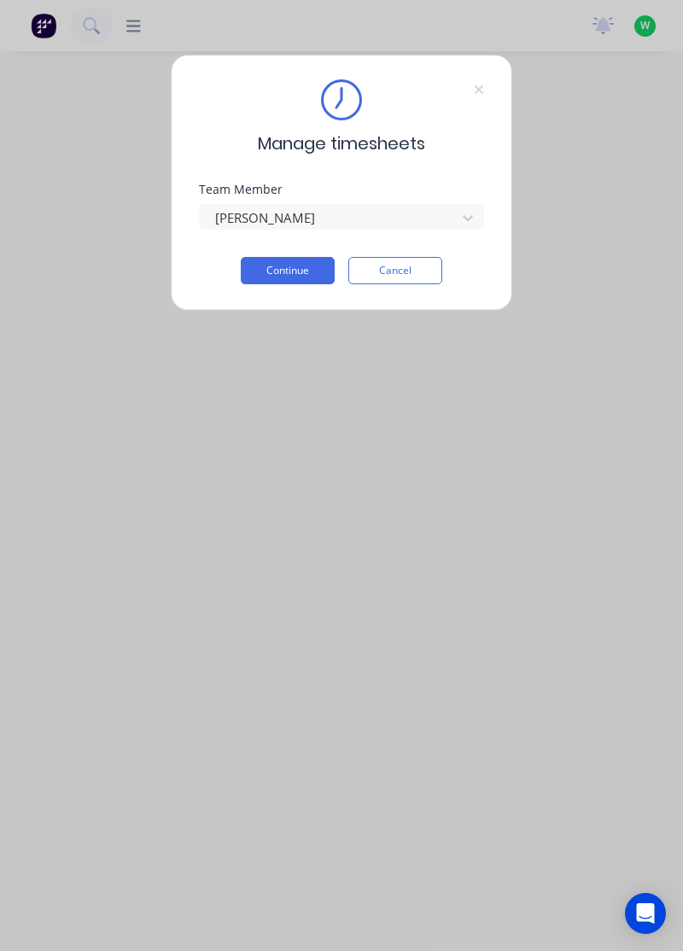
click at [304, 275] on button "Continue" at bounding box center [288, 270] width 94 height 27
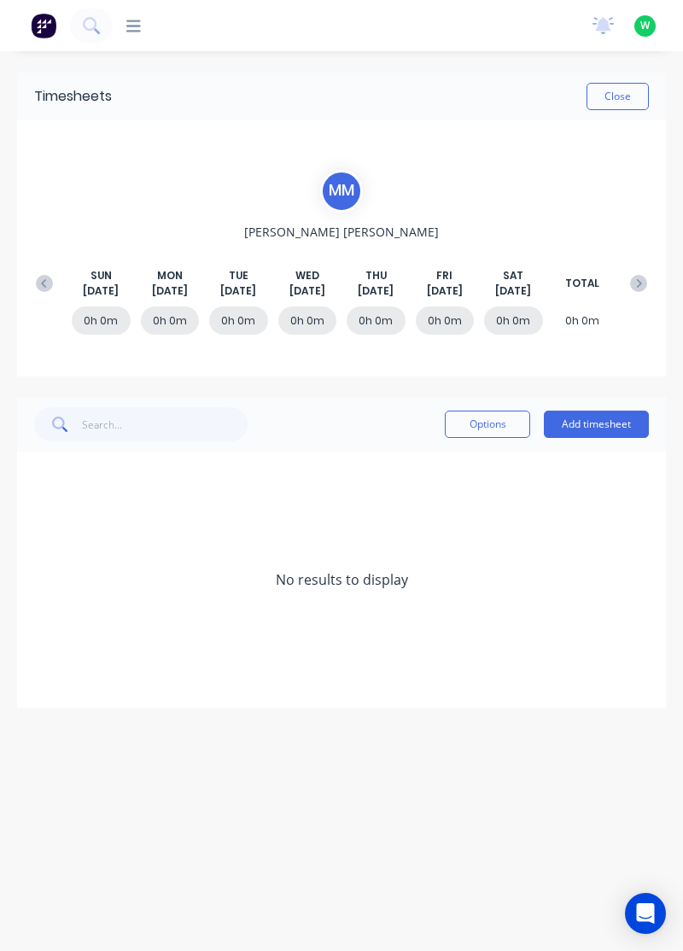
click at [49, 275] on icon at bounding box center [44, 283] width 17 height 17
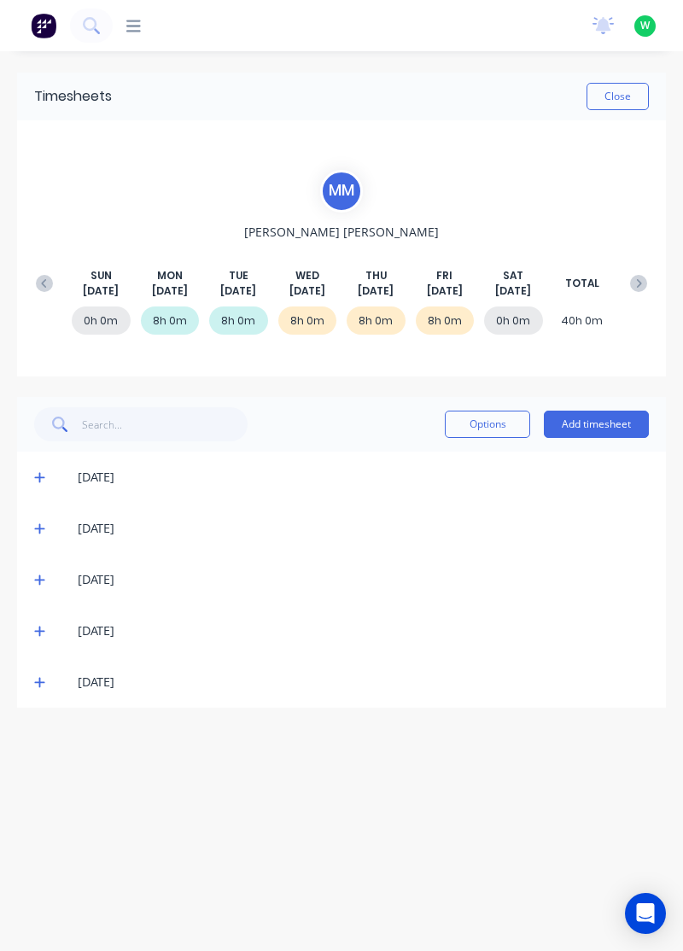
click at [39, 682] on icon at bounding box center [39, 683] width 10 height 10
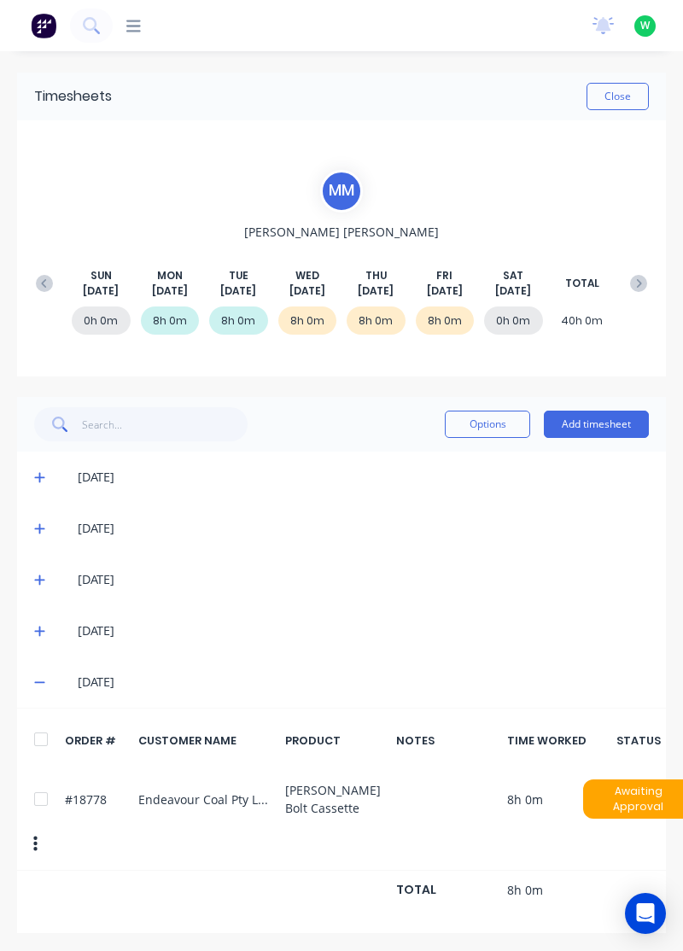
click at [43, 633] on icon at bounding box center [39, 631] width 11 height 12
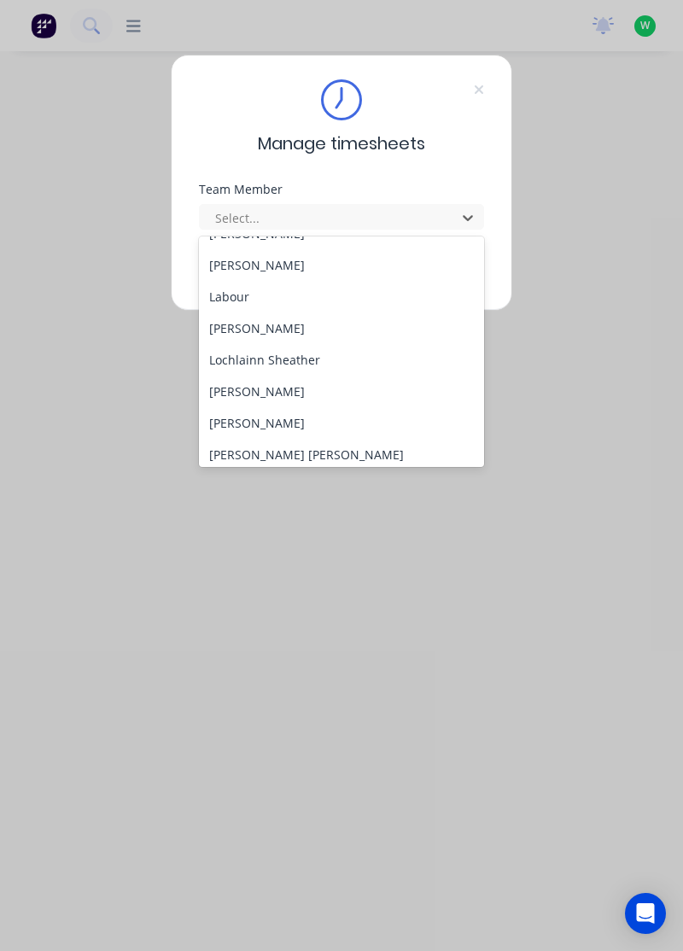
scroll to position [404, 0]
click at [273, 415] on div "[PERSON_NAME]" at bounding box center [342, 420] width 286 height 32
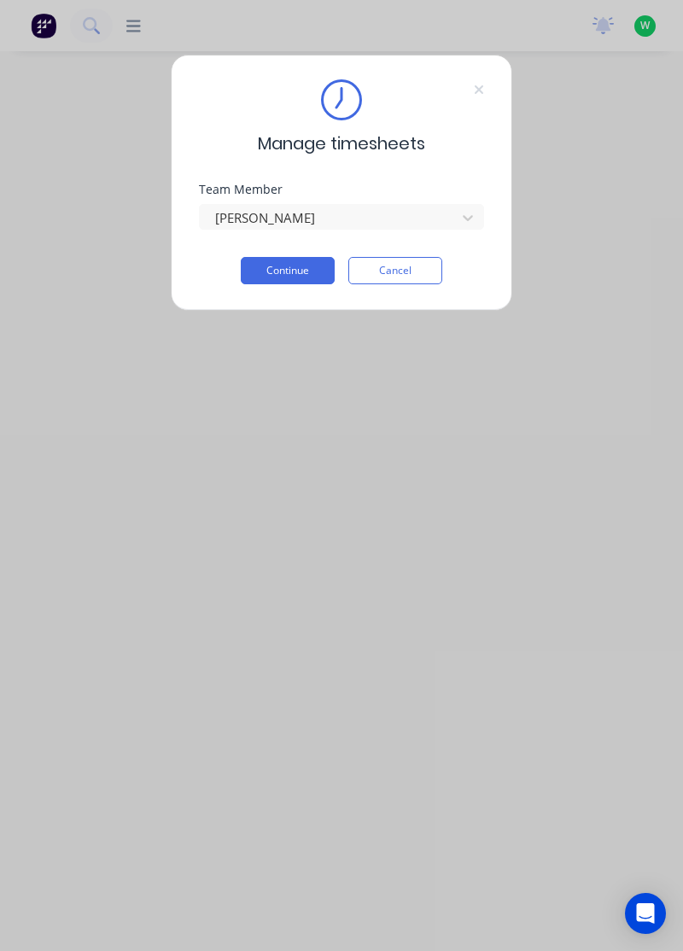
click at [309, 270] on button "Continue" at bounding box center [288, 270] width 94 height 27
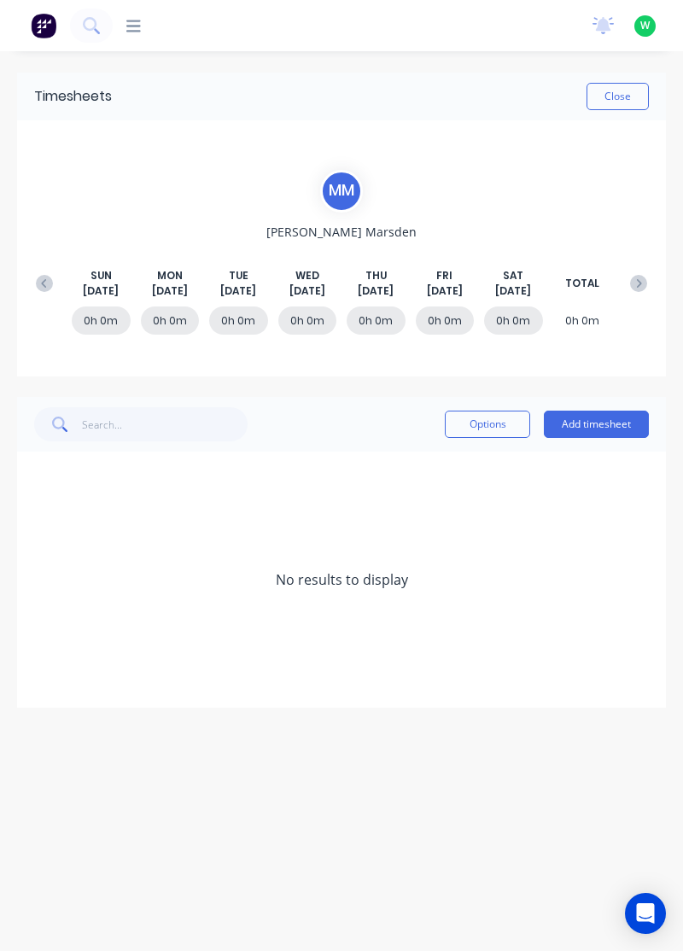
click at [41, 276] on icon at bounding box center [44, 283] width 17 height 17
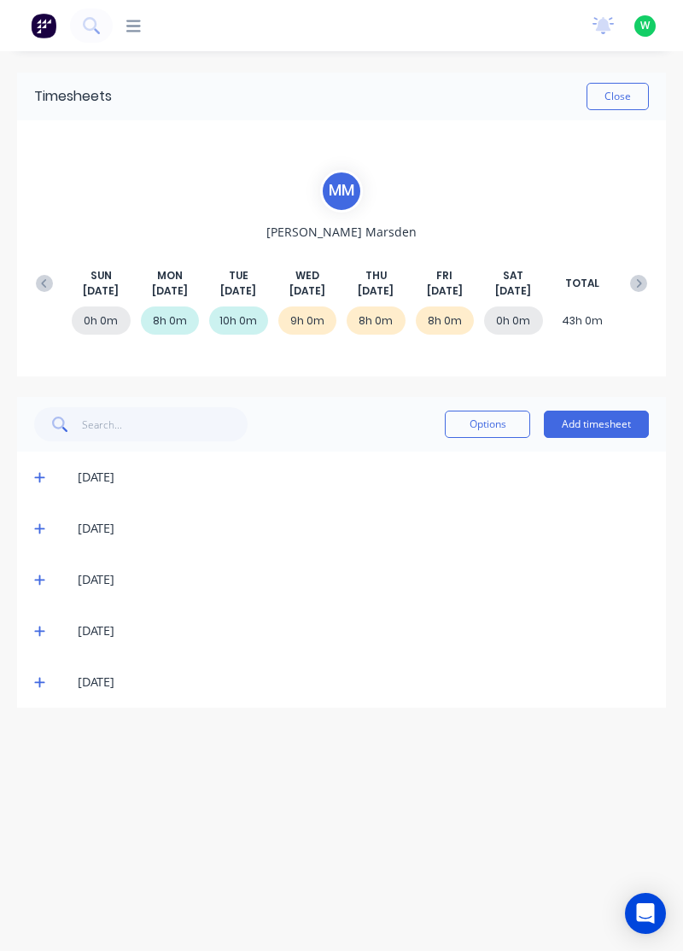
click at [39, 681] on icon at bounding box center [39, 683] width 10 height 10
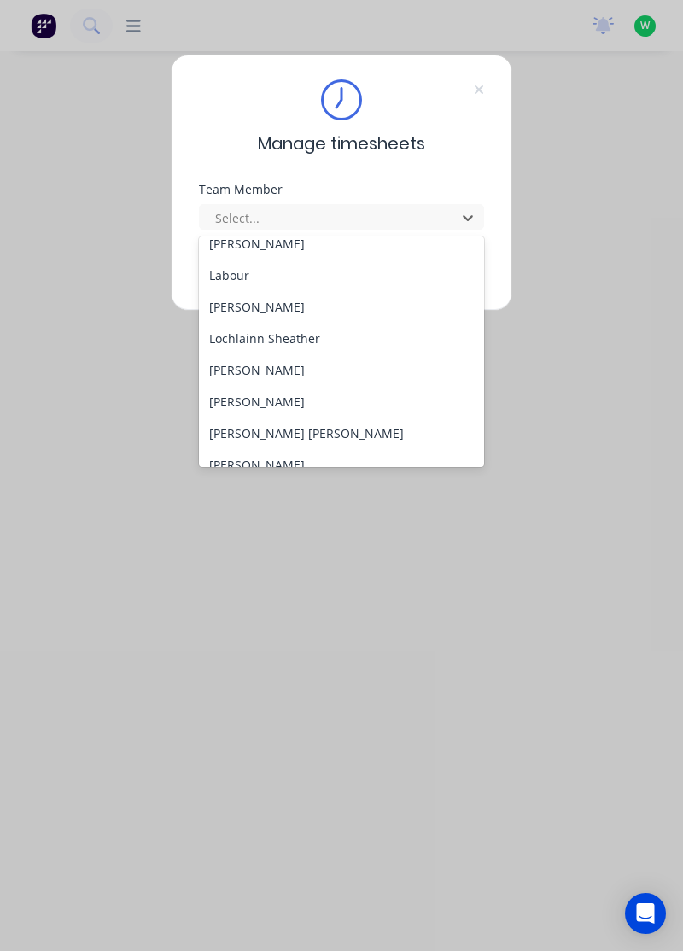
scroll to position [481, 0]
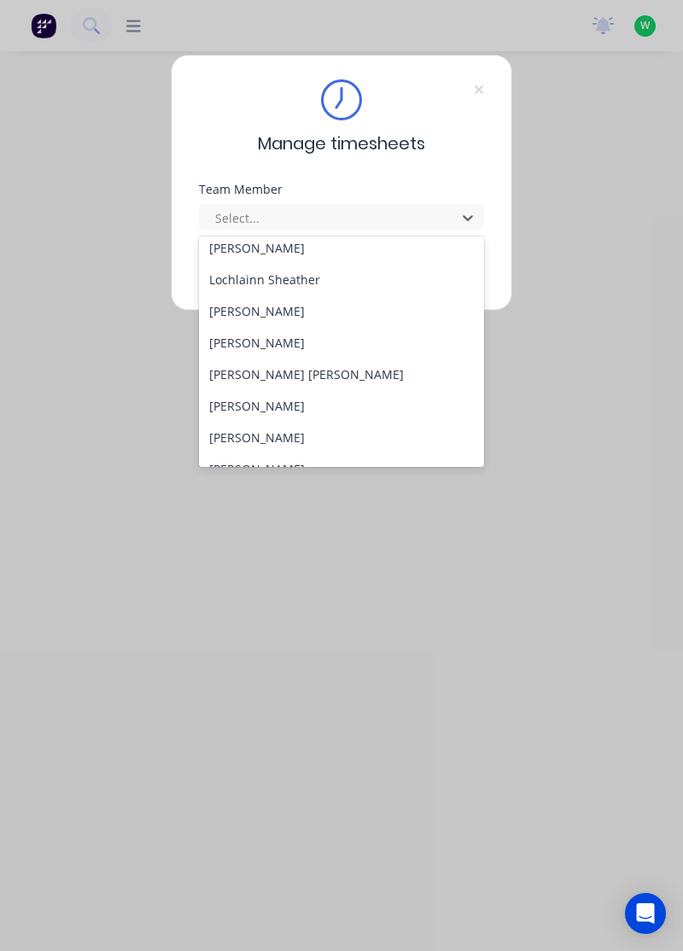
click at [251, 370] on div "[PERSON_NAME] [PERSON_NAME]" at bounding box center [342, 374] width 286 height 32
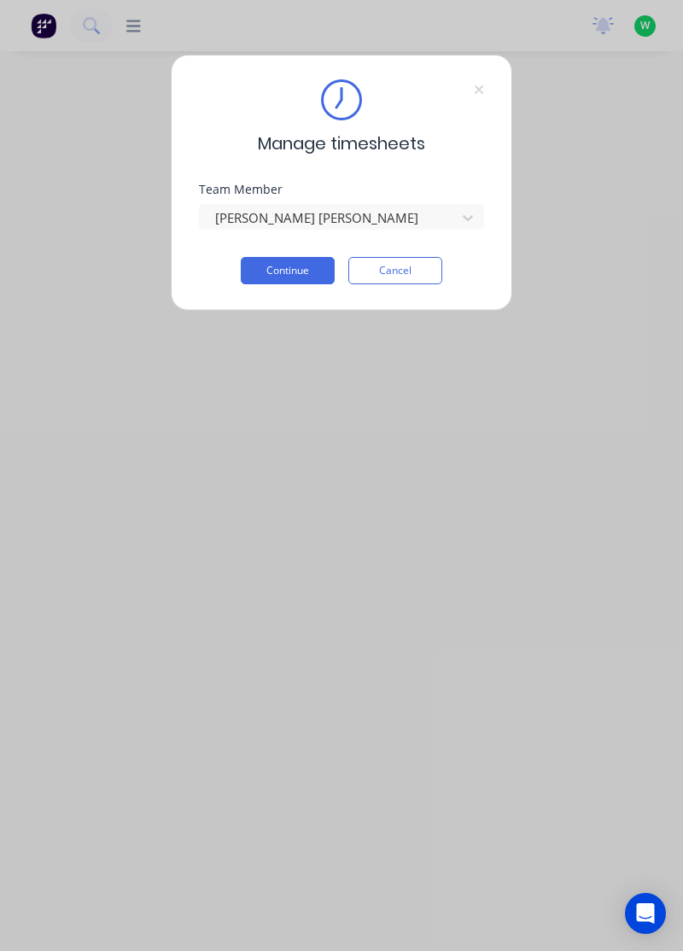
click at [297, 273] on button "Continue" at bounding box center [288, 270] width 94 height 27
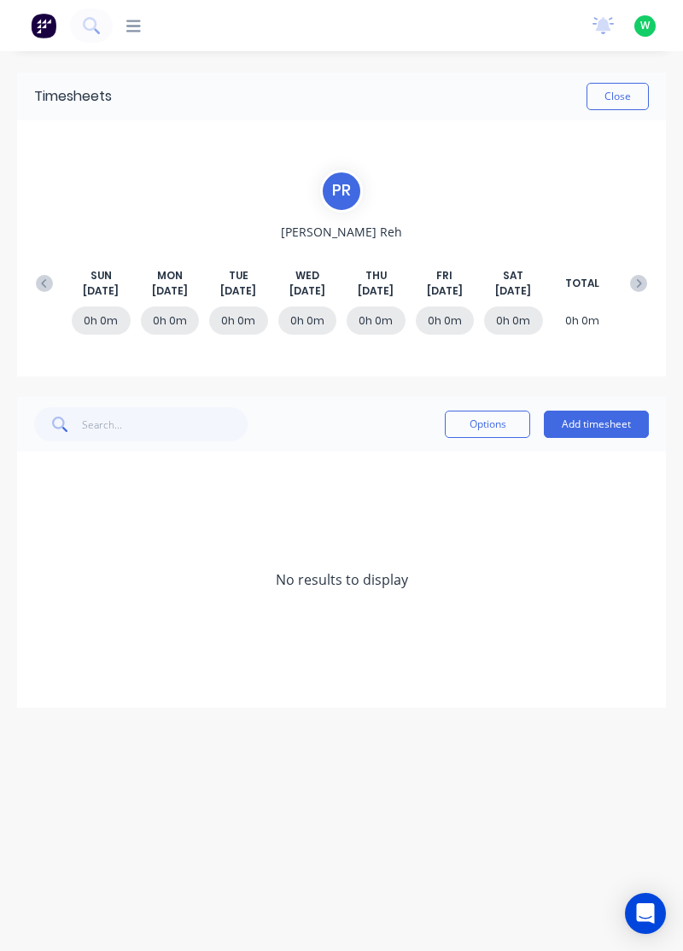
click at [40, 286] on icon at bounding box center [44, 283] width 17 height 17
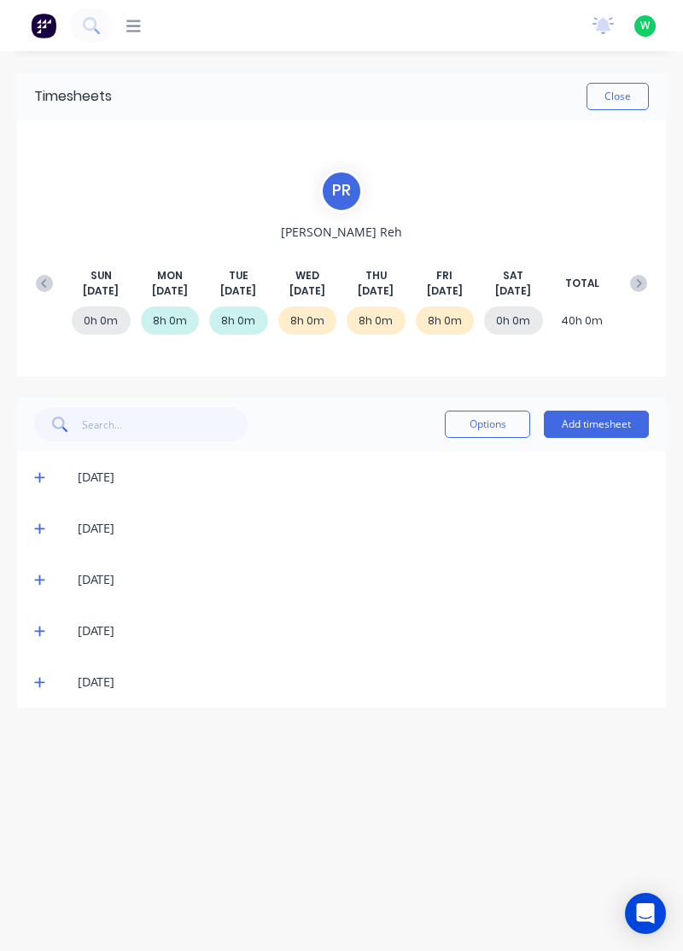
click at [35, 681] on icon at bounding box center [39, 683] width 10 height 10
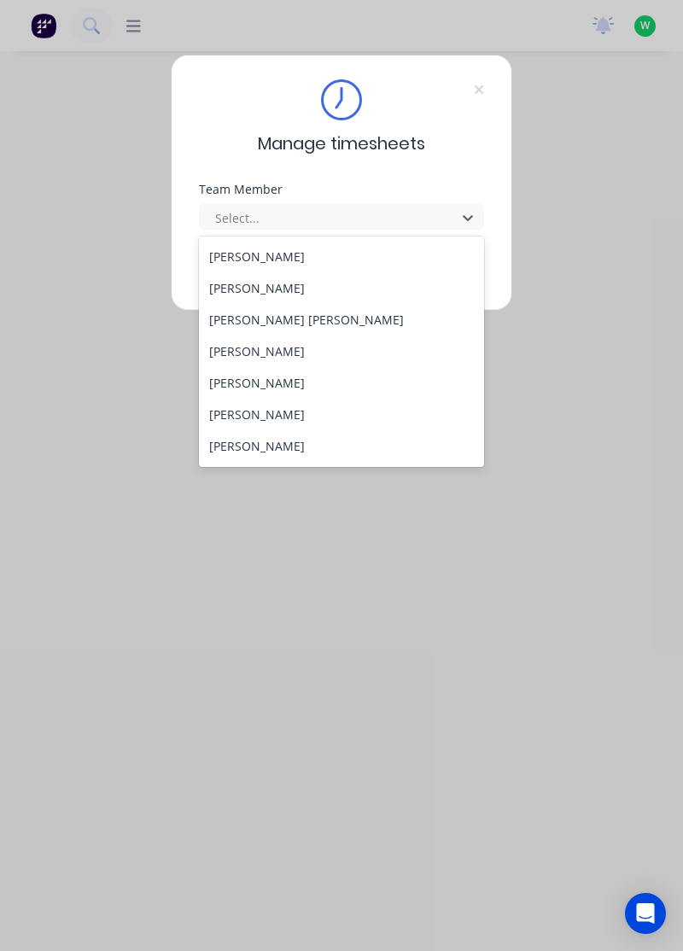
scroll to position [538, 0]
click at [296, 344] on div "[PERSON_NAME]" at bounding box center [342, 350] width 286 height 32
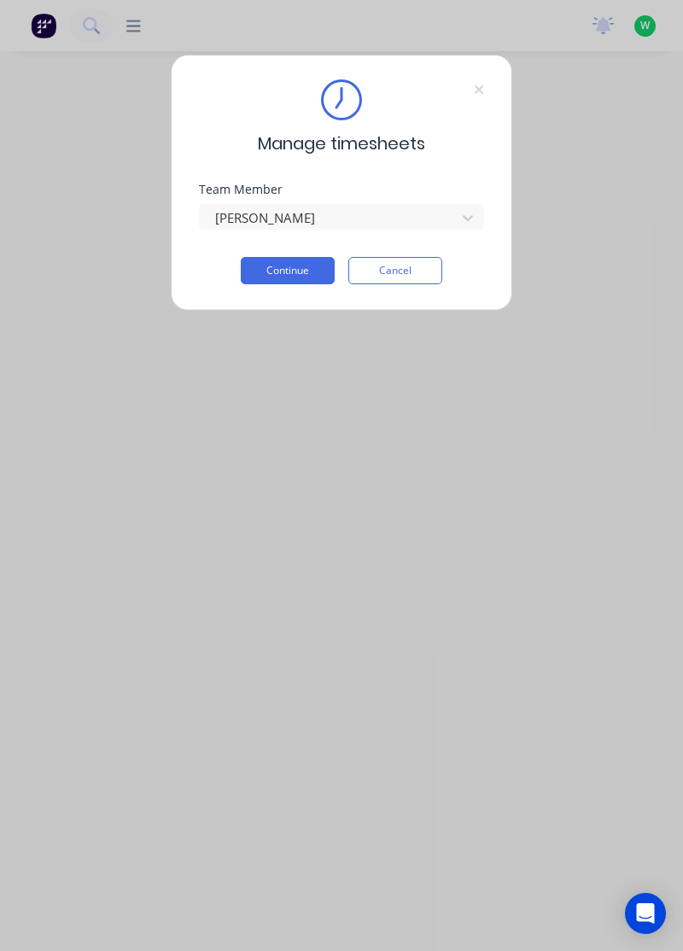
click at [305, 271] on button "Continue" at bounding box center [288, 270] width 94 height 27
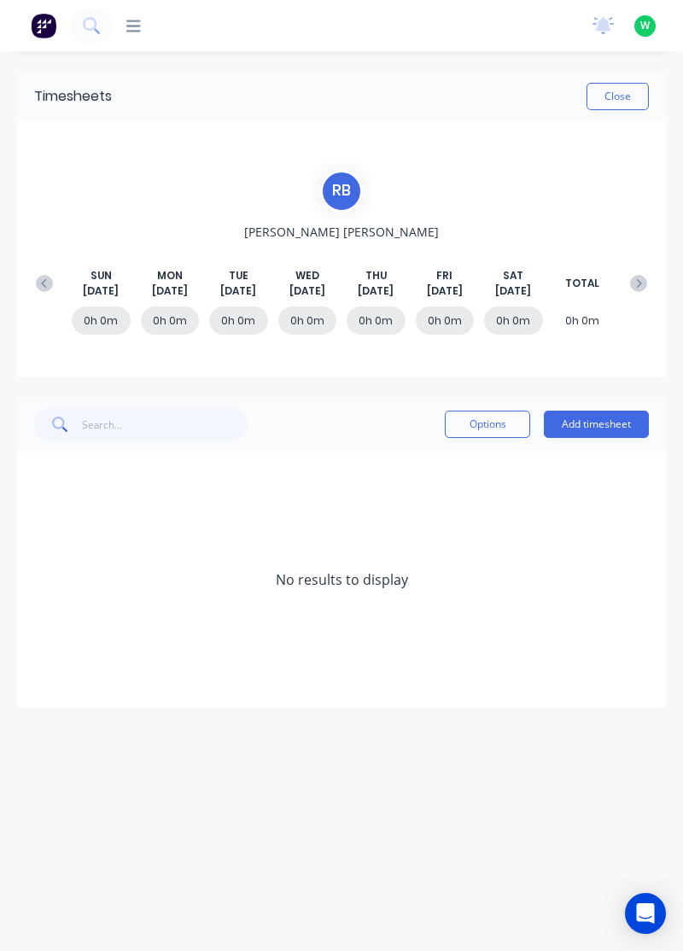
click at [41, 283] on icon at bounding box center [44, 283] width 17 height 17
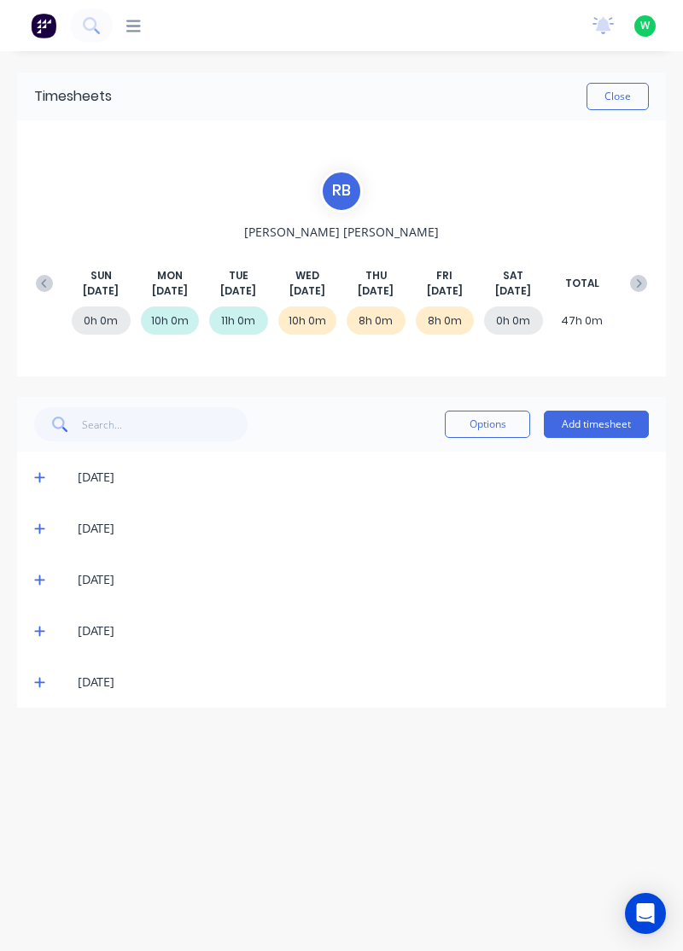
click at [36, 680] on icon at bounding box center [39, 683] width 10 height 10
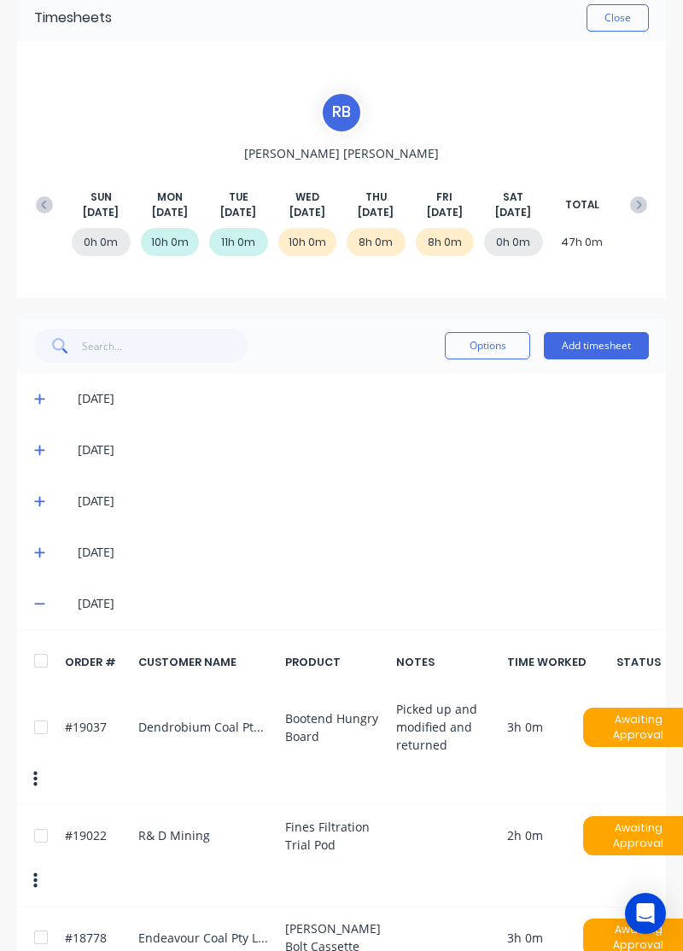
scroll to position [126, 0]
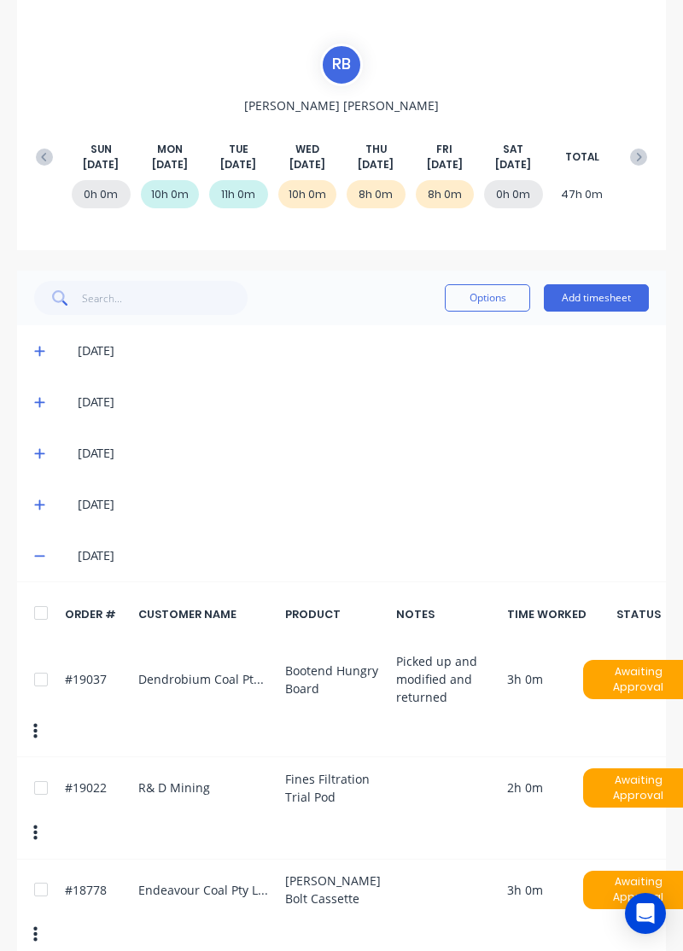
click at [24, 509] on div "[DATE]" at bounding box center [341, 504] width 649 height 51
click at [36, 502] on icon at bounding box center [39, 505] width 10 height 10
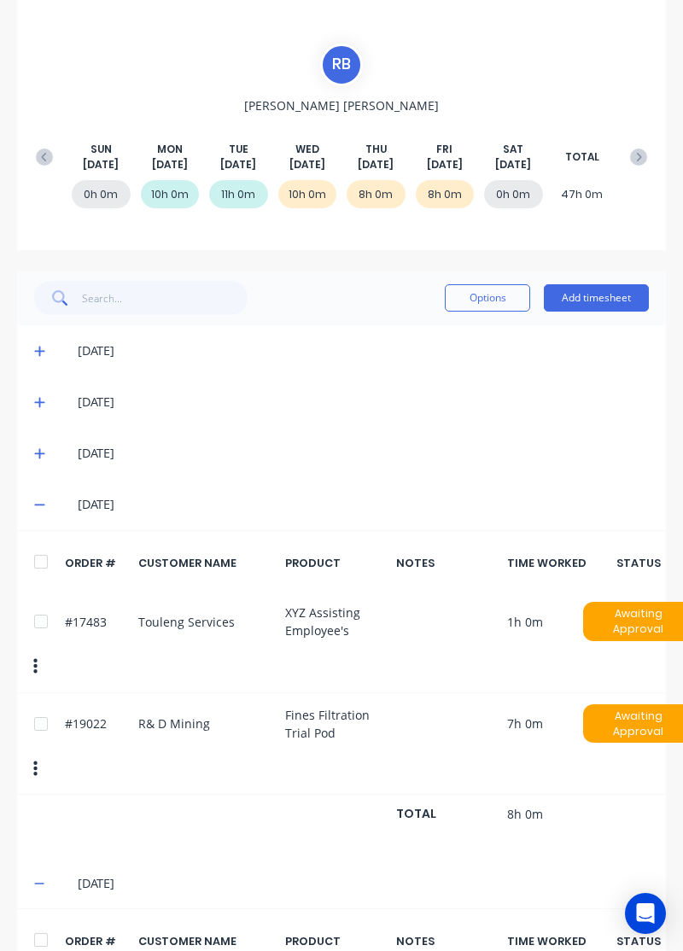
scroll to position [0, 0]
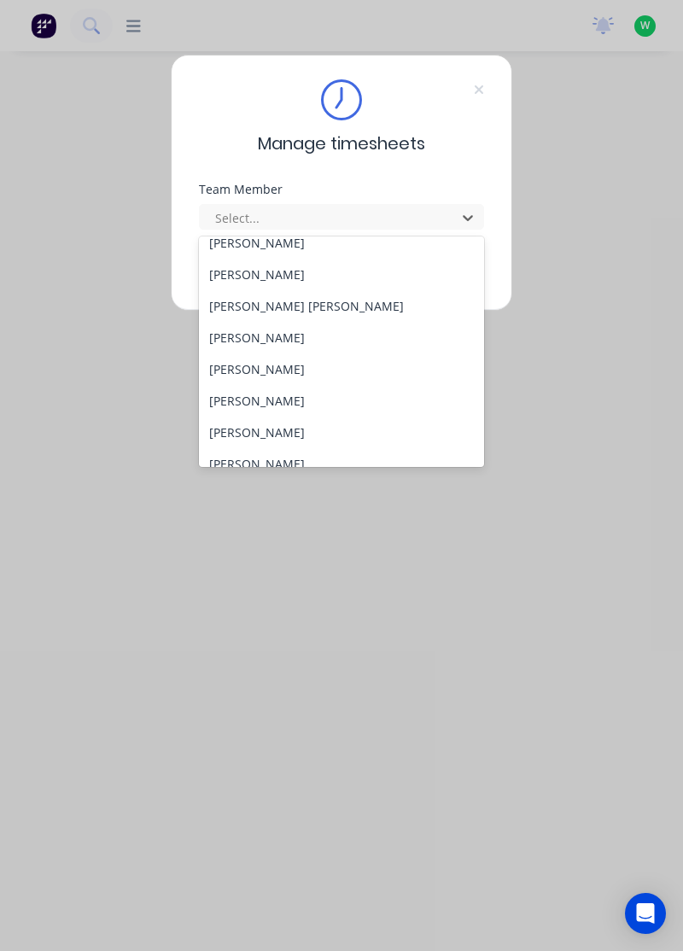
scroll to position [551, 0]
click at [252, 369] on div "[PERSON_NAME]" at bounding box center [342, 368] width 286 height 32
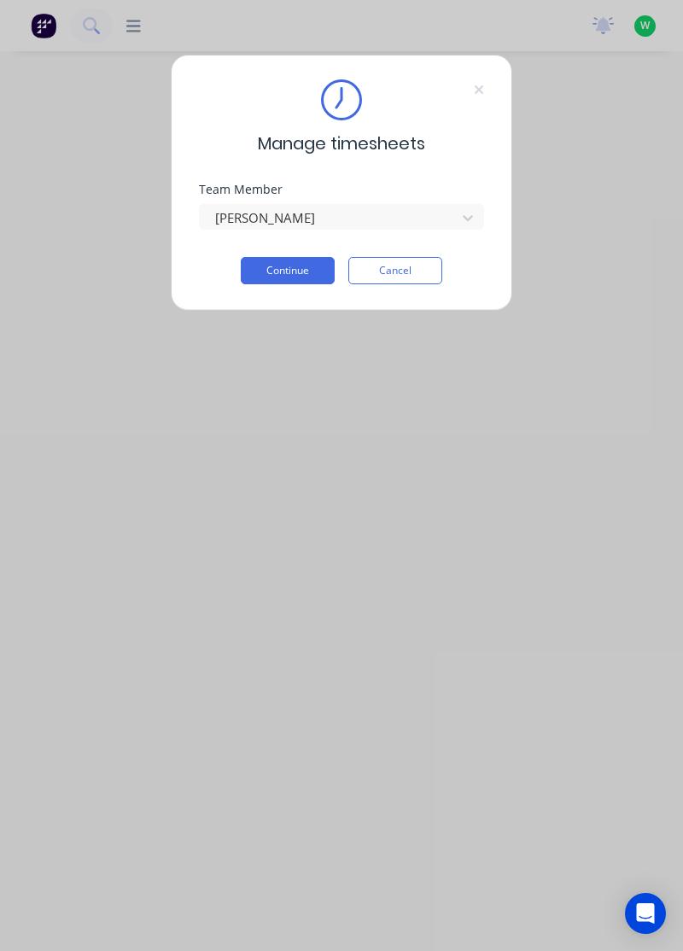
click at [287, 273] on button "Continue" at bounding box center [288, 270] width 94 height 27
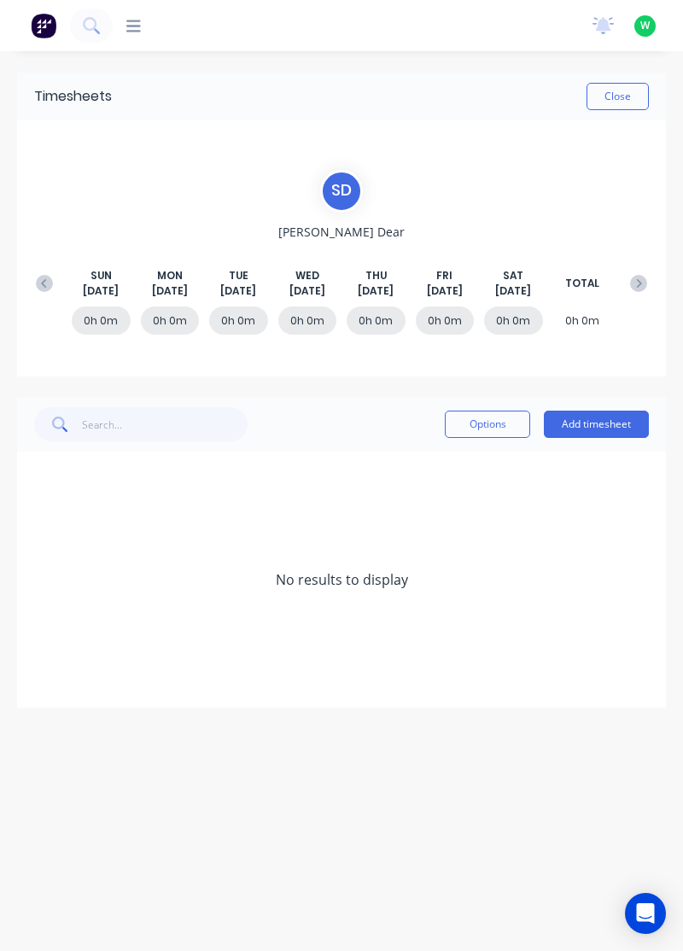
click at [44, 285] on icon at bounding box center [43, 282] width 5 height 9
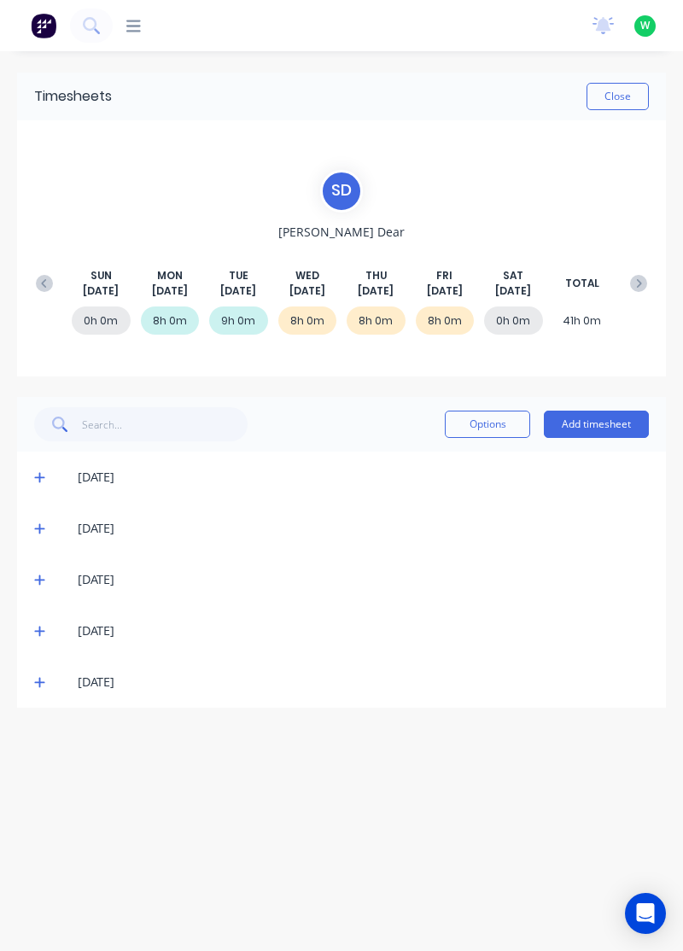
click at [41, 685] on icon at bounding box center [39, 682] width 11 height 12
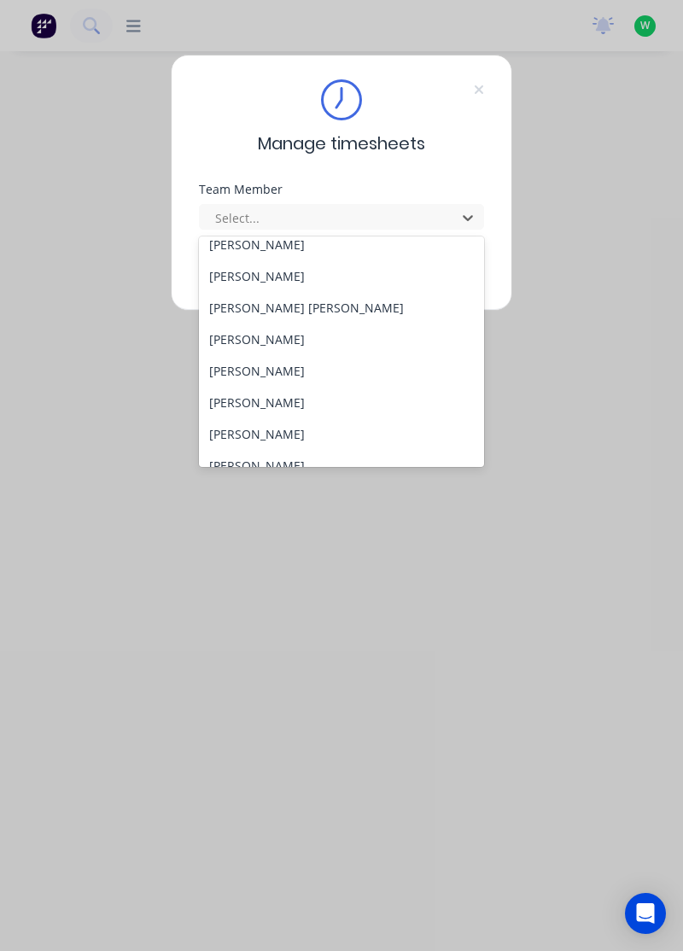
scroll to position [597, 0]
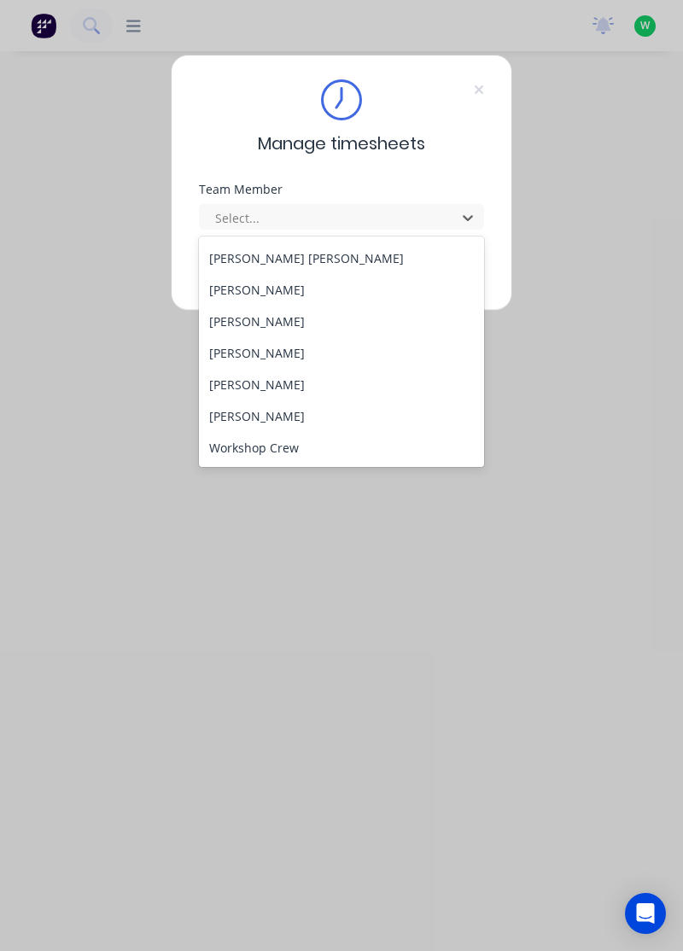
click at [277, 350] on div "[PERSON_NAME]" at bounding box center [342, 353] width 286 height 32
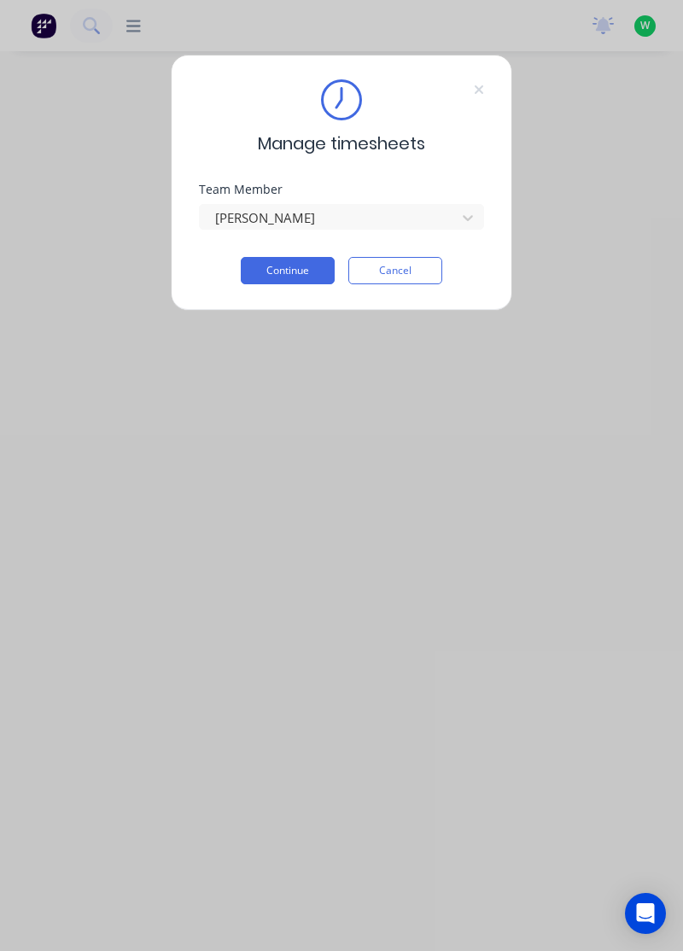
click at [303, 275] on button "Continue" at bounding box center [288, 270] width 94 height 27
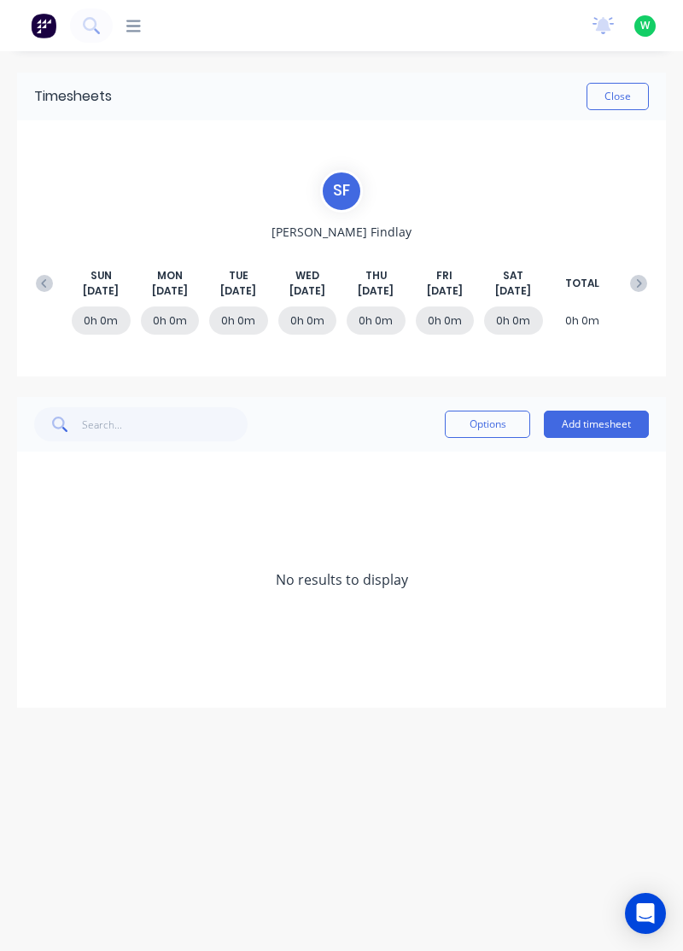
click at [47, 275] on icon at bounding box center [44, 283] width 17 height 17
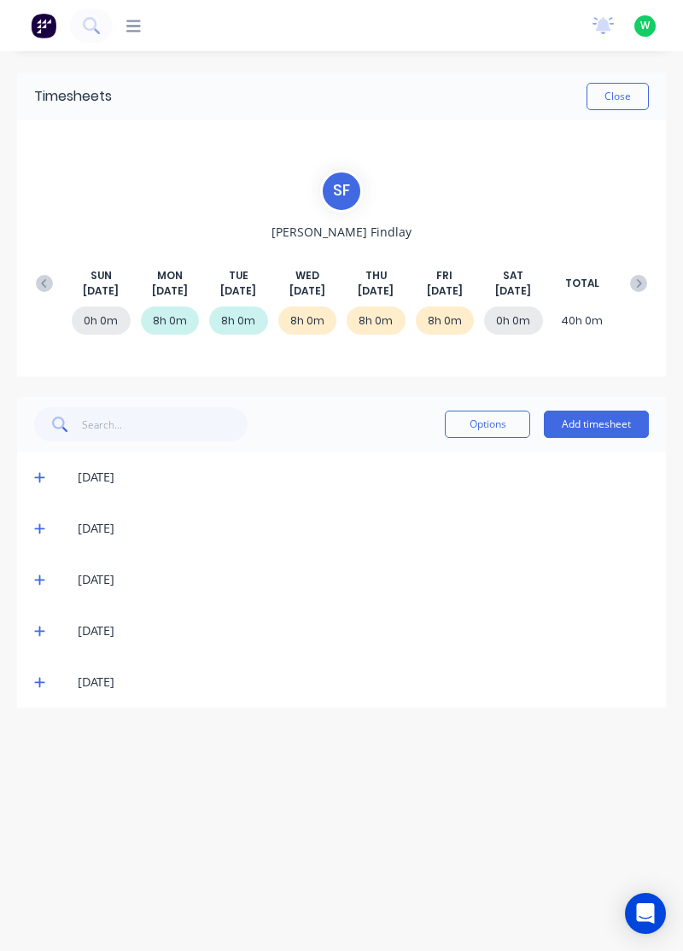
click at [35, 679] on icon at bounding box center [39, 682] width 11 height 12
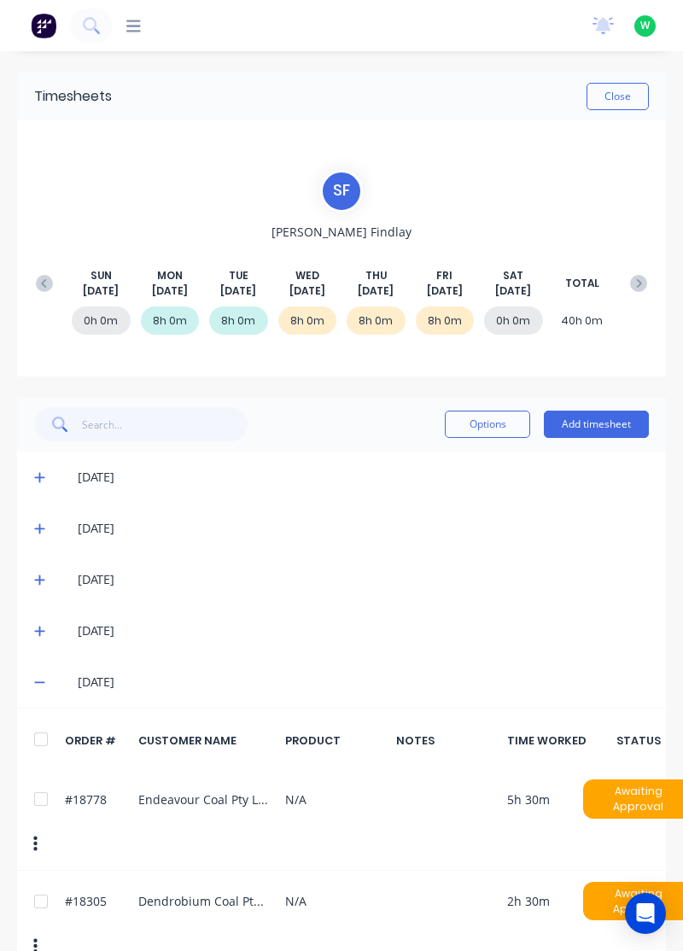
click at [46, 622] on span at bounding box center [42, 630] width 16 height 17
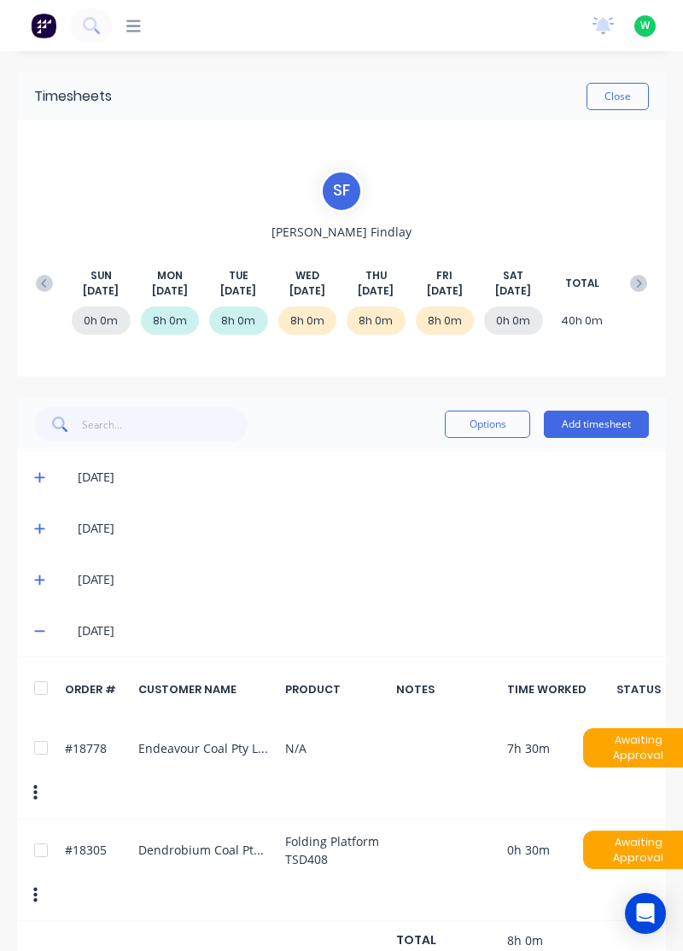
click at [36, 631] on icon at bounding box center [39, 631] width 11 height 12
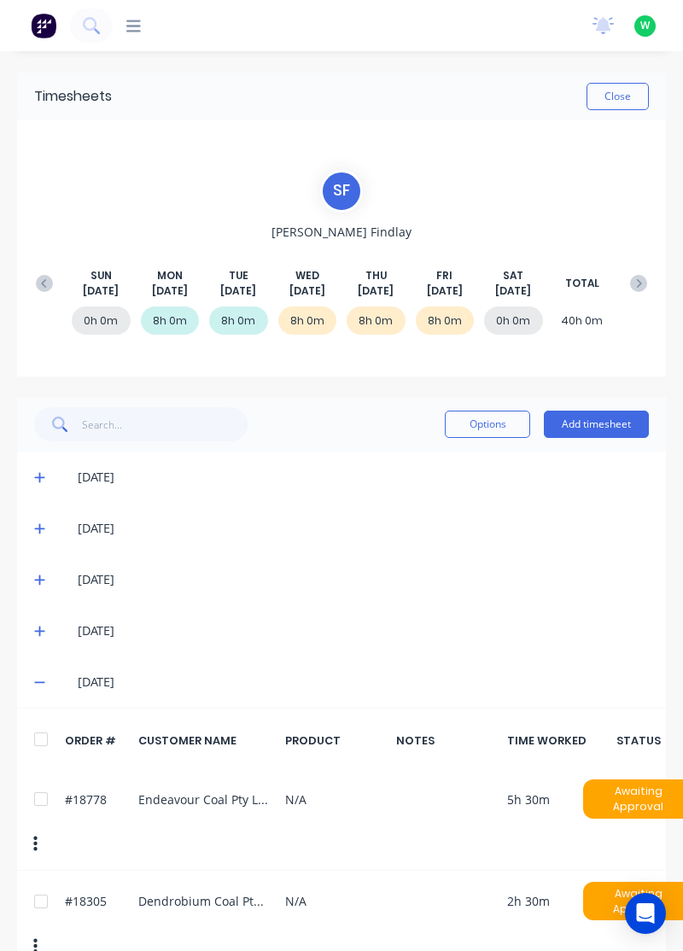
click at [38, 682] on icon at bounding box center [39, 683] width 10 height 2
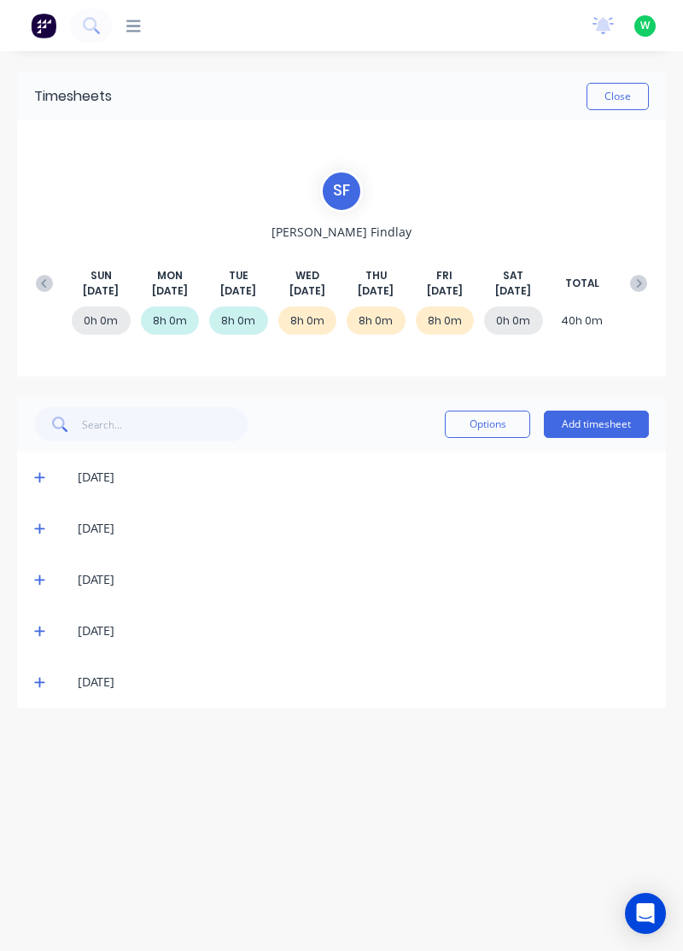
click at [23, 568] on div "[DATE]" at bounding box center [341, 579] width 649 height 51
click at [37, 579] on icon at bounding box center [39, 579] width 11 height 12
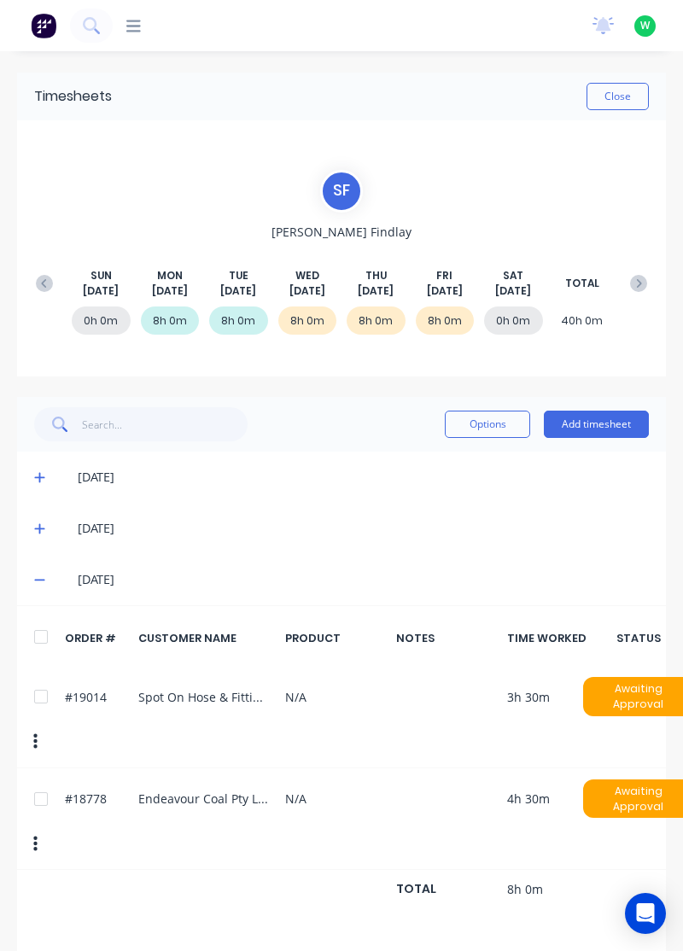
click at [39, 579] on icon at bounding box center [39, 580] width 10 height 2
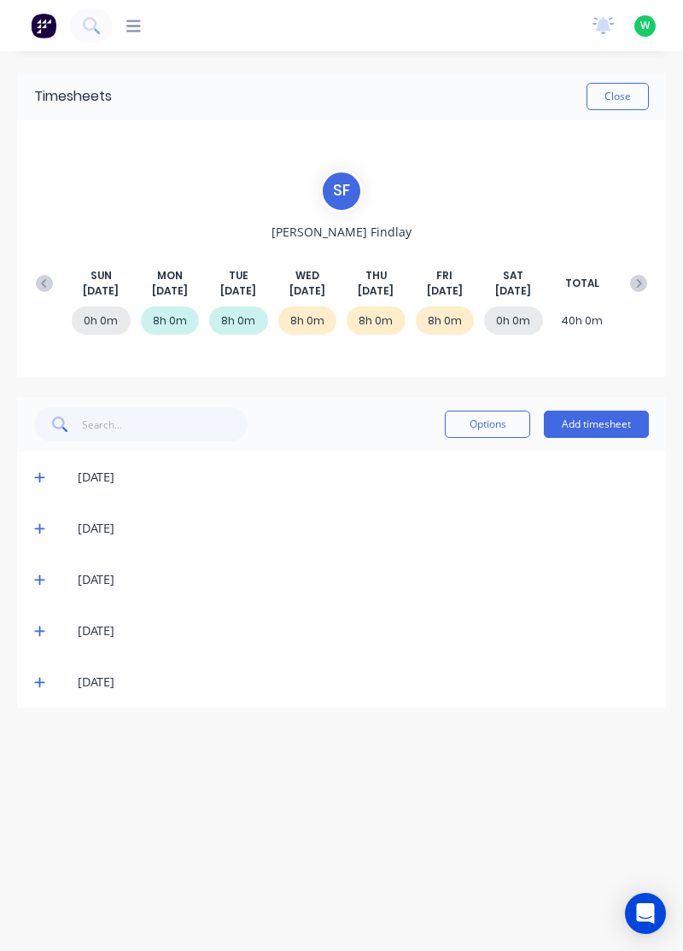
click at [38, 527] on icon at bounding box center [39, 529] width 10 height 10
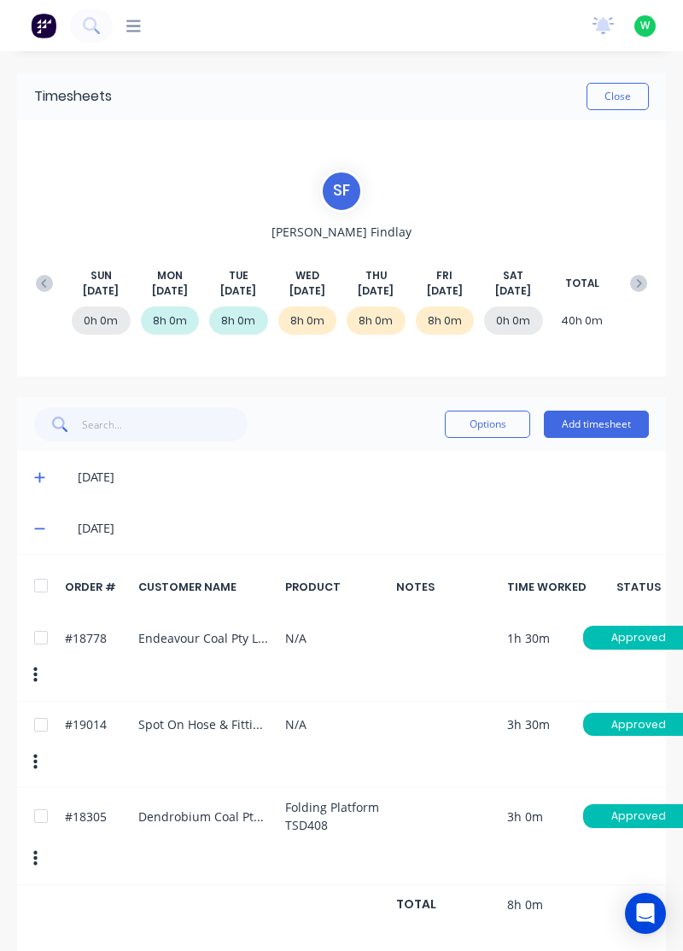
click at [38, 528] on icon at bounding box center [39, 529] width 10 height 2
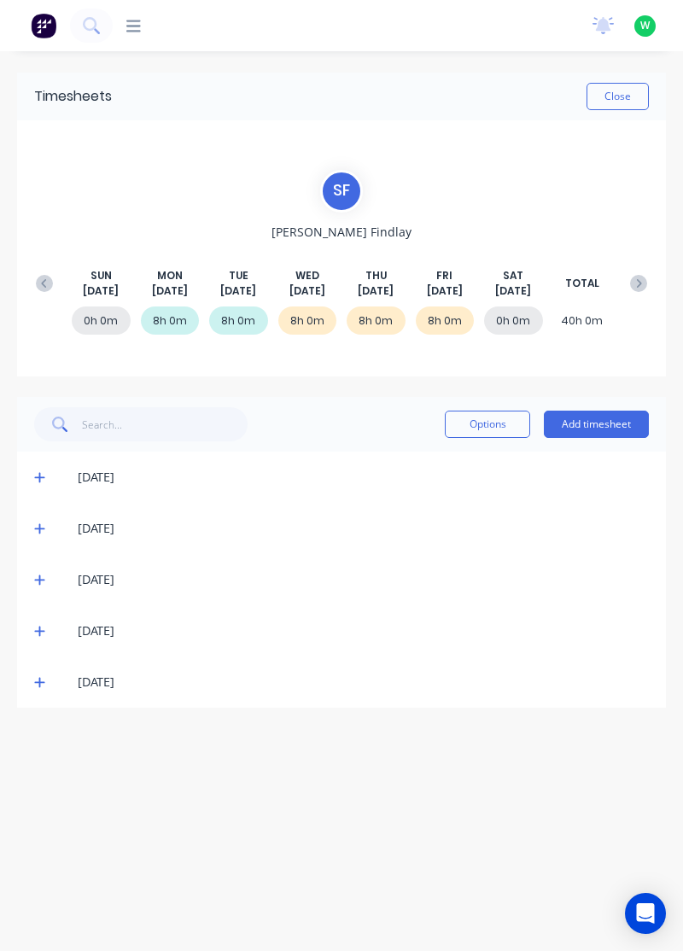
click at [38, 478] on icon at bounding box center [39, 477] width 11 height 12
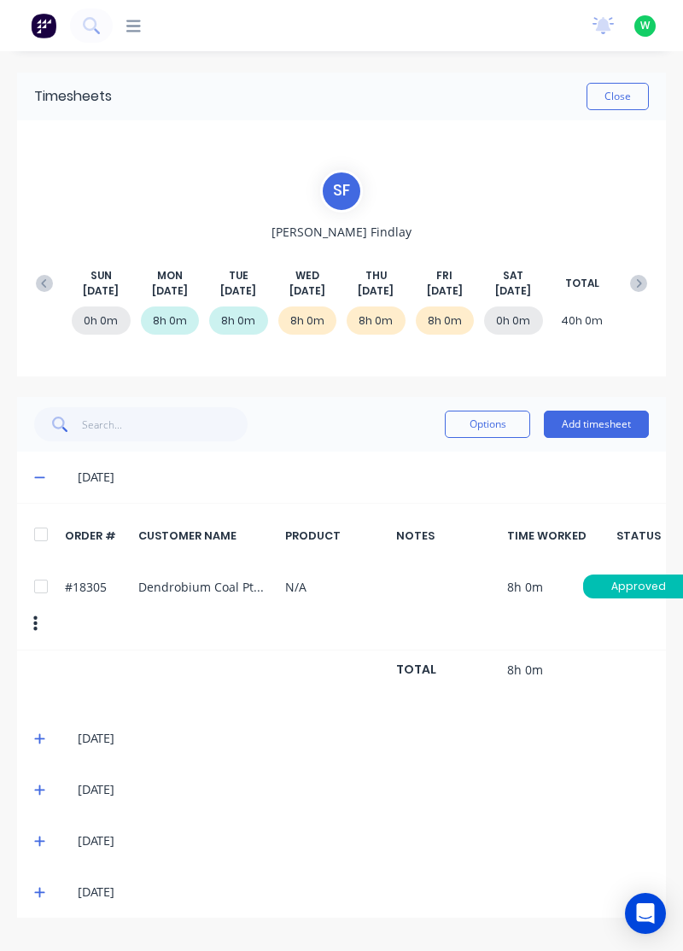
click at [285, 620] on div "#18305 Dendrobium Coal Pty Ltd N/A 8h 0m Approved" at bounding box center [341, 606] width 649 height 86
click at [44, 471] on icon at bounding box center [39, 477] width 11 height 12
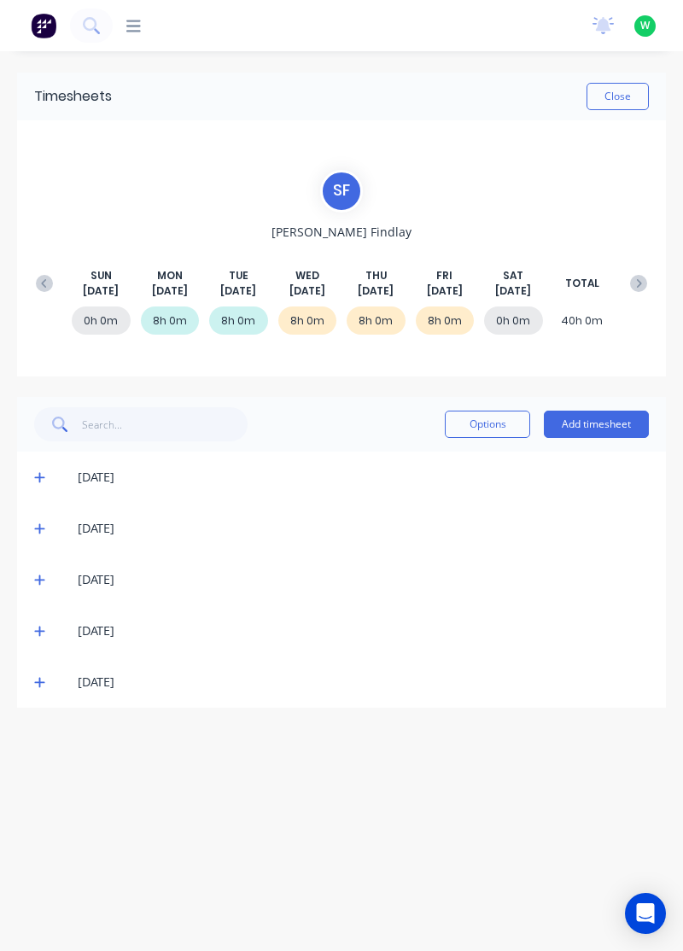
click at [39, 528] on icon at bounding box center [39, 529] width 10 height 10
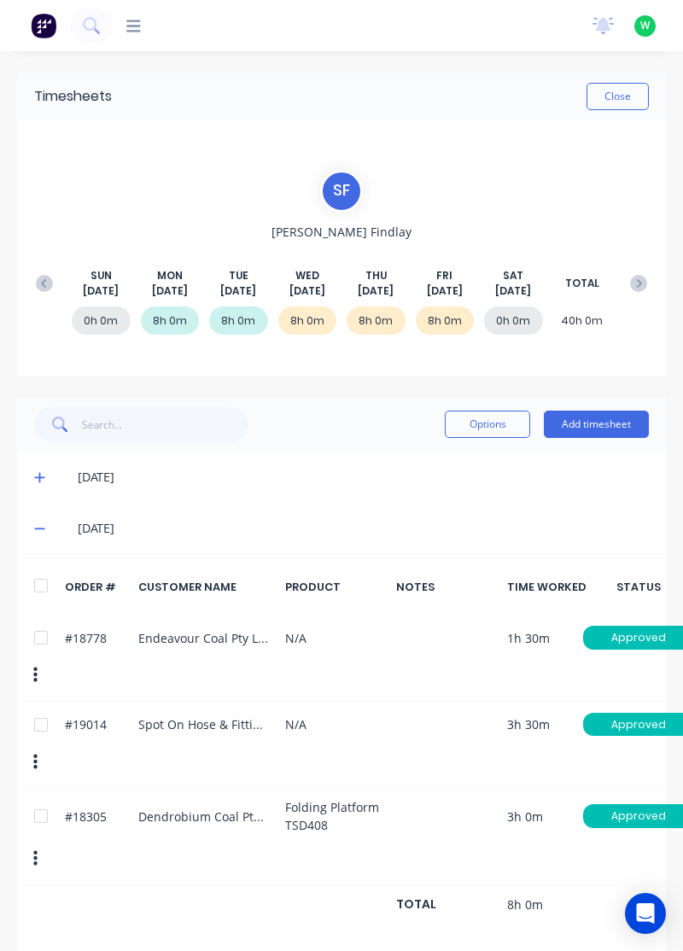
click at [38, 530] on icon at bounding box center [39, 528] width 11 height 12
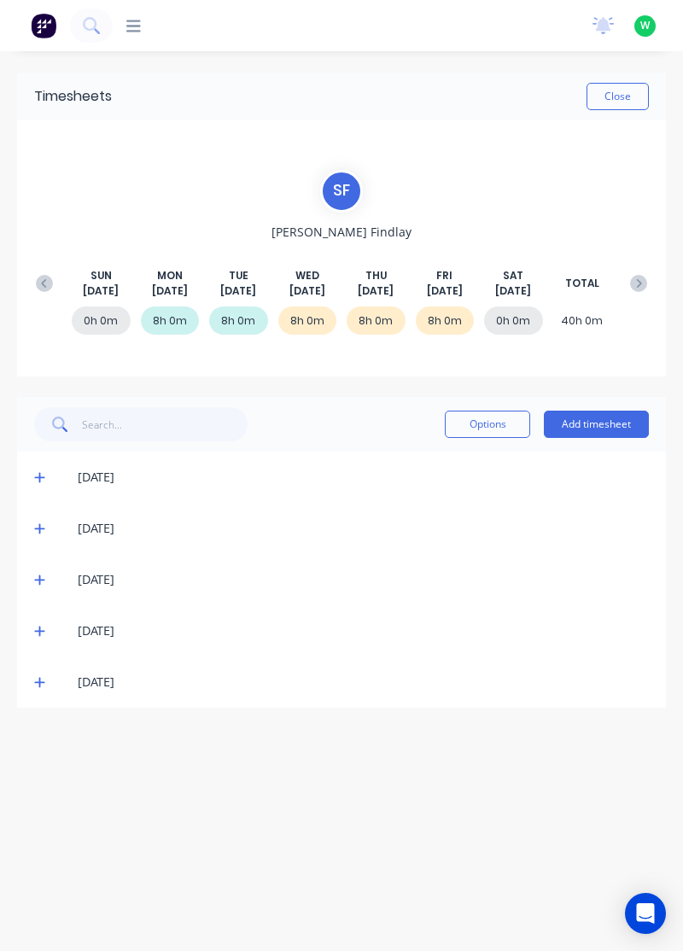
click at [34, 575] on icon at bounding box center [39, 579] width 11 height 12
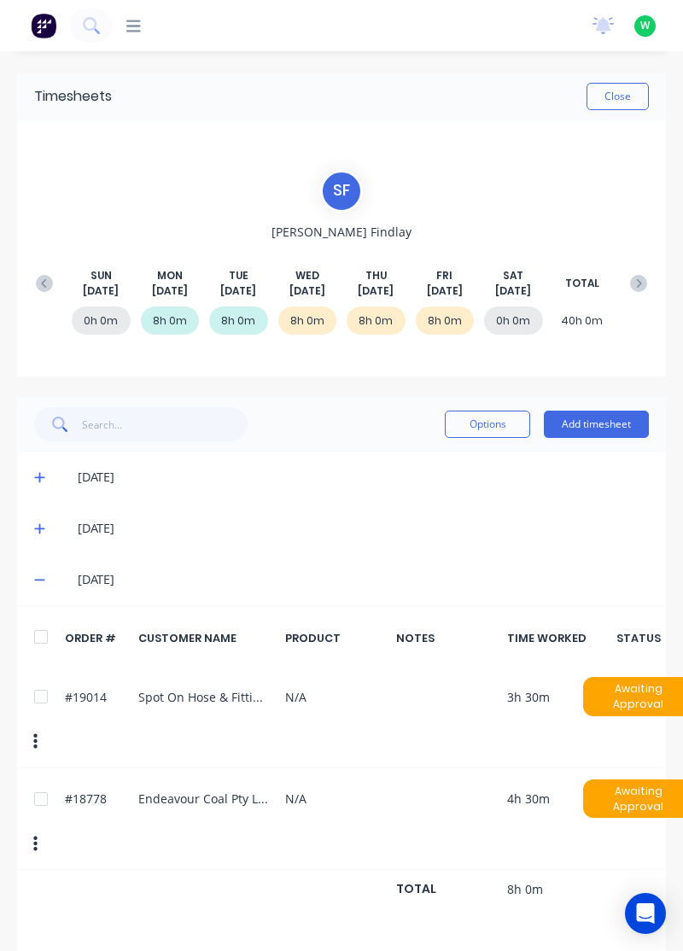
click at [38, 579] on icon at bounding box center [39, 580] width 10 height 2
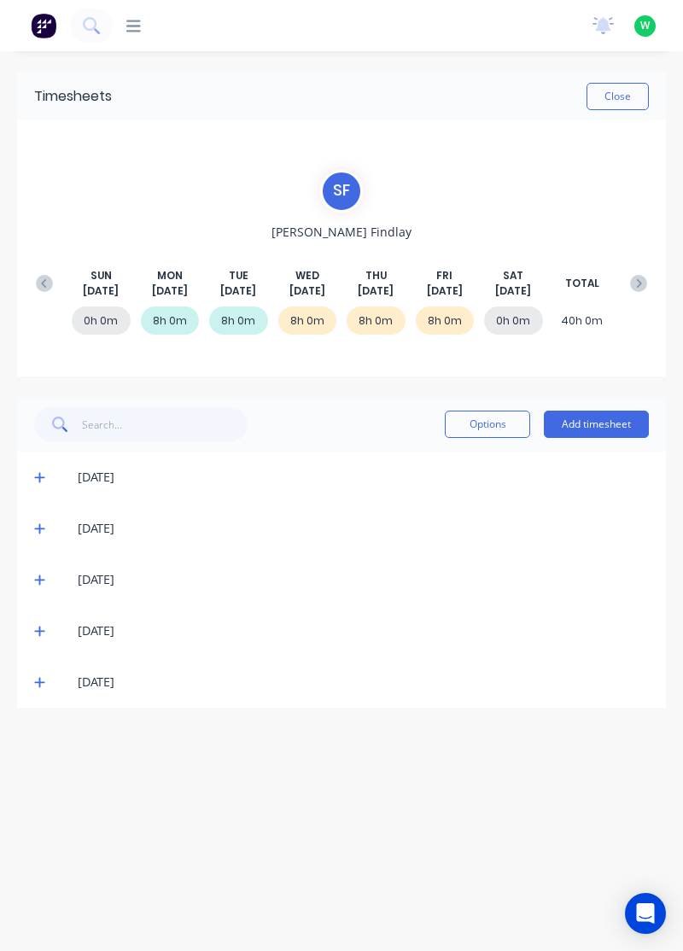
click at [37, 629] on icon at bounding box center [39, 631] width 10 height 10
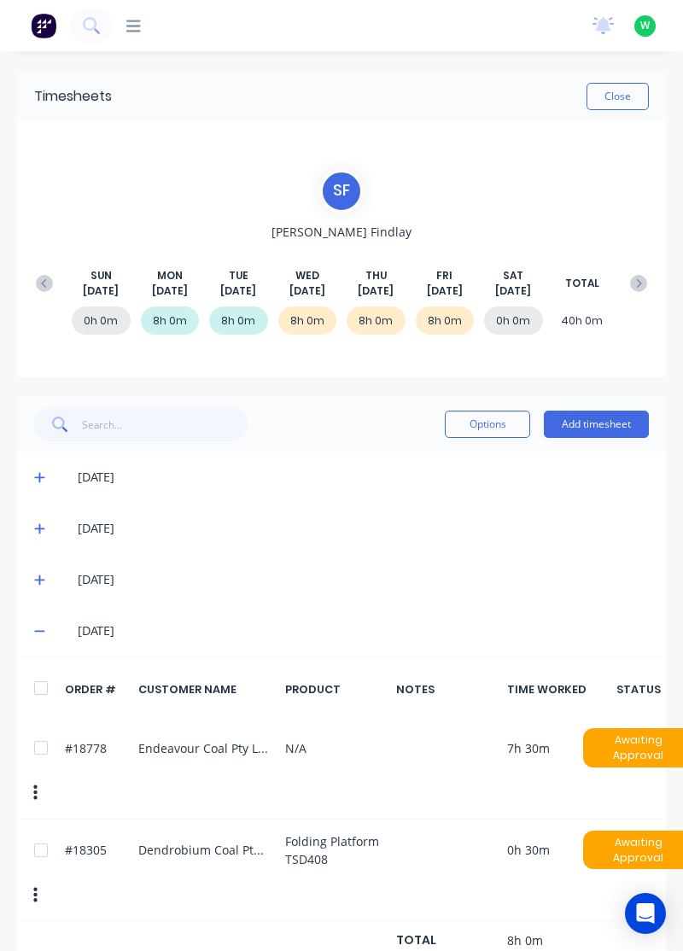
click at [39, 631] on icon at bounding box center [39, 632] width 10 height 2
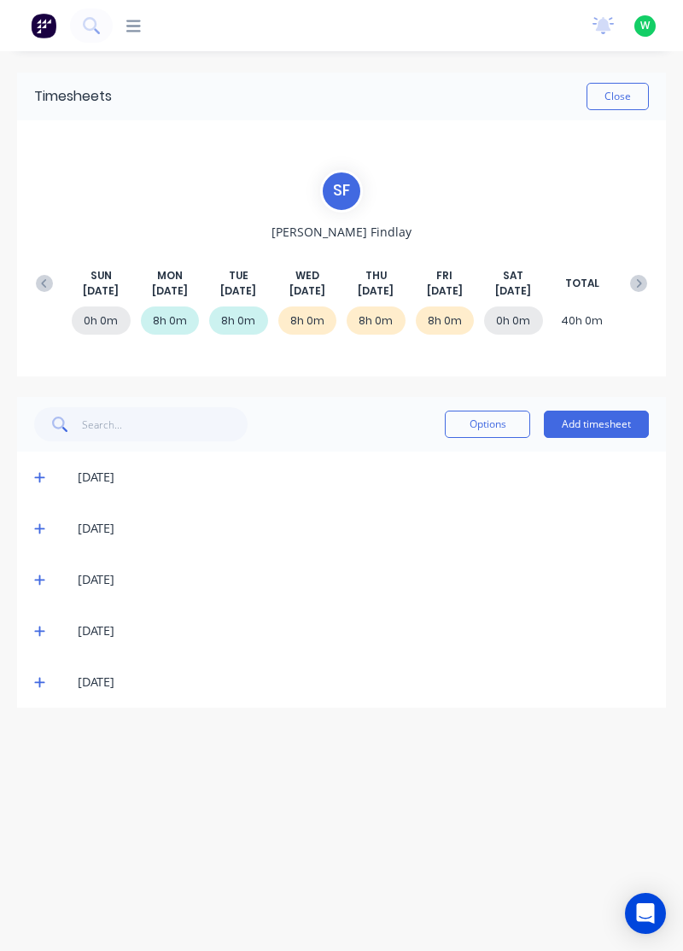
click at [39, 682] on icon at bounding box center [39, 683] width 10 height 10
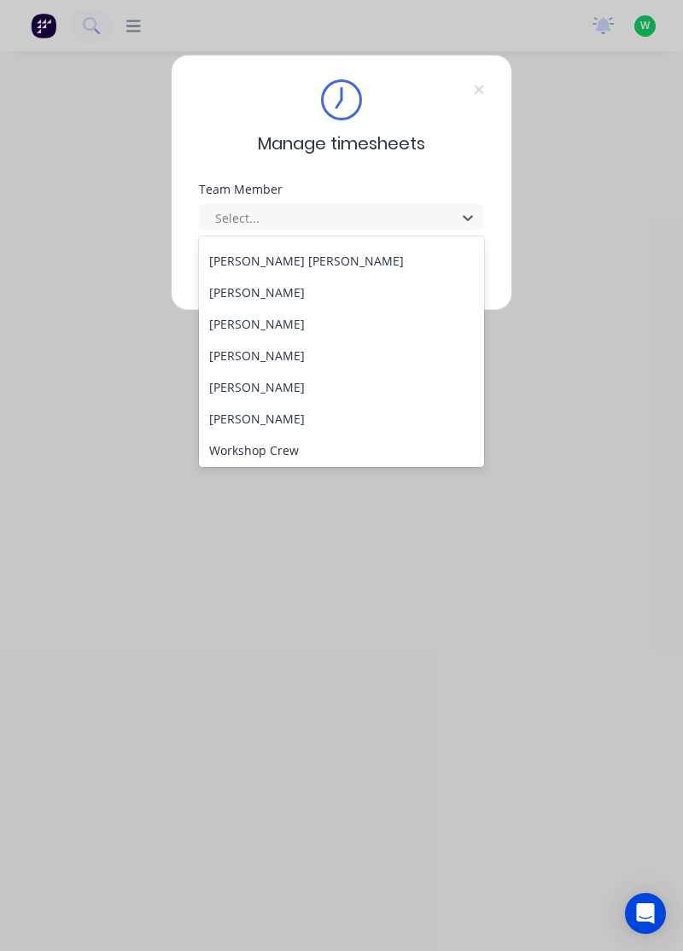
scroll to position [597, 0]
click at [273, 375] on div "[PERSON_NAME]" at bounding box center [342, 385] width 286 height 32
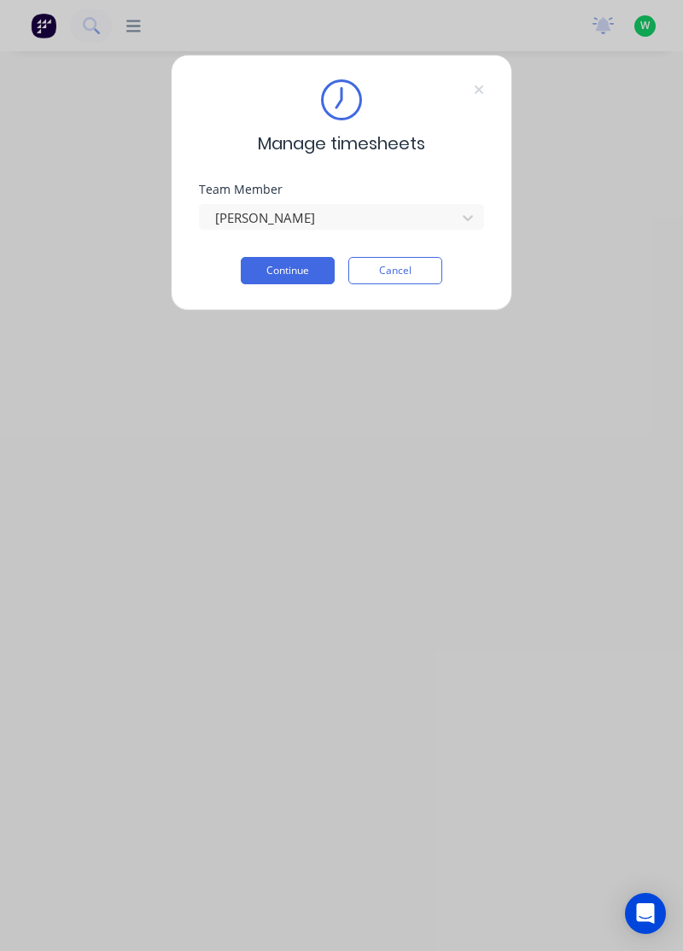
click at [307, 268] on button "Continue" at bounding box center [288, 270] width 94 height 27
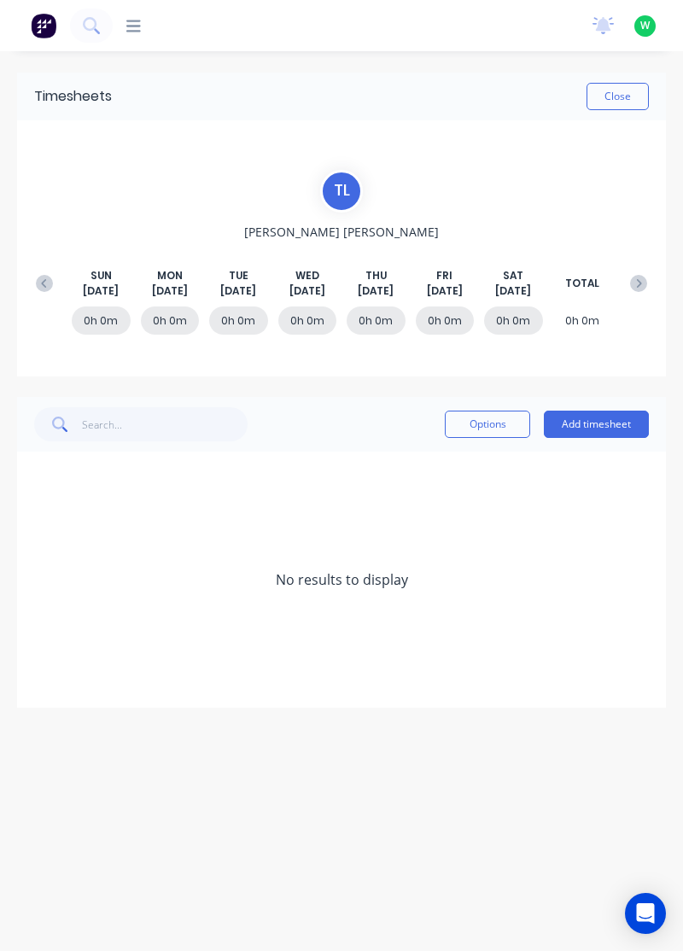
click at [41, 271] on button at bounding box center [44, 283] width 34 height 31
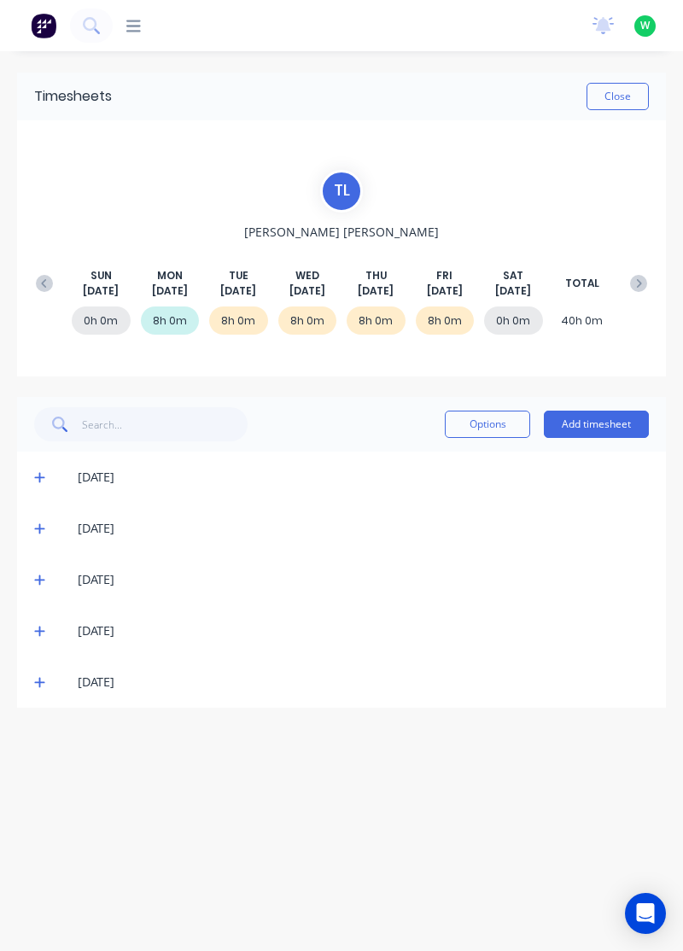
click at [43, 679] on icon at bounding box center [39, 682] width 11 height 12
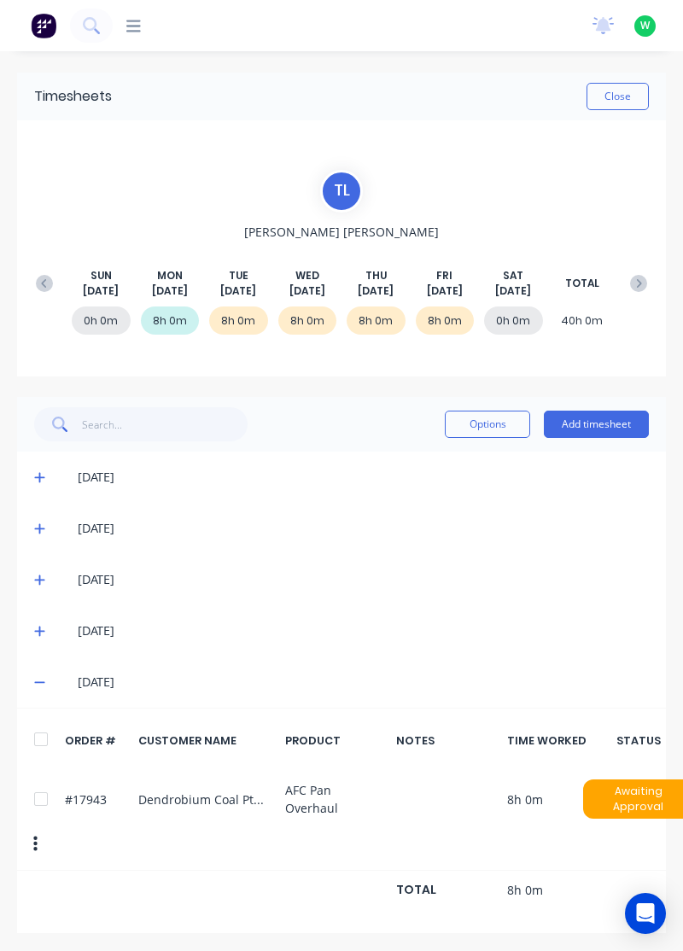
click at [41, 627] on icon at bounding box center [39, 631] width 11 height 12
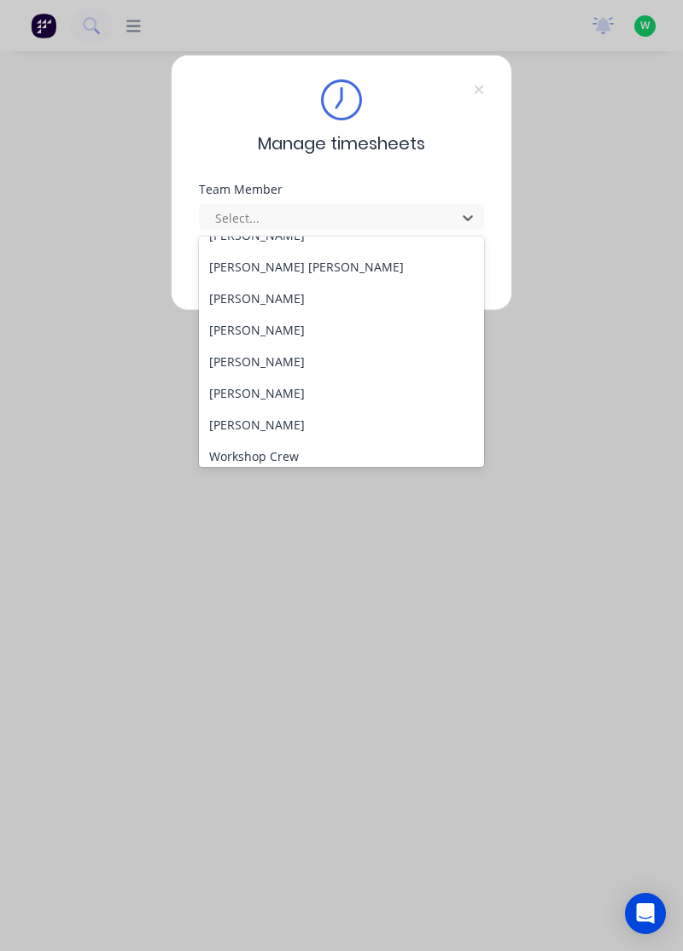
scroll to position [597, 0]
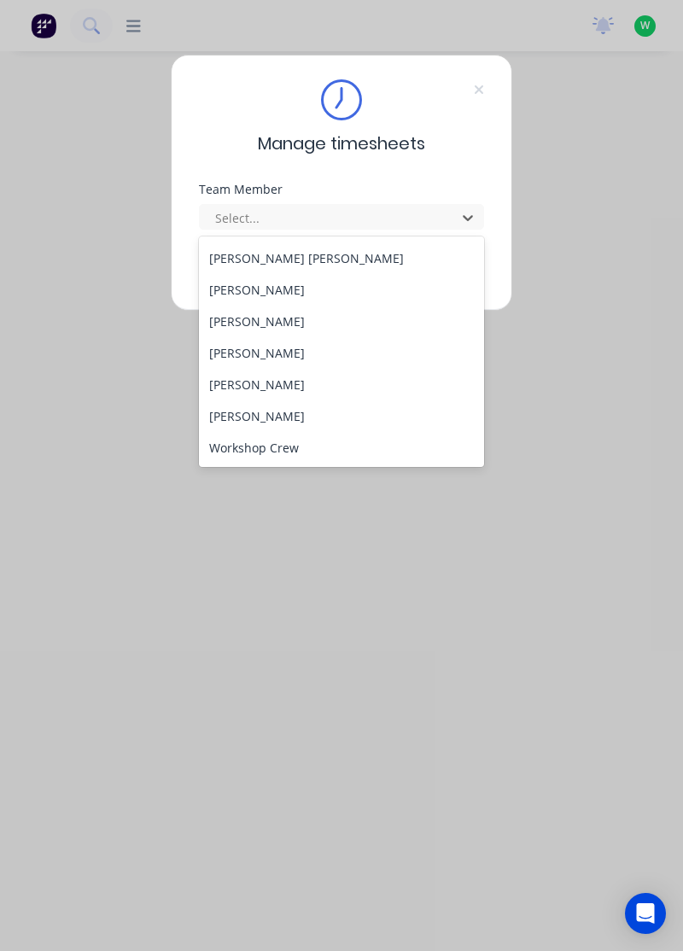
click at [267, 416] on div "[PERSON_NAME]" at bounding box center [342, 416] width 286 height 32
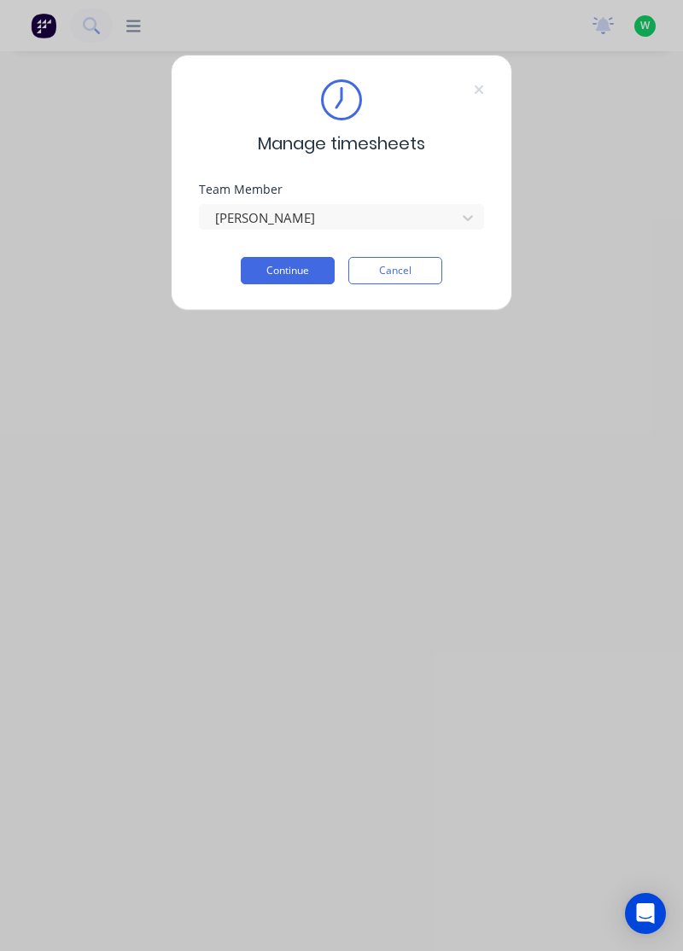
click at [317, 271] on button "Continue" at bounding box center [288, 270] width 94 height 27
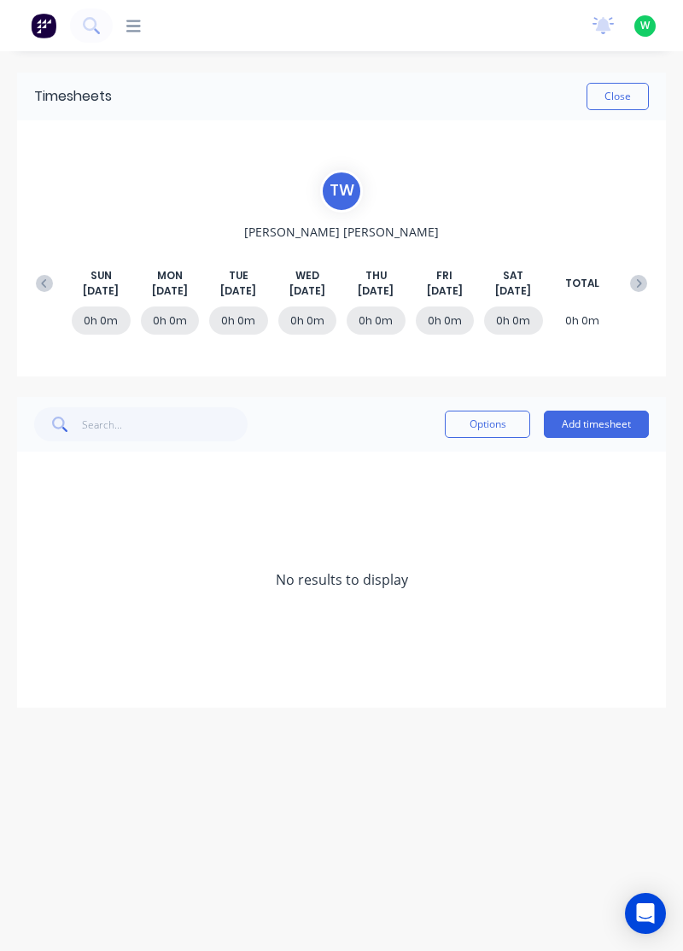
click at [43, 281] on icon at bounding box center [43, 282] width 5 height 9
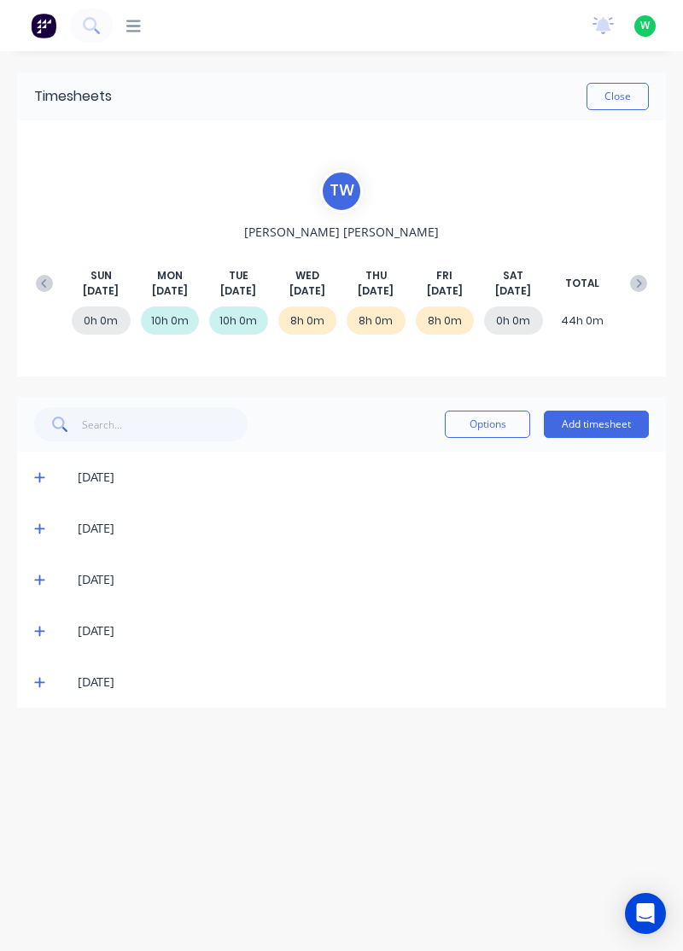
click at [36, 684] on icon at bounding box center [39, 682] width 11 height 12
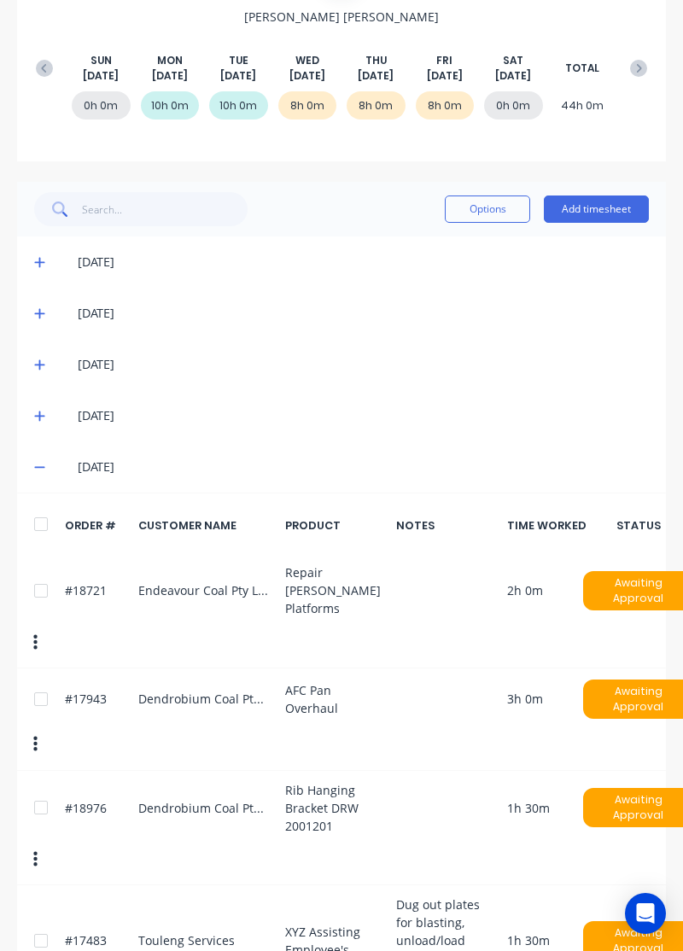
scroll to position [247, 0]
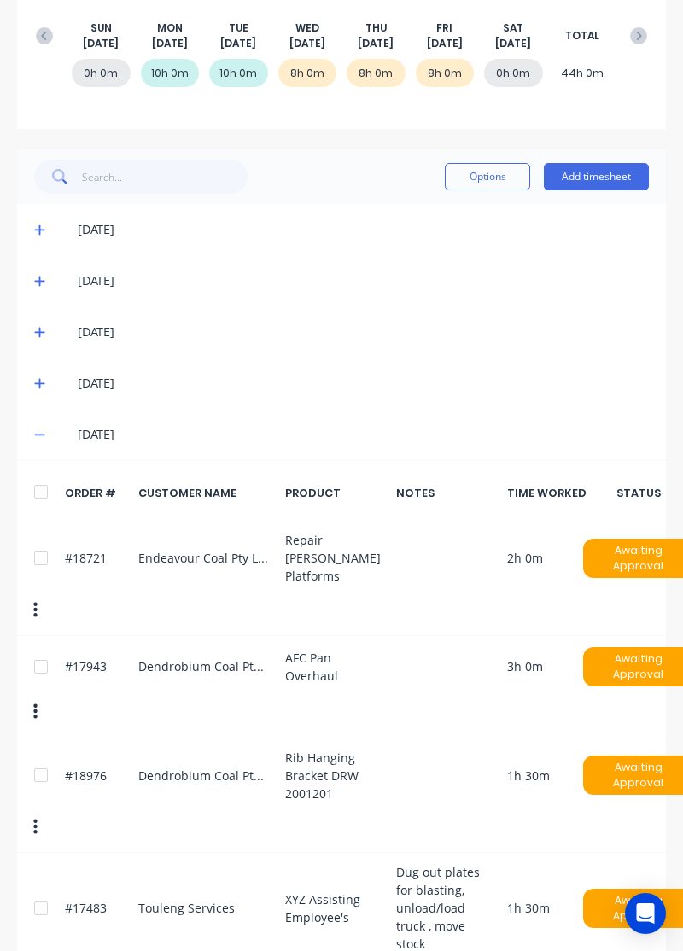
click at [36, 384] on icon at bounding box center [39, 383] width 11 height 12
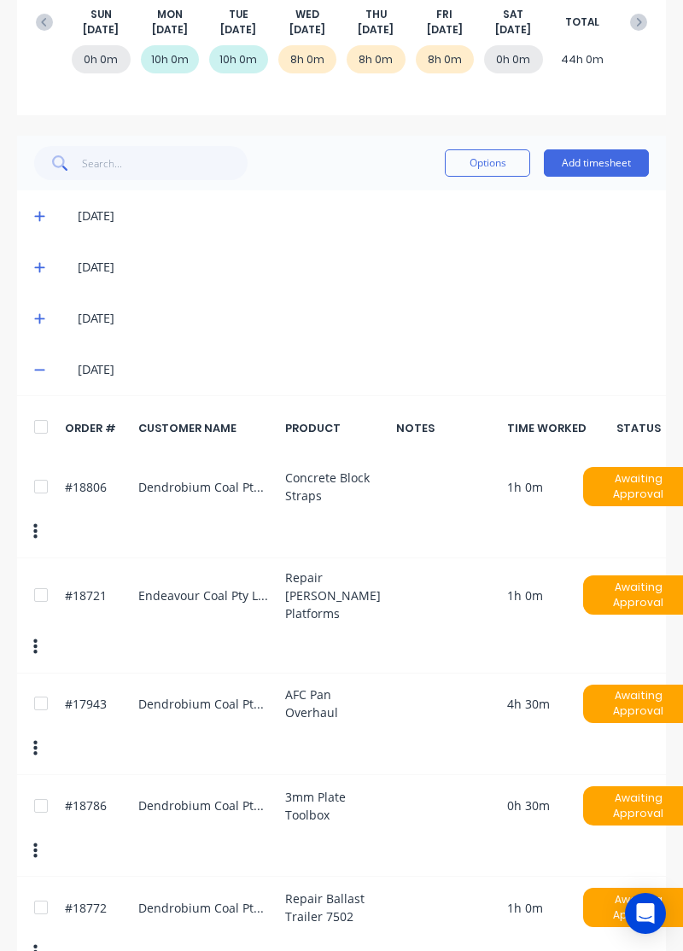
scroll to position [0, 0]
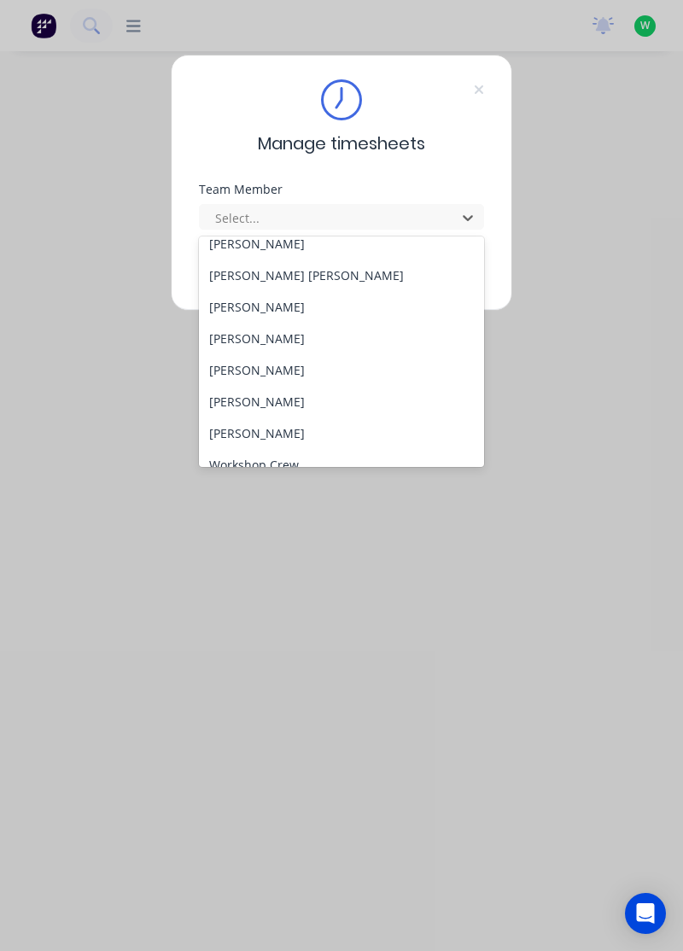
scroll to position [597, 0]
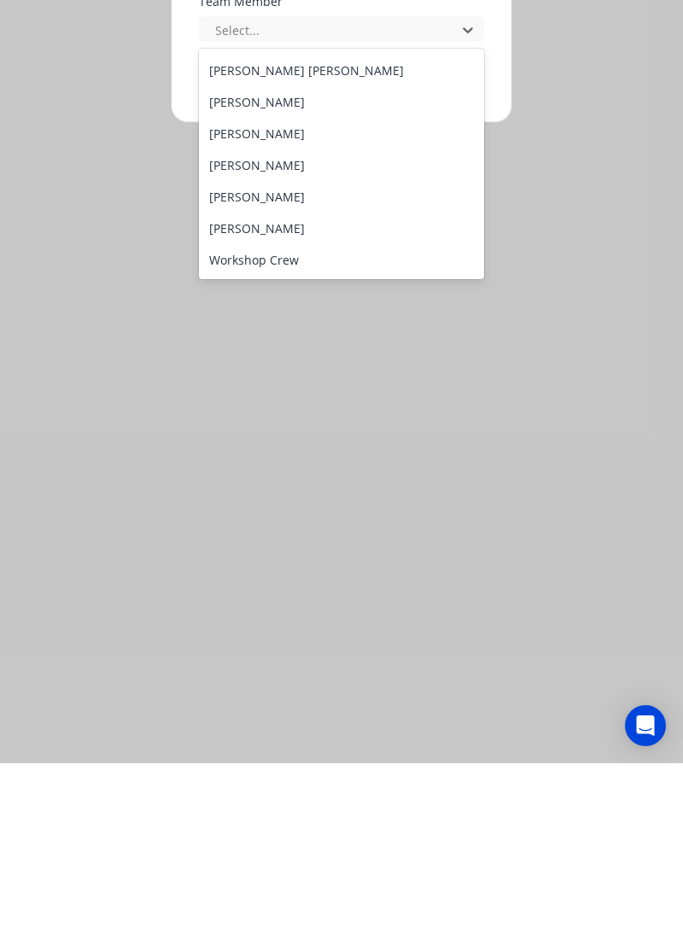
click at [272, 387] on div "[PERSON_NAME]" at bounding box center [342, 385] width 286 height 32
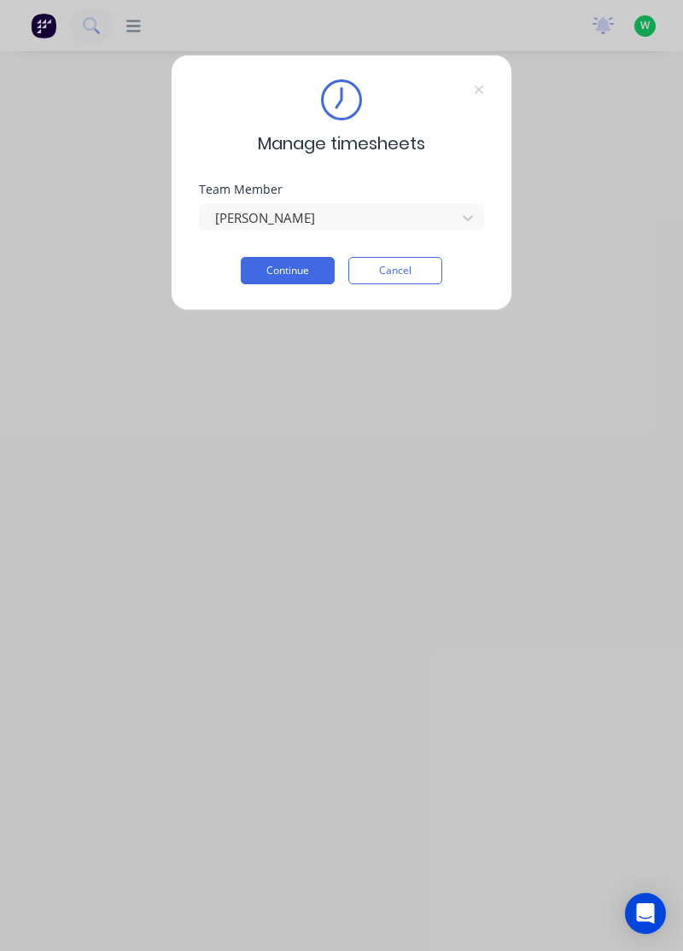
click at [295, 266] on button "Continue" at bounding box center [288, 270] width 94 height 27
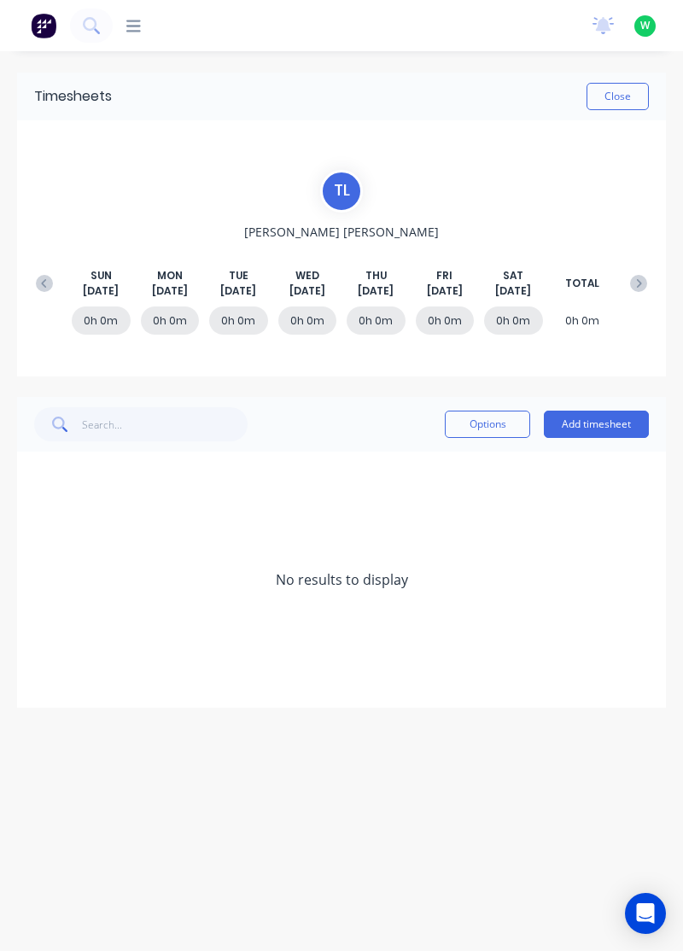
click at [41, 282] on icon at bounding box center [43, 282] width 5 height 9
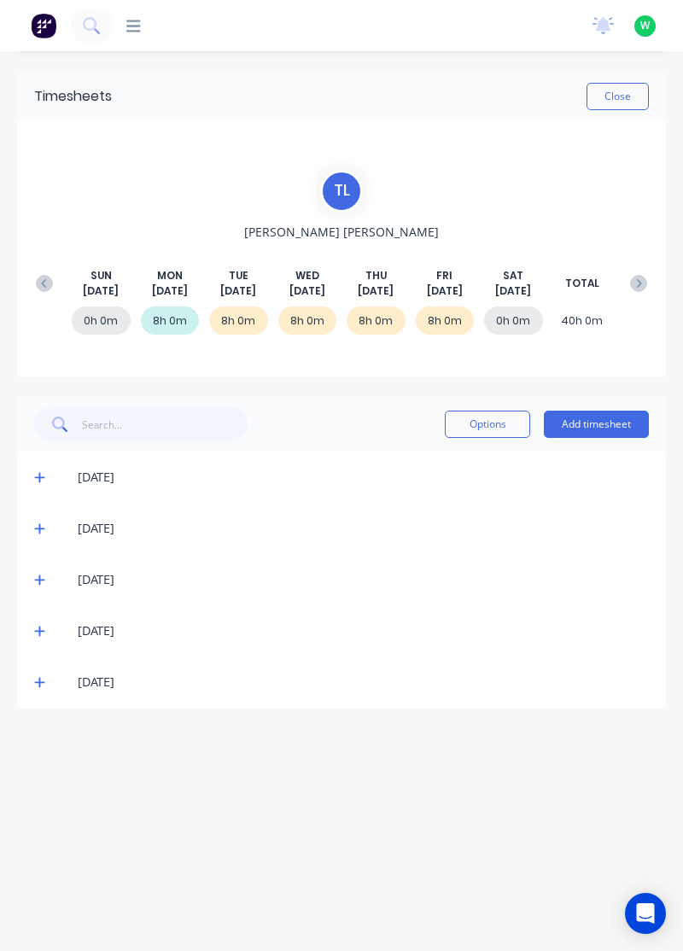
click at [41, 688] on span at bounding box center [42, 681] width 16 height 17
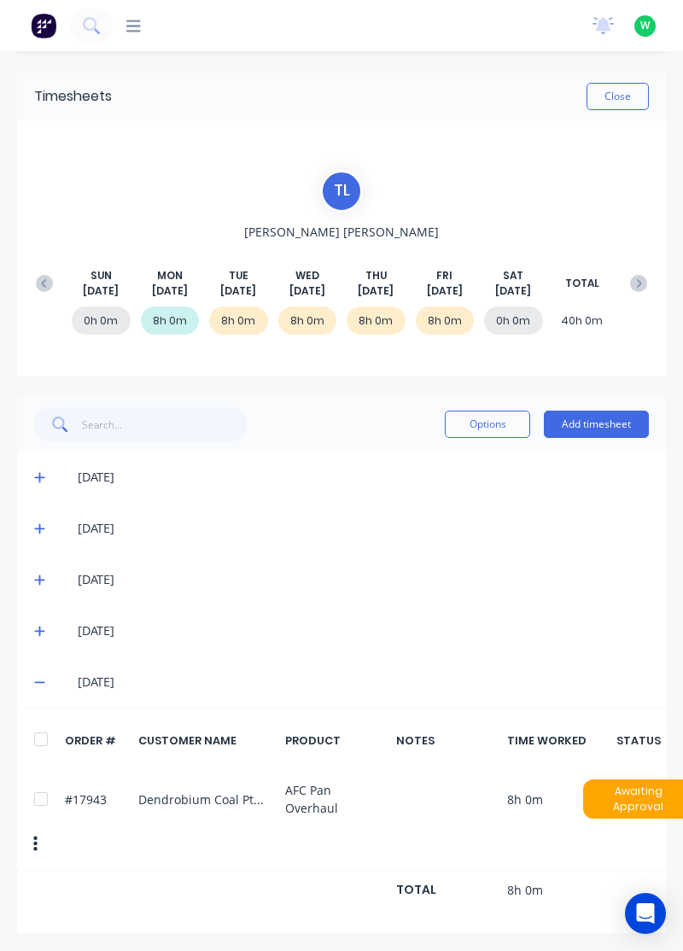
click at [39, 632] on icon at bounding box center [39, 631] width 10 height 10
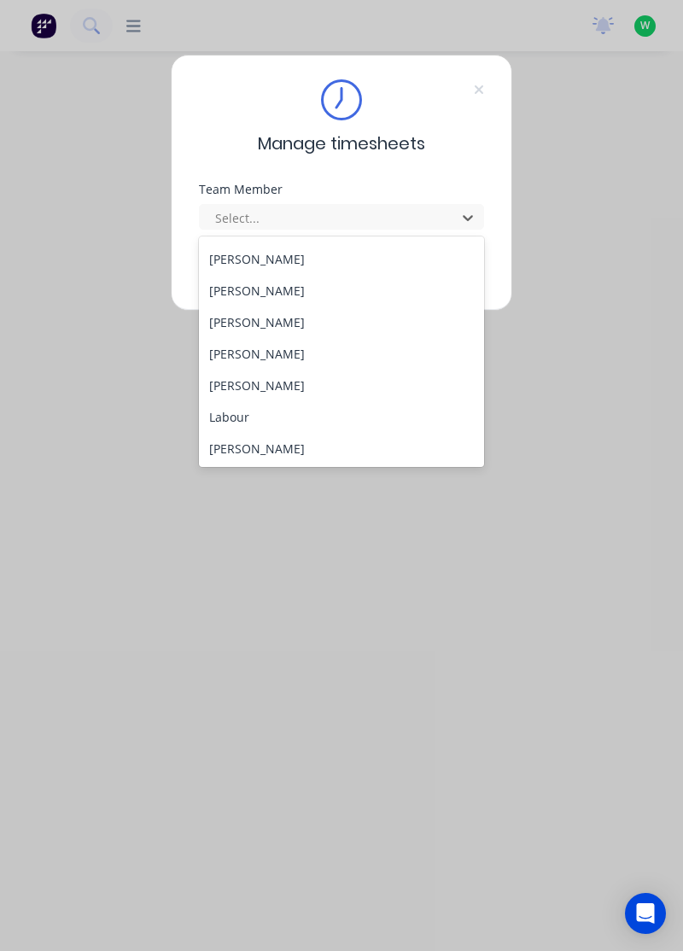
scroll to position [282, 0]
click at [280, 400] on div "Labour" at bounding box center [342, 416] width 286 height 32
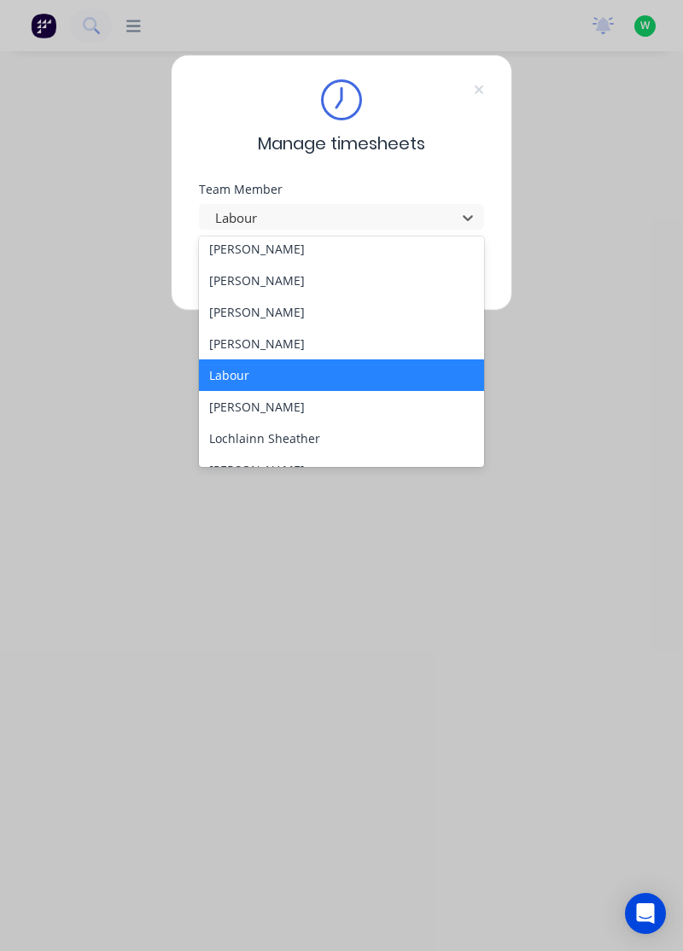
scroll to position [324, 0]
click at [265, 340] on div "[PERSON_NAME]" at bounding box center [342, 342] width 286 height 32
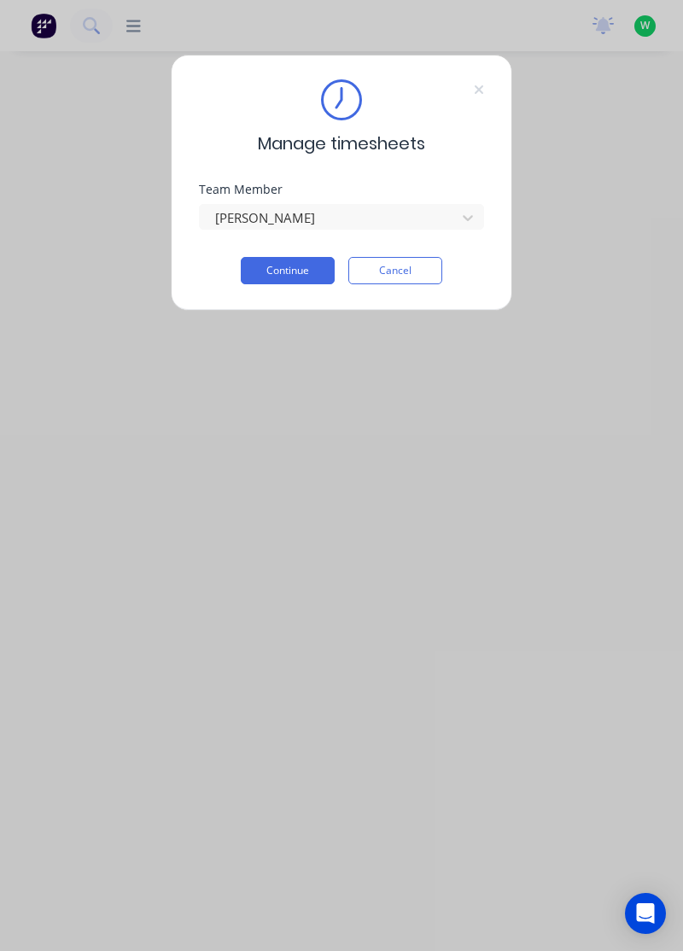
click at [304, 259] on button "Continue" at bounding box center [288, 270] width 94 height 27
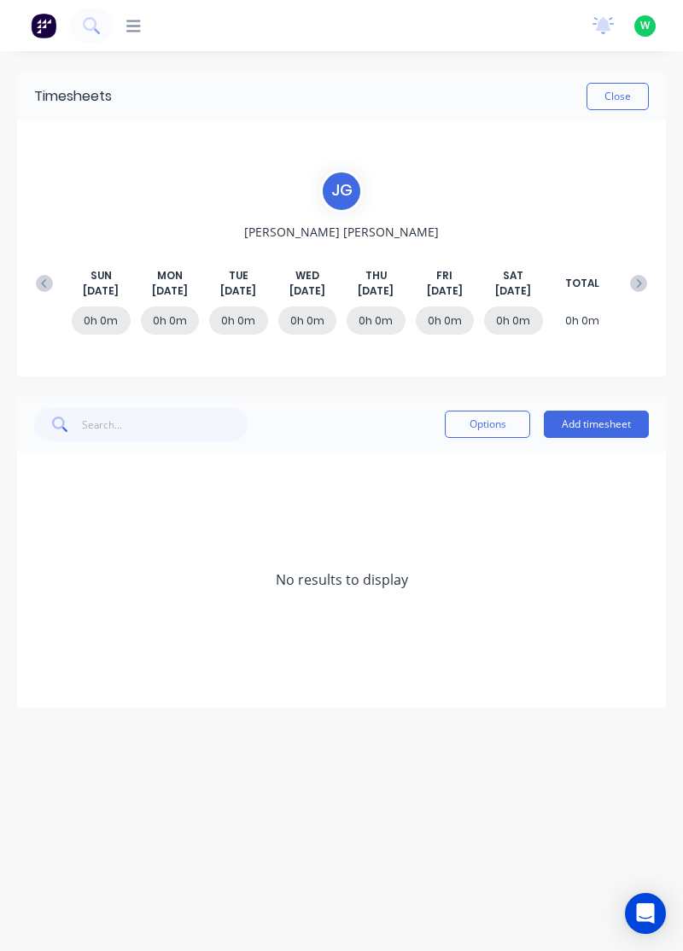
click at [40, 270] on button at bounding box center [44, 283] width 34 height 31
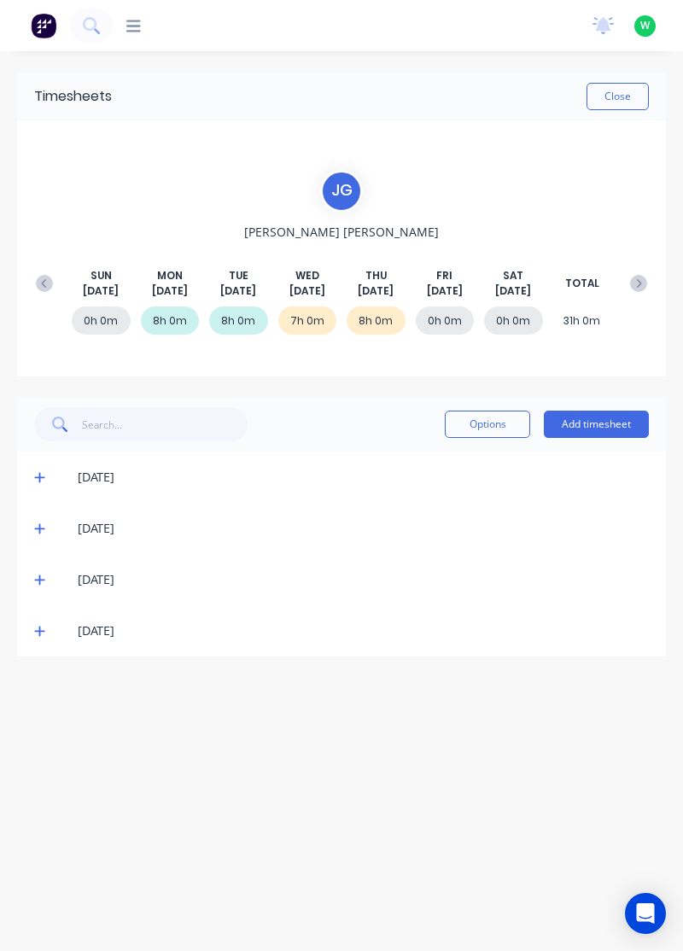
click at [39, 576] on icon at bounding box center [39, 580] width 10 height 10
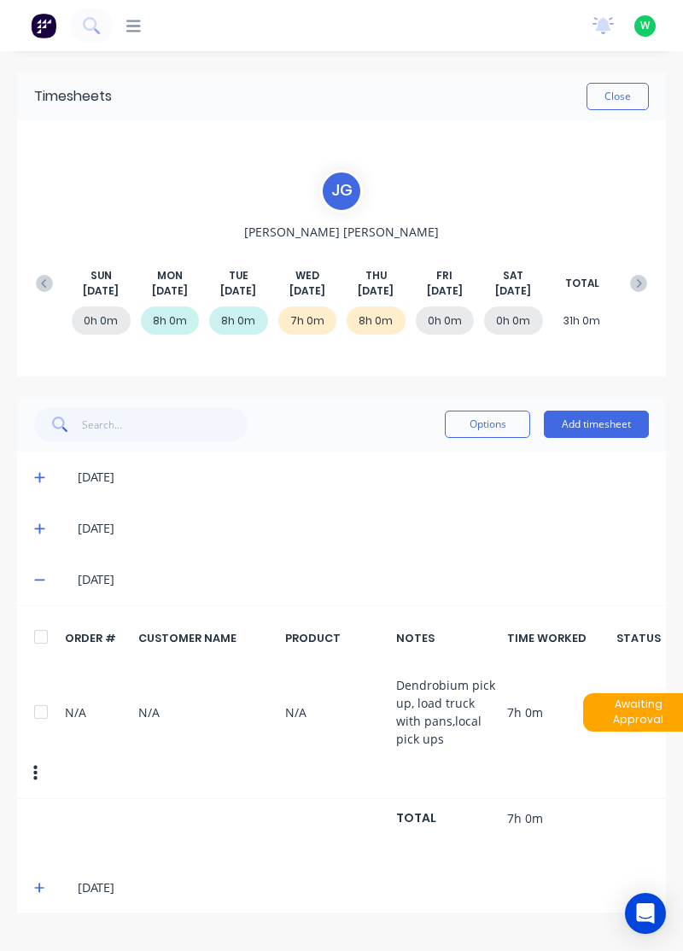
click at [613, 423] on button "Add timesheet" at bounding box center [596, 423] width 105 height 27
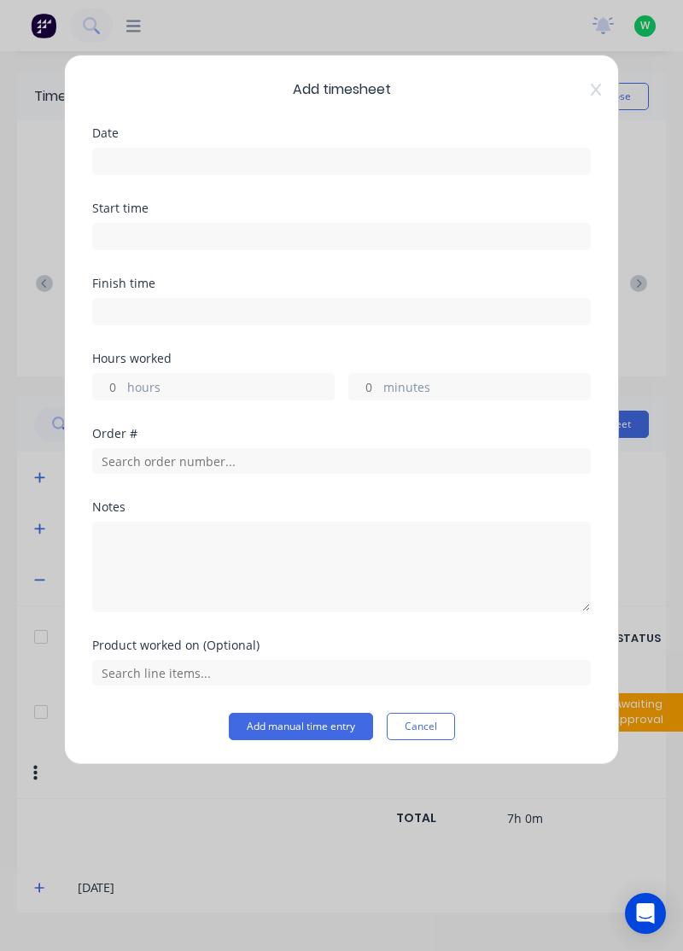
click at [461, 157] on input at bounding box center [341, 161] width 497 height 26
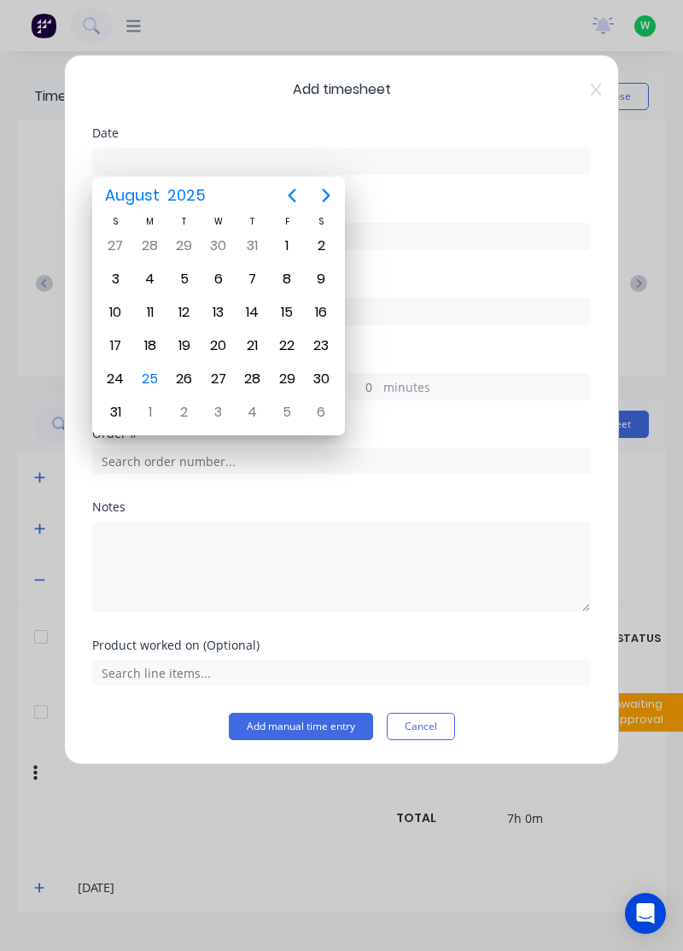
click at [215, 337] on div "20" at bounding box center [219, 346] width 26 height 26
type input "[DATE]"
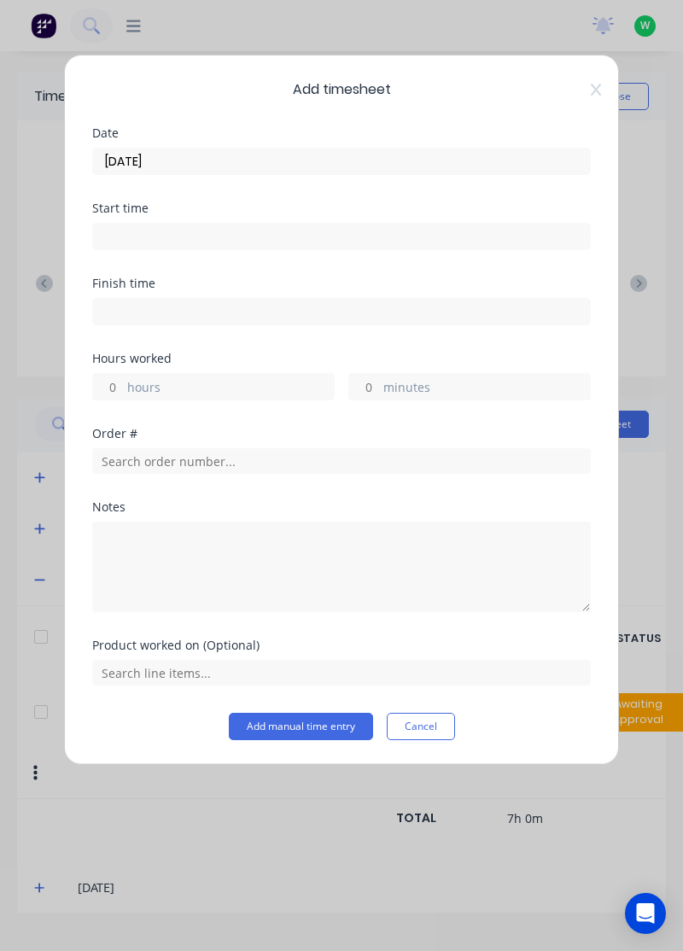
click at [251, 384] on label "hours" at bounding box center [230, 388] width 207 height 21
click at [123, 384] on input "hours" at bounding box center [108, 387] width 30 height 26
type input "1"
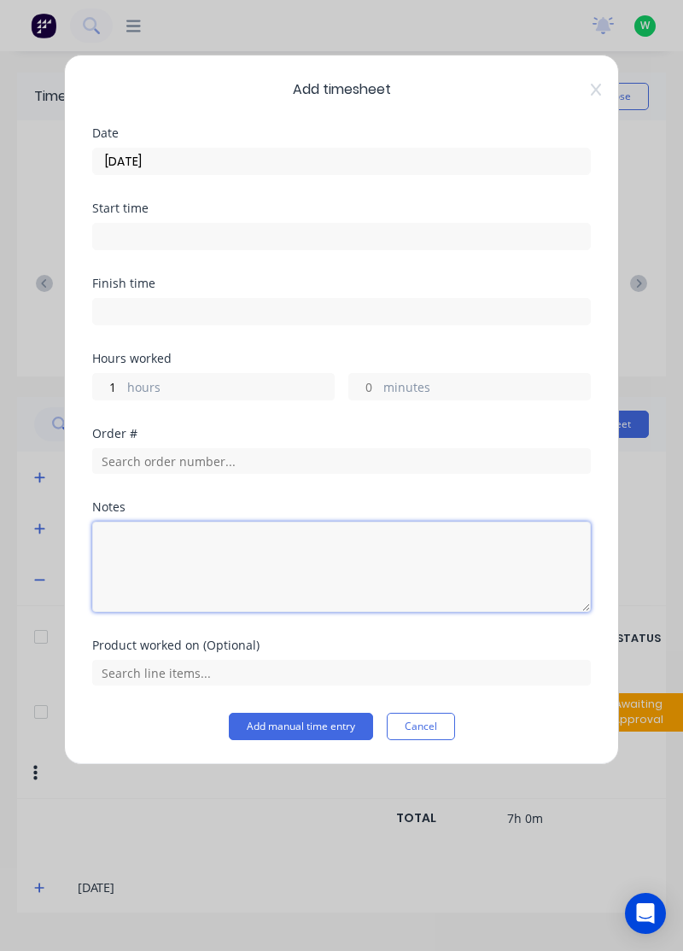
click at [232, 551] on textarea at bounding box center [341, 566] width 498 height 90
type textarea "Appointment"
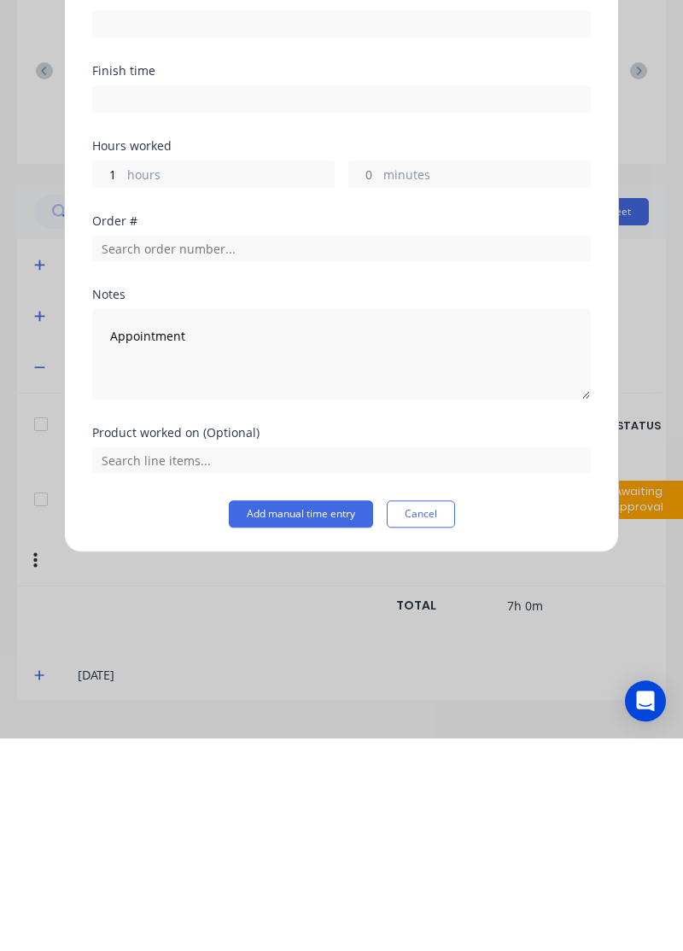
click at [314, 719] on button "Add manual time entry" at bounding box center [301, 726] width 144 height 27
